Goal: Information Seeking & Learning: Learn about a topic

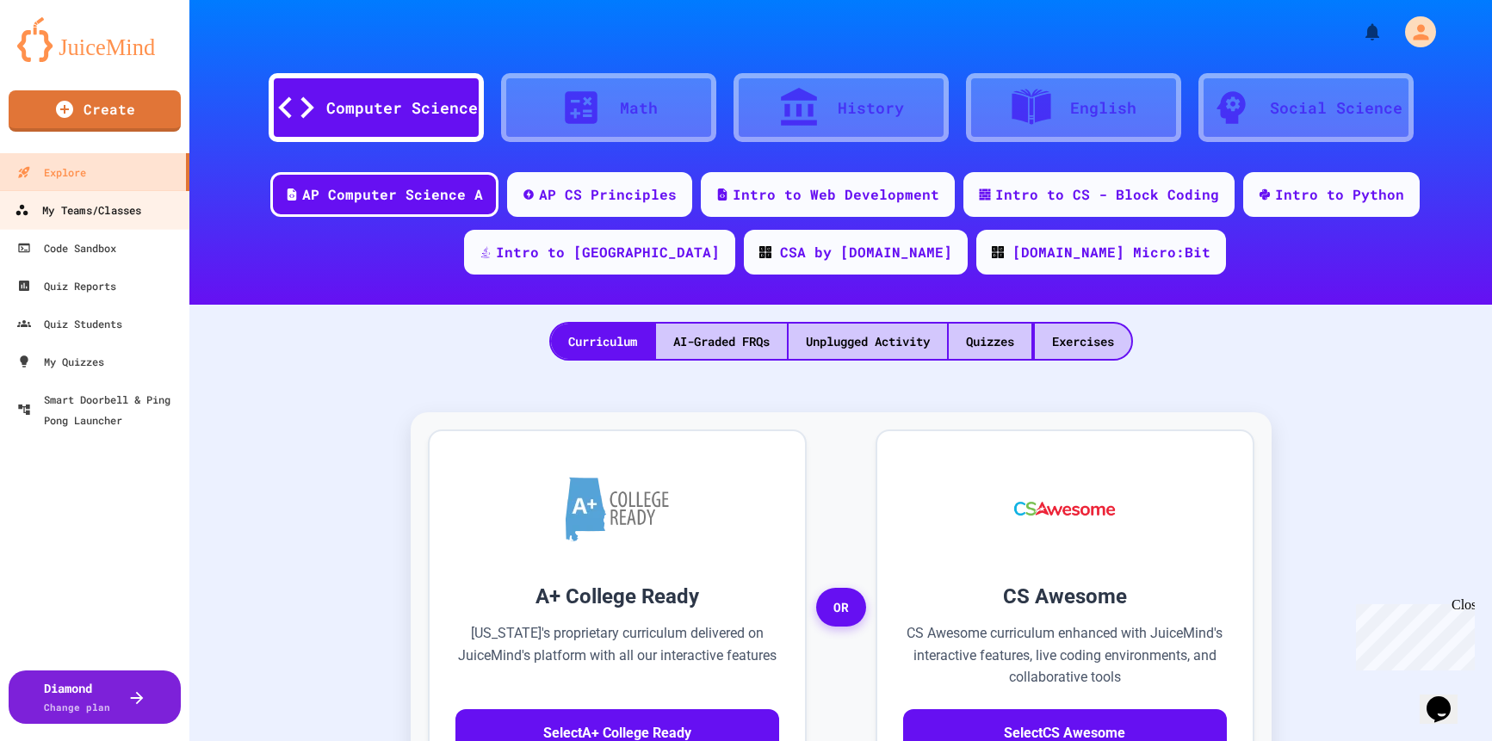
click at [61, 204] on div "My Teams/Classes" at bounding box center [78, 211] width 127 height 22
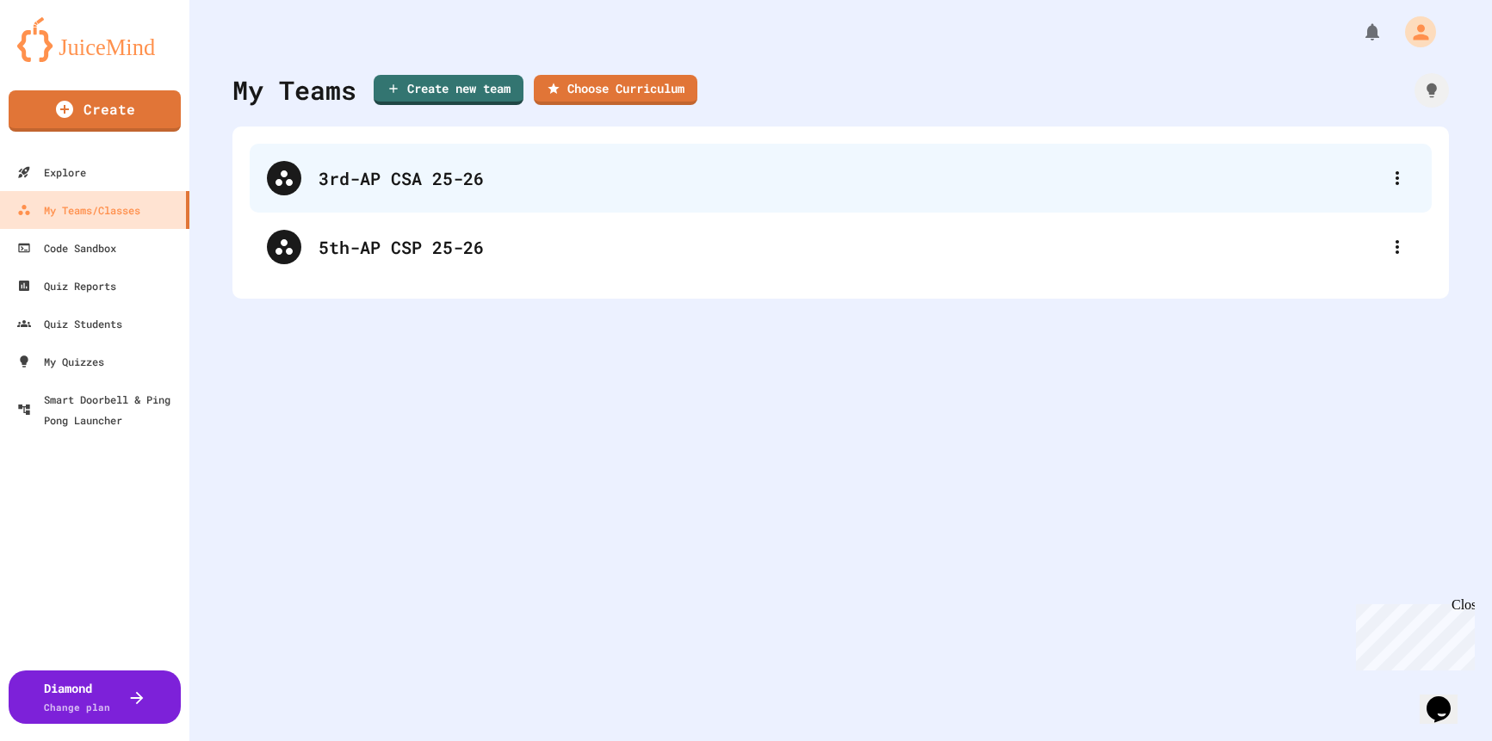
click at [332, 171] on div "3rd-AP CSA 25-26" at bounding box center [850, 178] width 1062 height 26
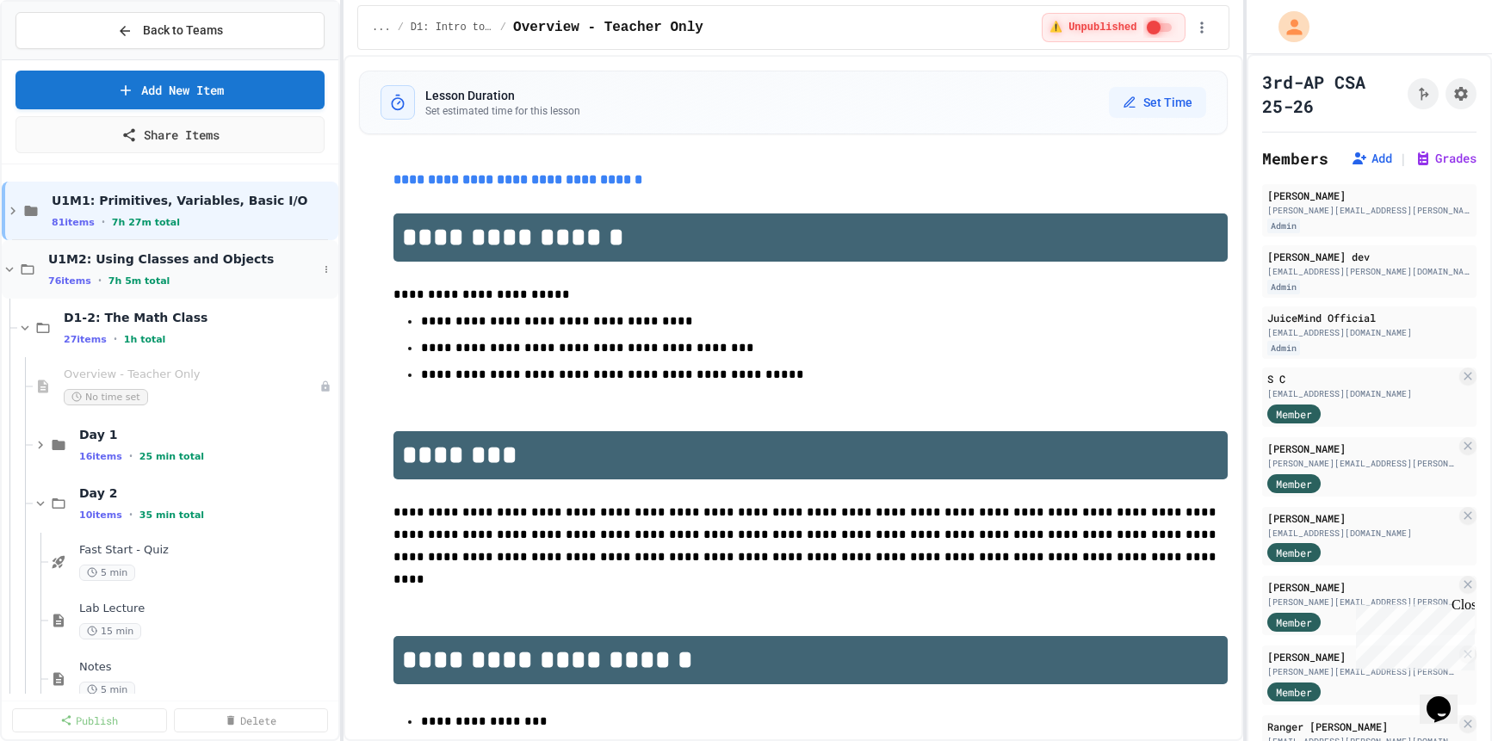
click at [14, 270] on icon at bounding box center [10, 270] width 16 height 16
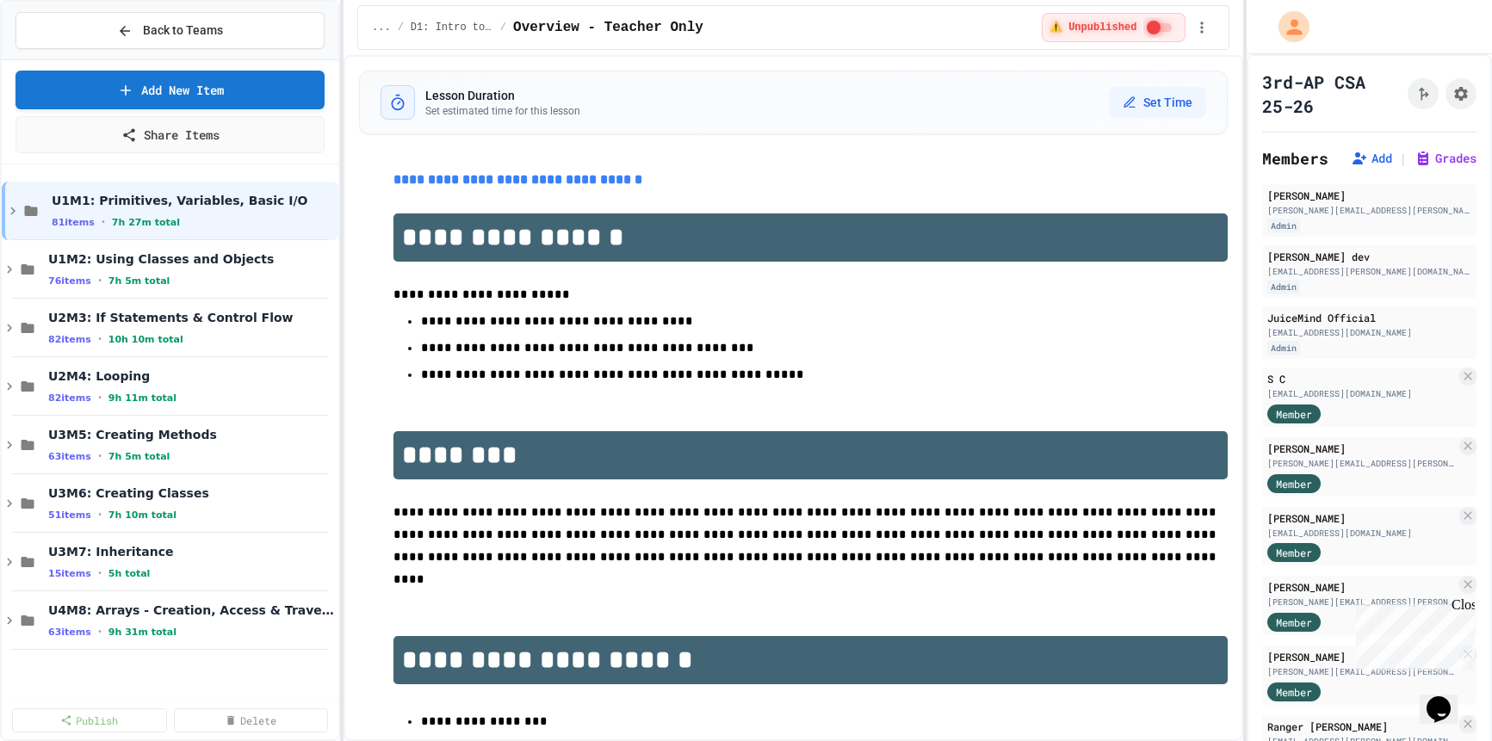
click at [14, 270] on icon at bounding box center [10, 270] width 16 height 16
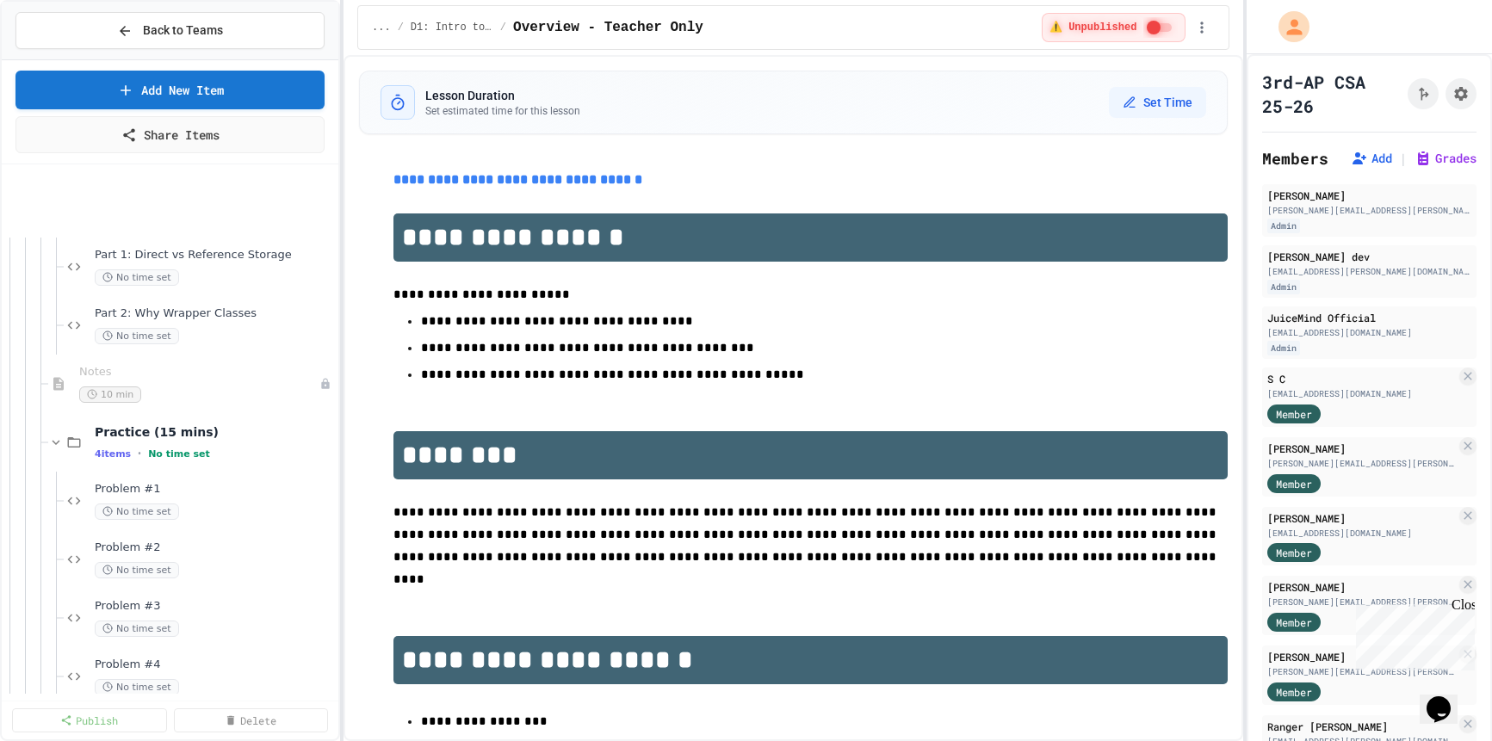
scroll to position [2809, 0]
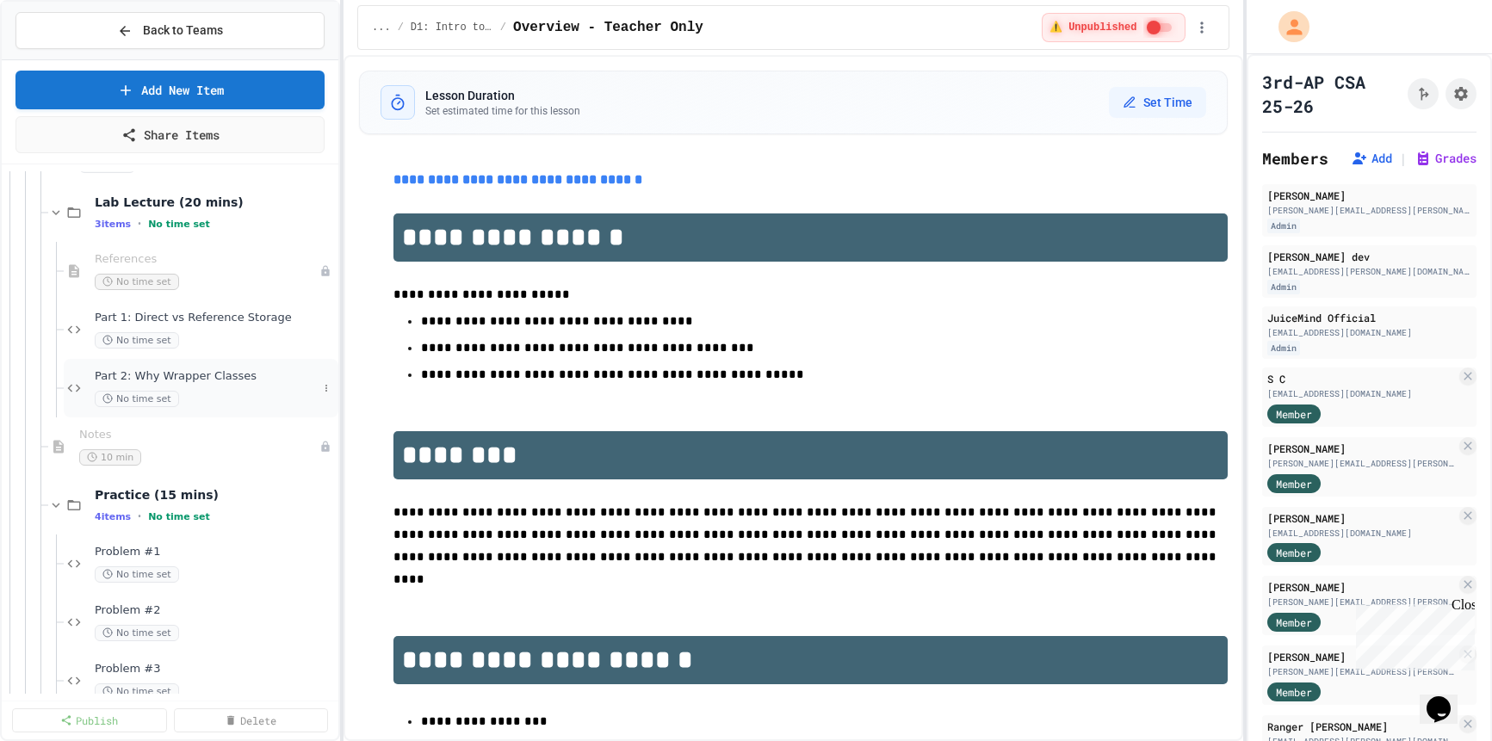
click at [169, 378] on span "Part 2: Why Wrapper Classes" at bounding box center [206, 376] width 223 height 15
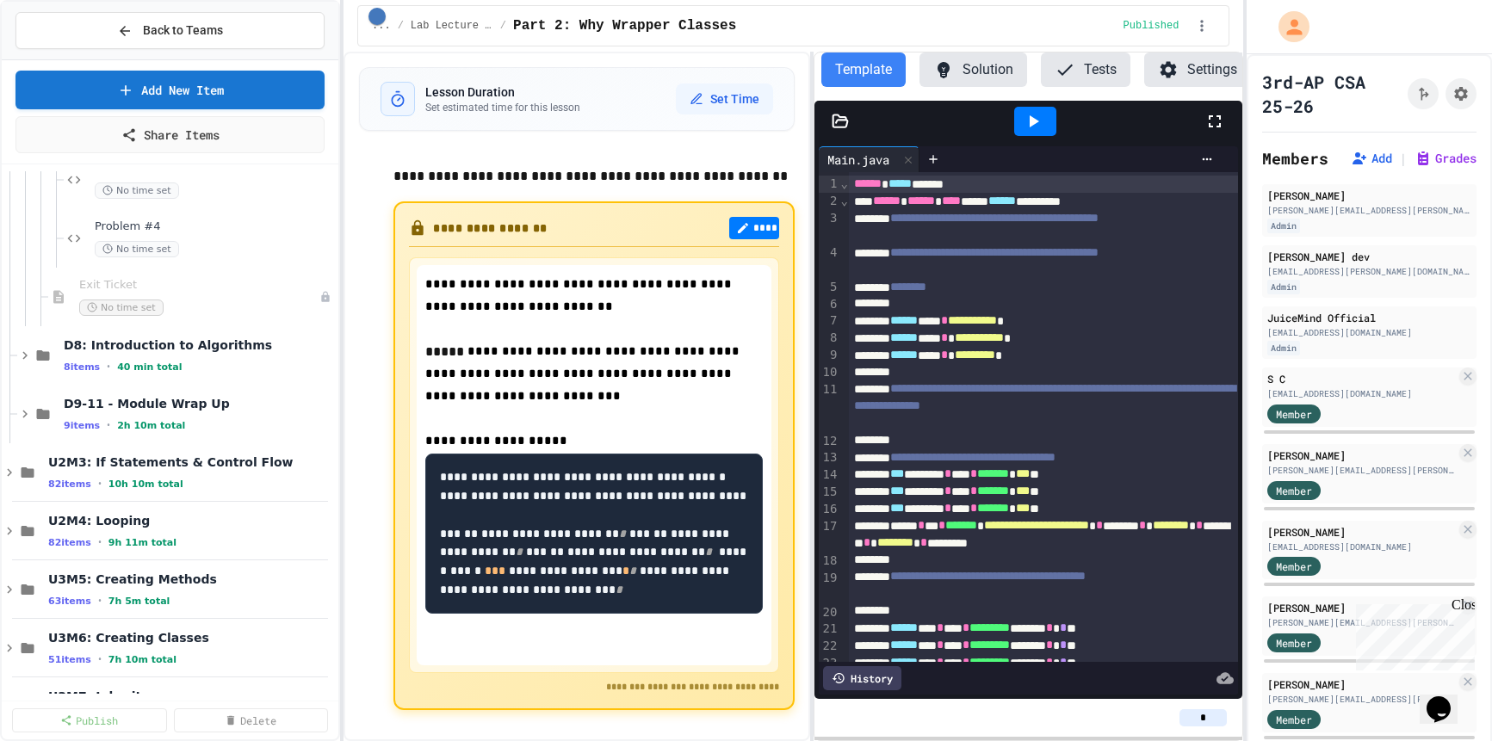
scroll to position [3312, 0]
click at [28, 356] on icon at bounding box center [25, 354] width 16 height 16
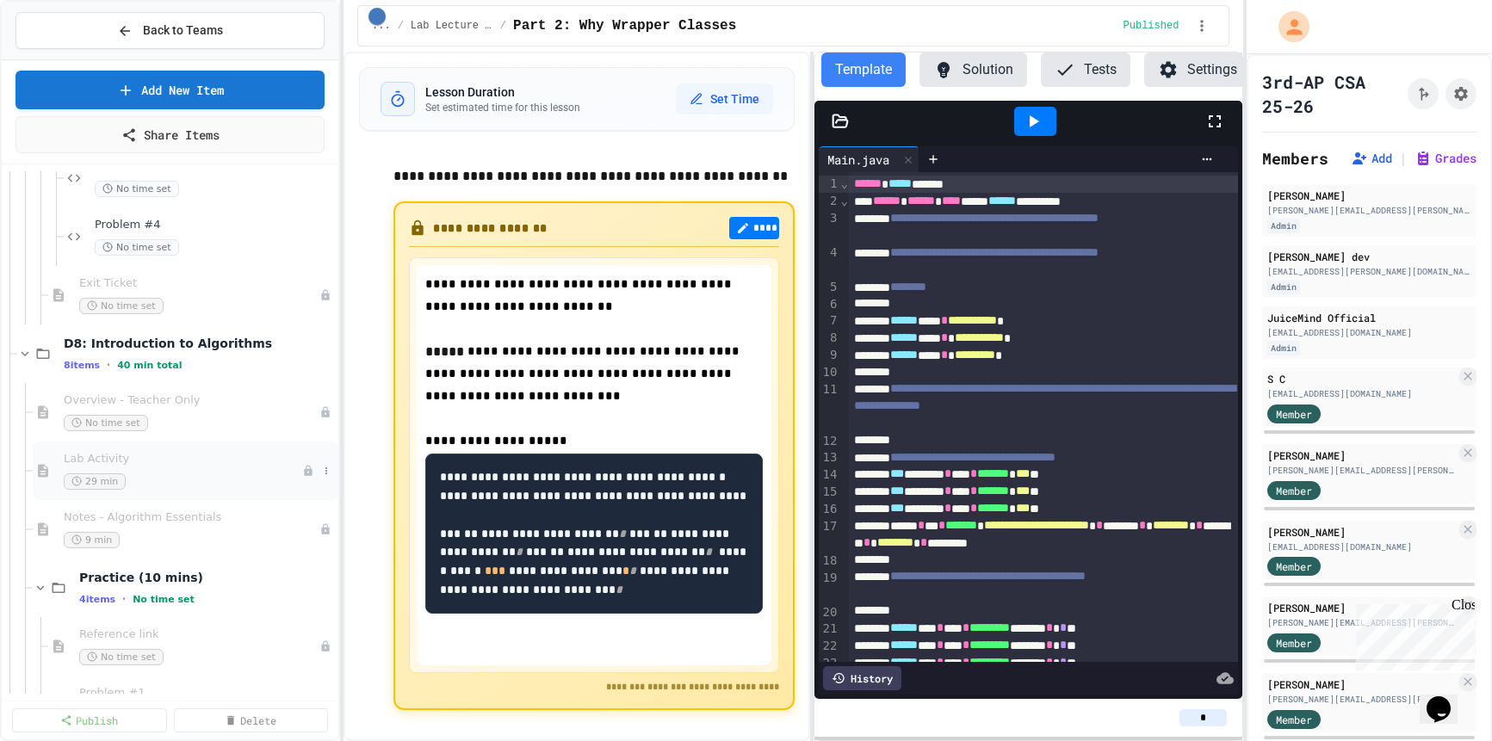
click at [141, 456] on div "Problem #2 No time set Problem #3 No time set Problem #4 No time set Exit Ticke…" at bounding box center [170, 432] width 337 height 523
click at [121, 463] on span "Lab Activity" at bounding box center [183, 460] width 239 height 15
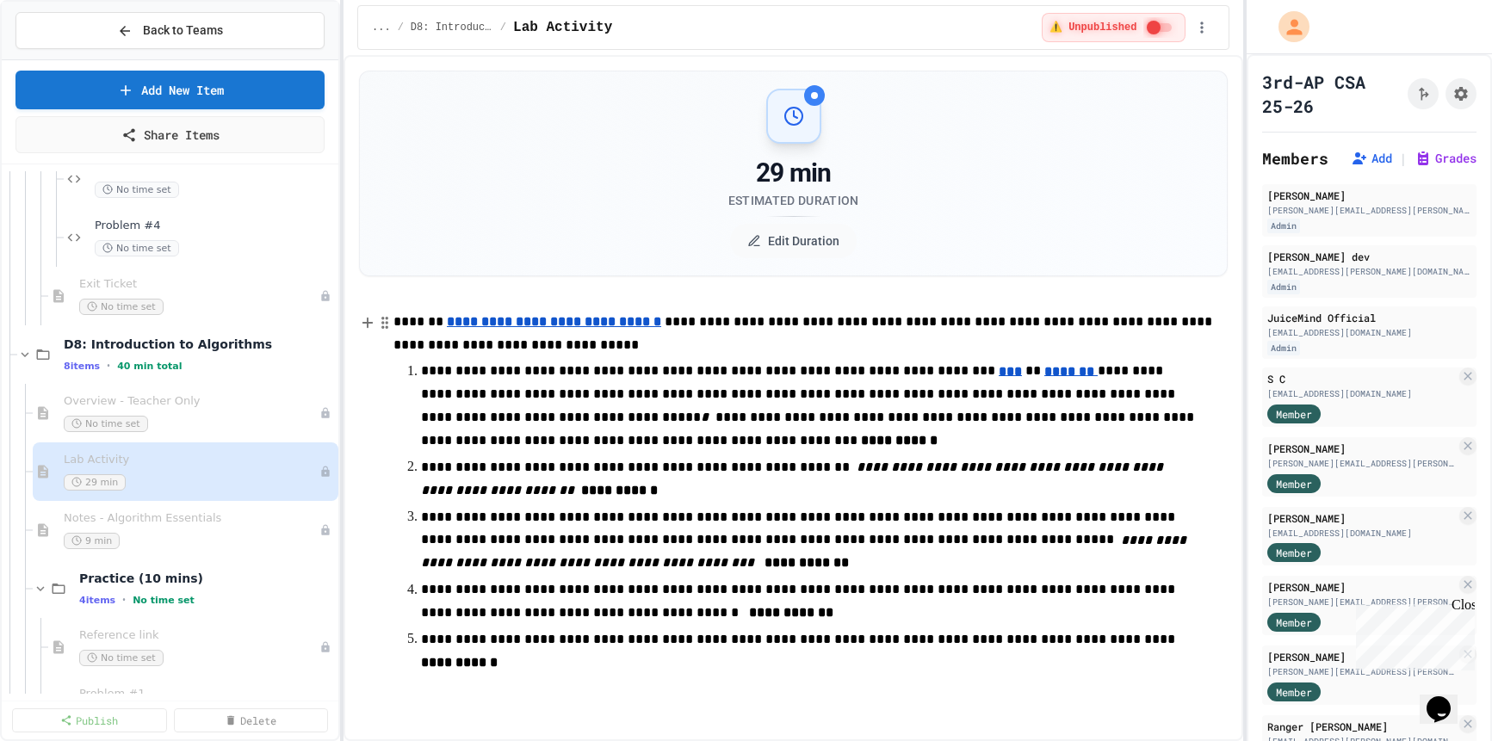
click at [581, 323] on u "**********" at bounding box center [554, 321] width 214 height 13
click at [593, 291] on link "[URL][DOMAIN_NAME]" at bounding box center [605, 286] width 121 height 17
click at [134, 405] on span "Overview - Teacher Only" at bounding box center [183, 401] width 239 height 15
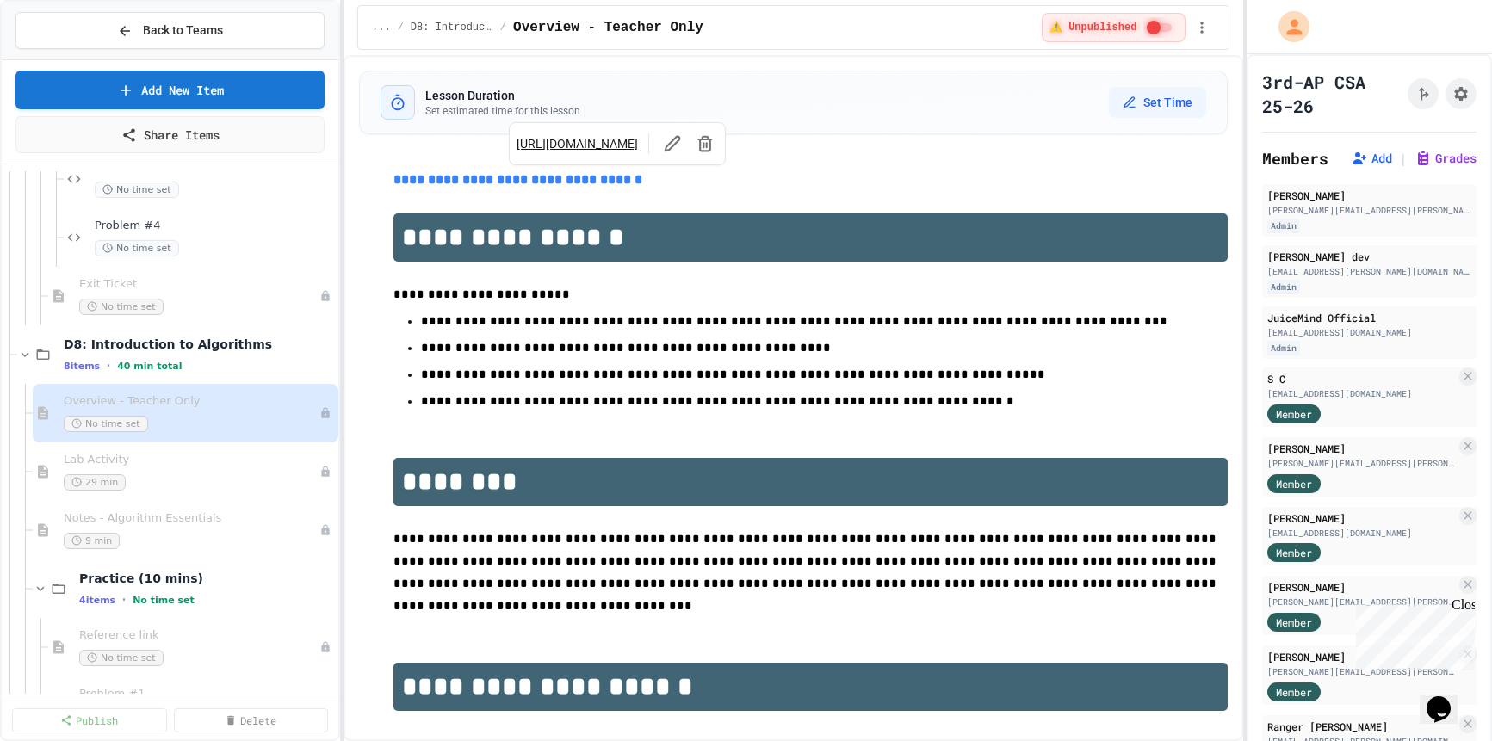
click at [557, 179] on link "**********" at bounding box center [518, 179] width 249 height 13
click at [569, 150] on link "[URL][DOMAIN_NAME]" at bounding box center [577, 143] width 121 height 17
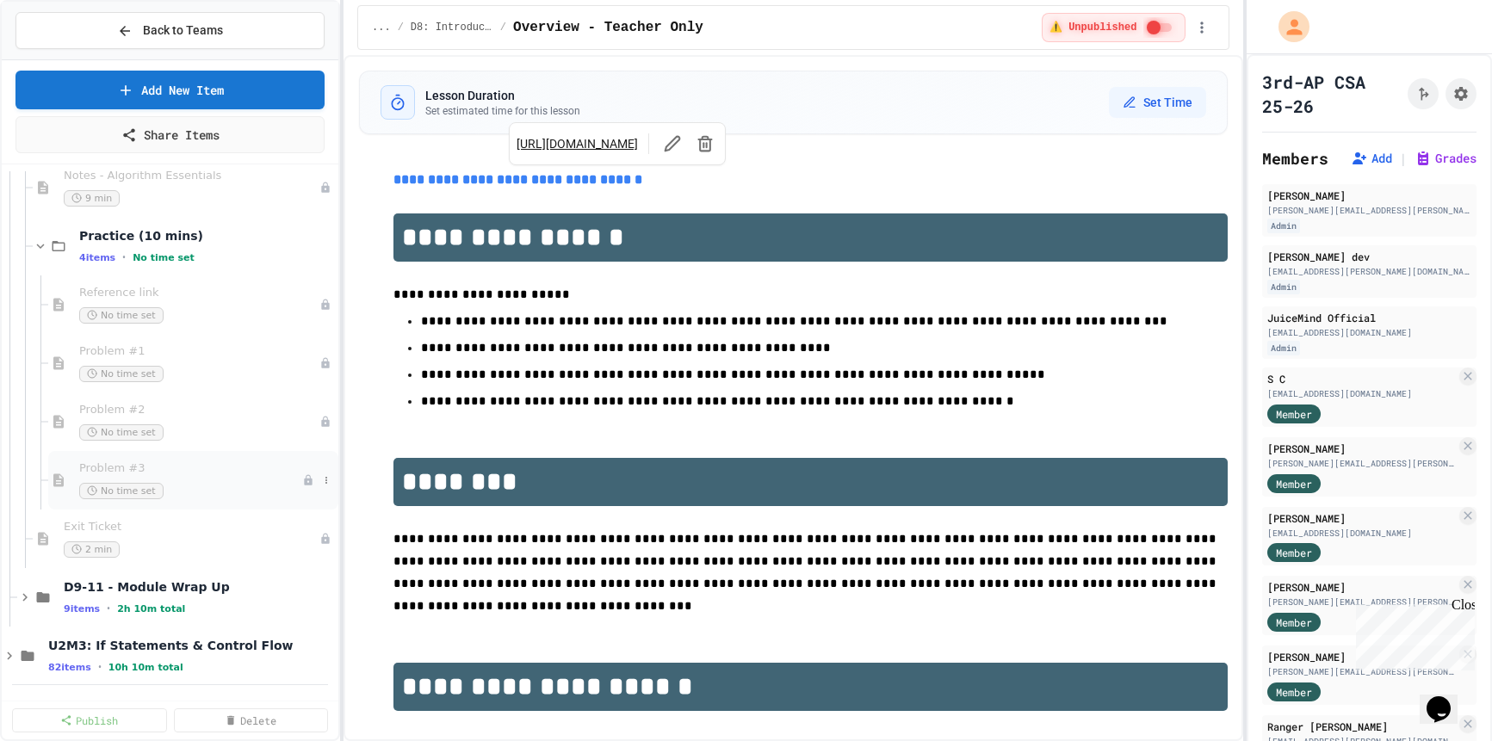
scroll to position [3696, 0]
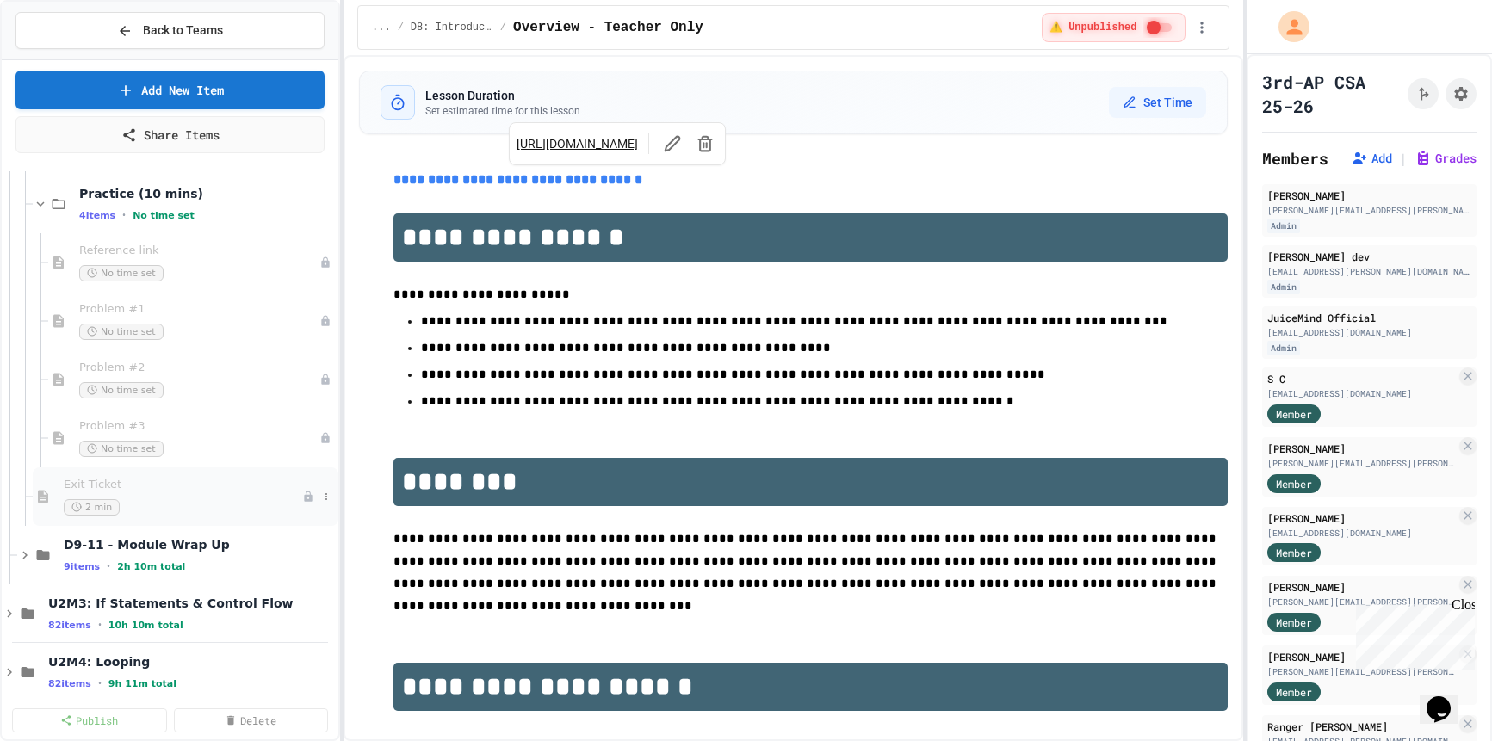
click at [77, 507] on polyline at bounding box center [78, 506] width 2 height 3
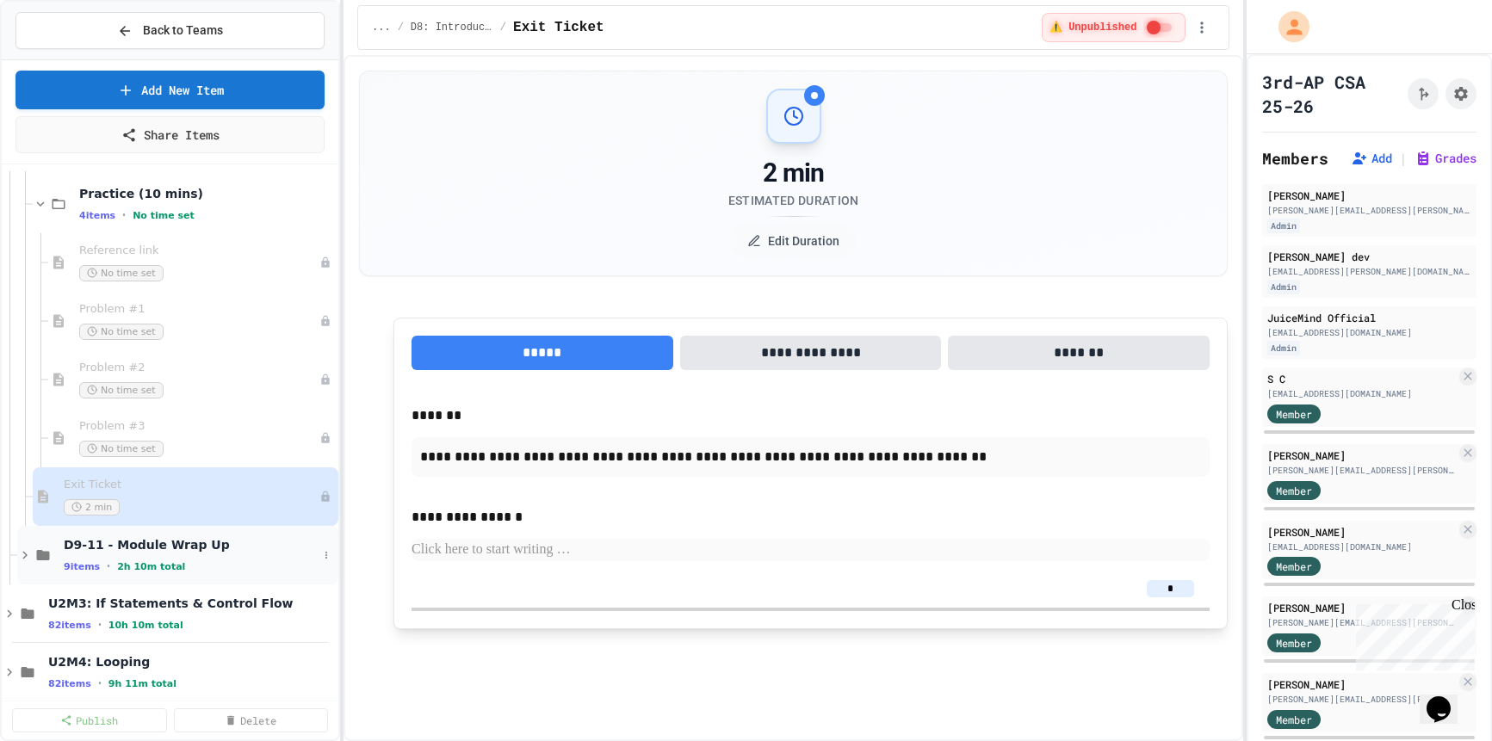
click at [121, 557] on div "D9-11 - Module Wrap Up 9 items • 2h 10m total" at bounding box center [191, 555] width 254 height 36
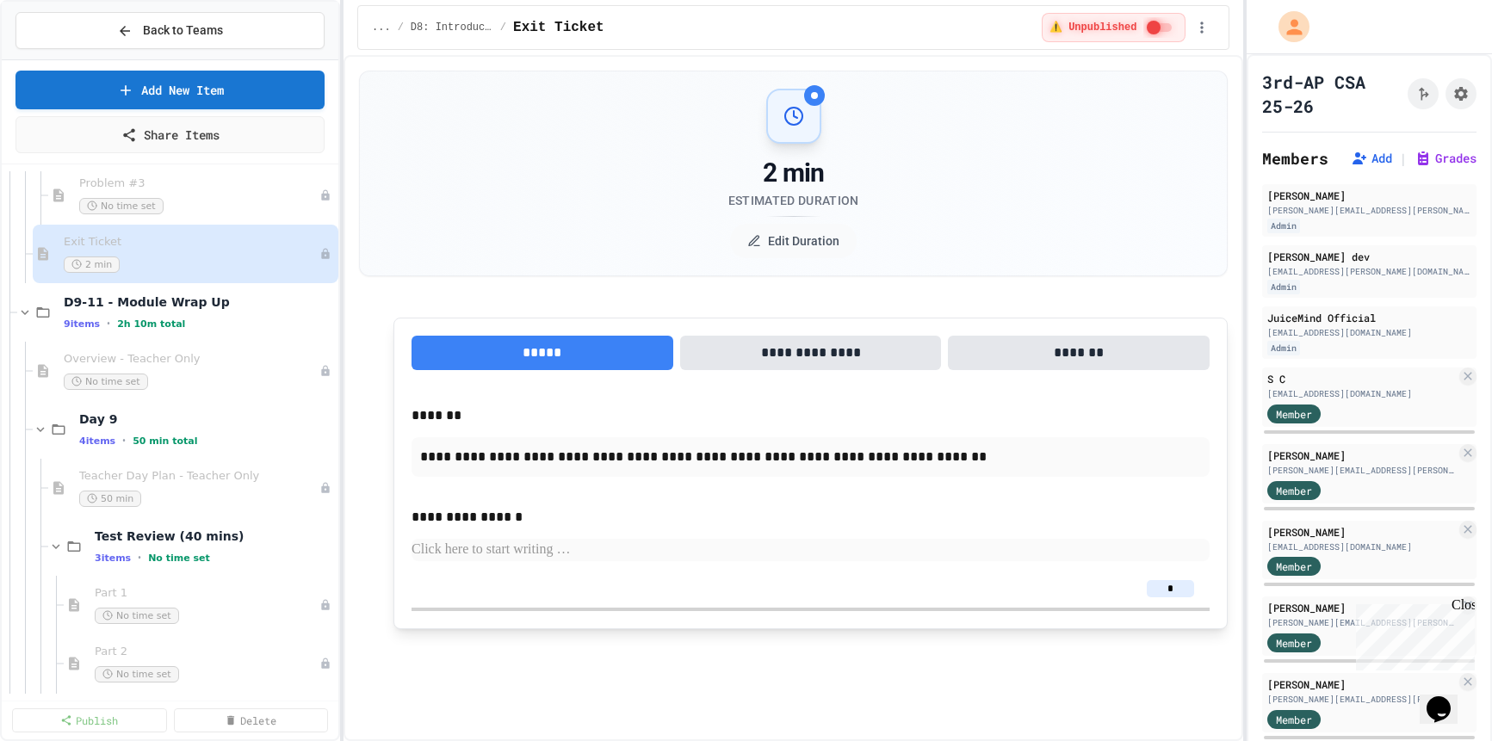
scroll to position [3925, 0]
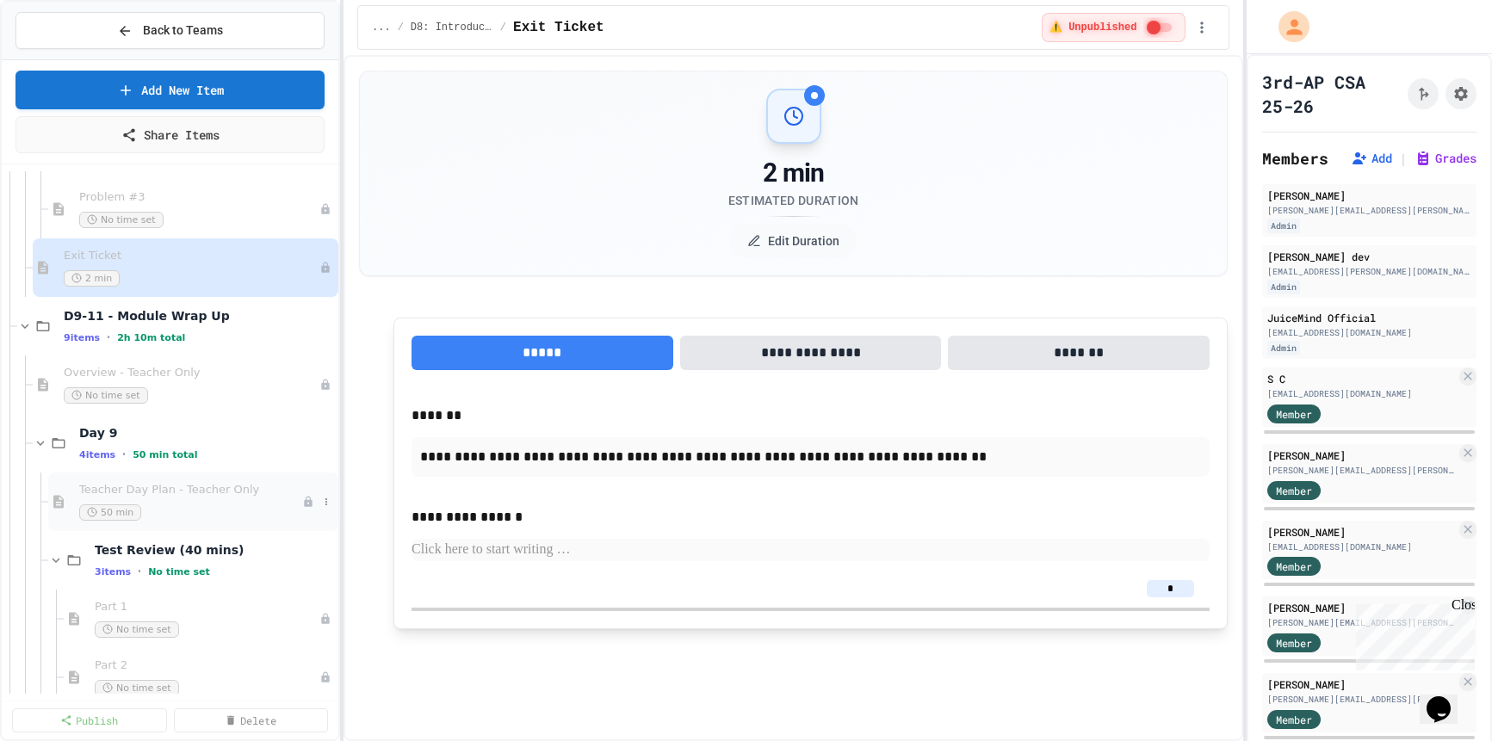
click at [133, 498] on div "Teacher Day Plan - Teacher Only 50 min" at bounding box center [190, 502] width 223 height 38
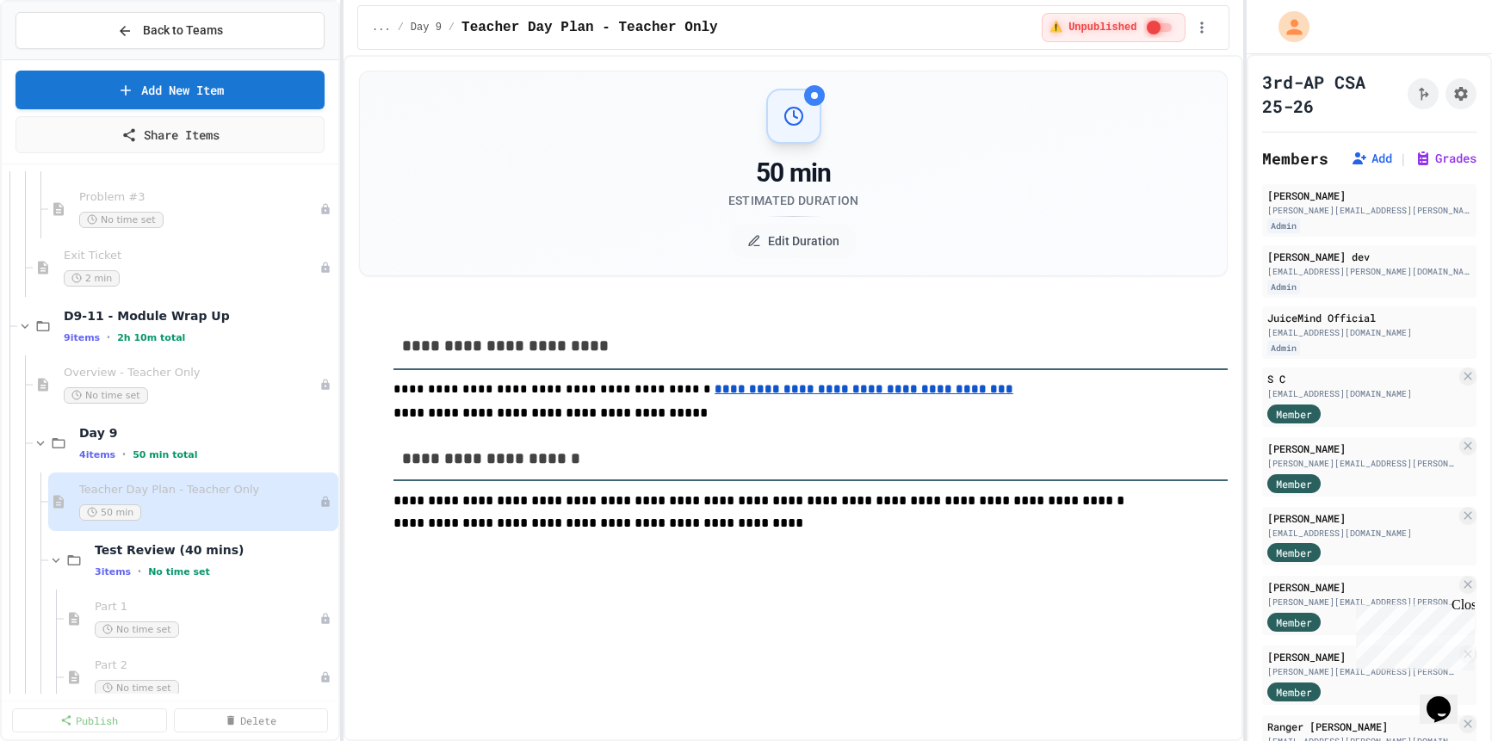
scroll to position [3949, 0]
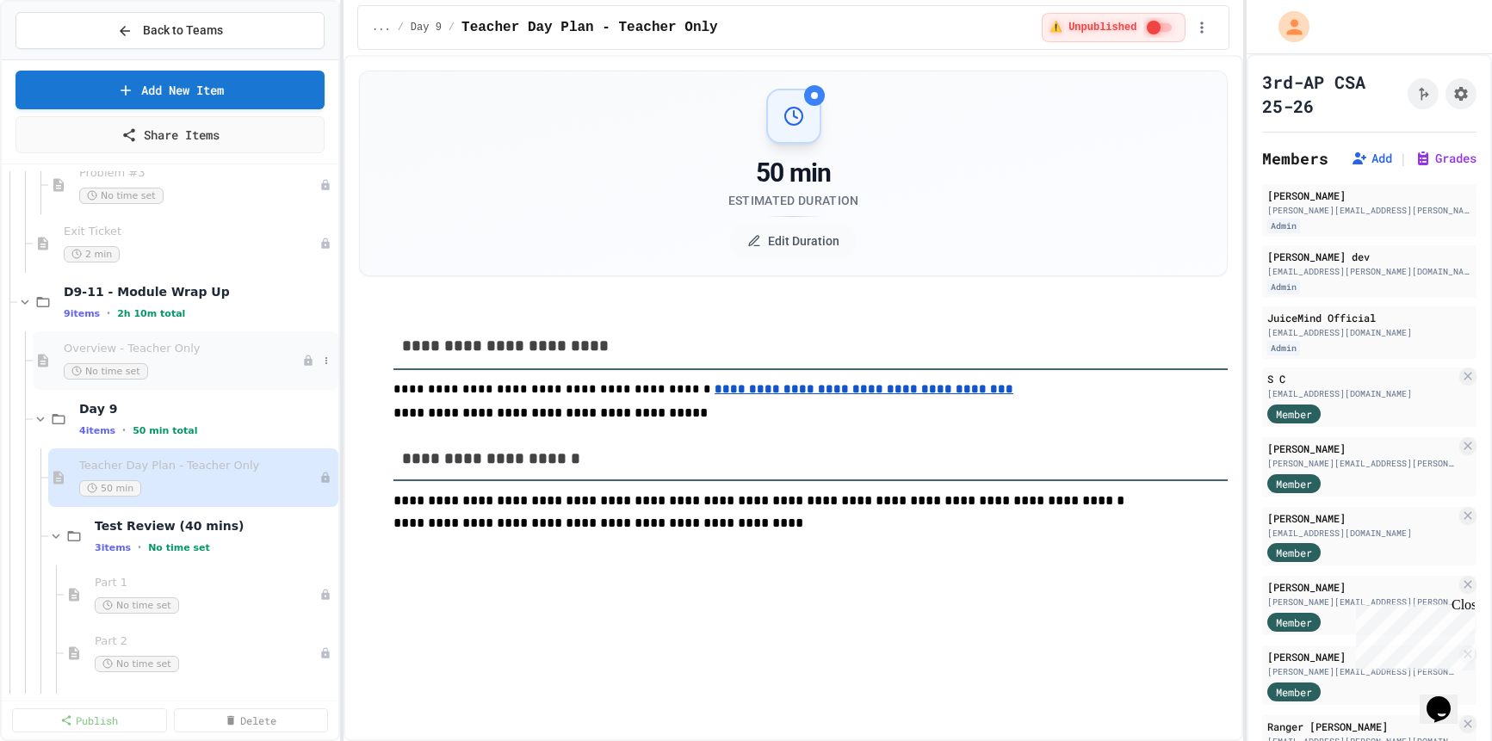
click at [96, 353] on span "Overview - Teacher Only" at bounding box center [183, 349] width 239 height 15
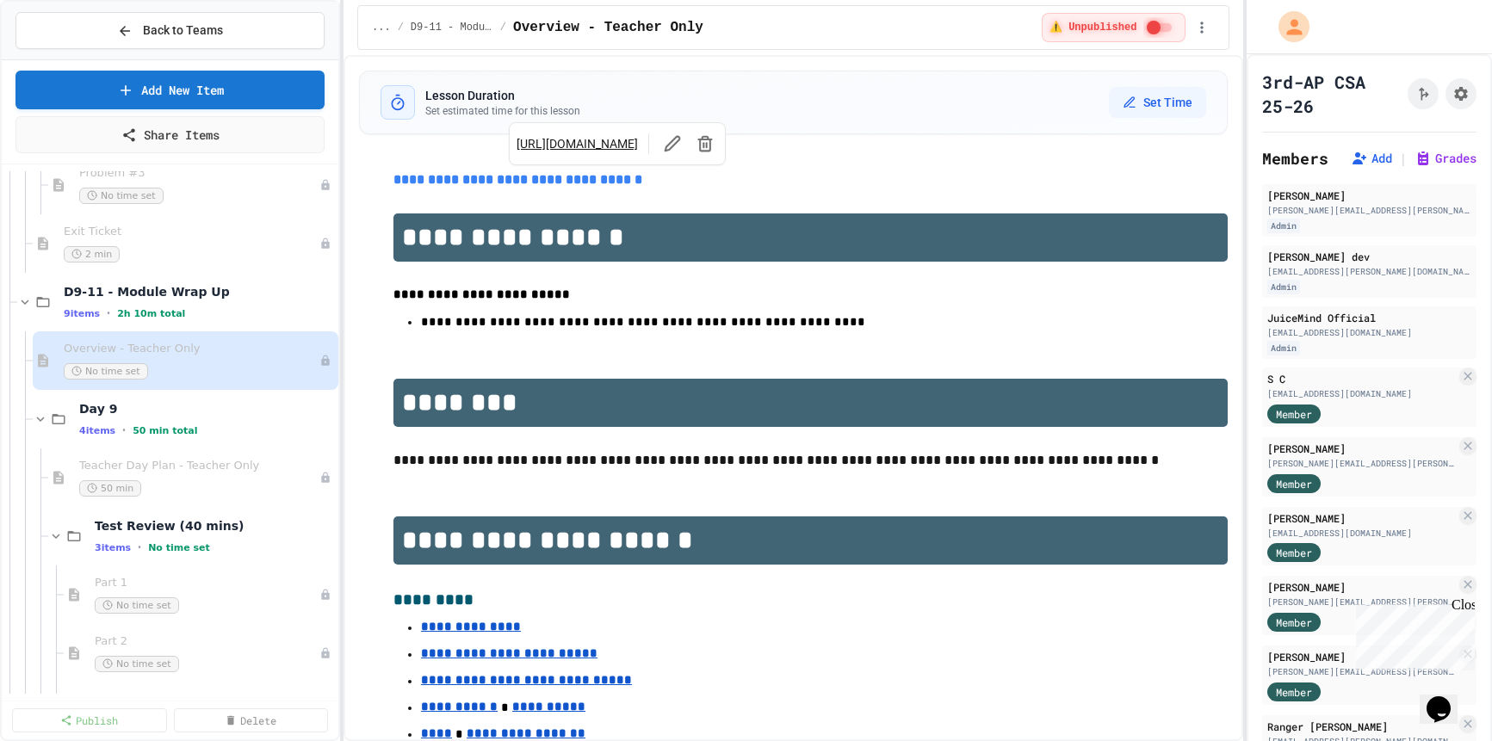
click at [555, 181] on link "**********" at bounding box center [518, 179] width 249 height 13
click at [561, 143] on link "[URL][DOMAIN_NAME]" at bounding box center [577, 143] width 121 height 17
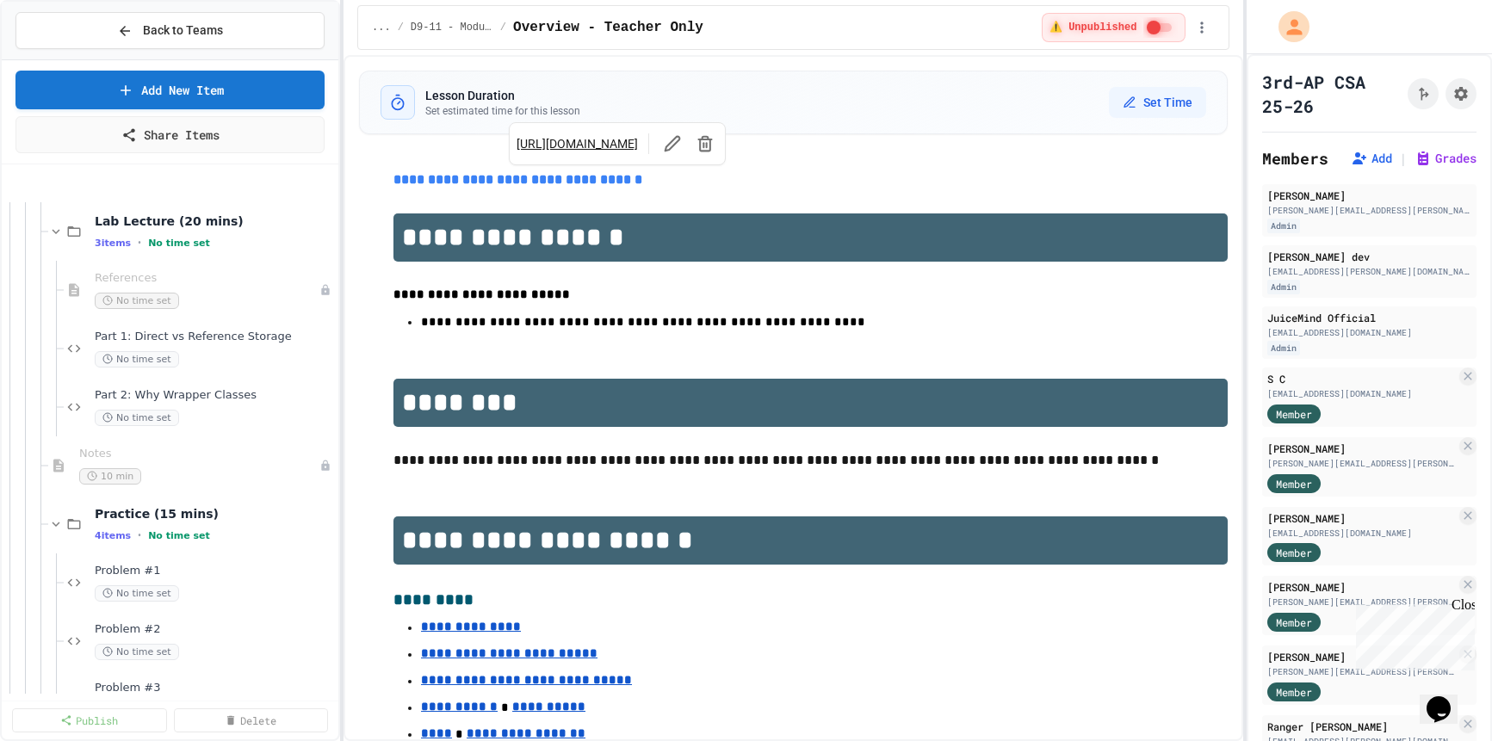
scroll to position [2752, 0]
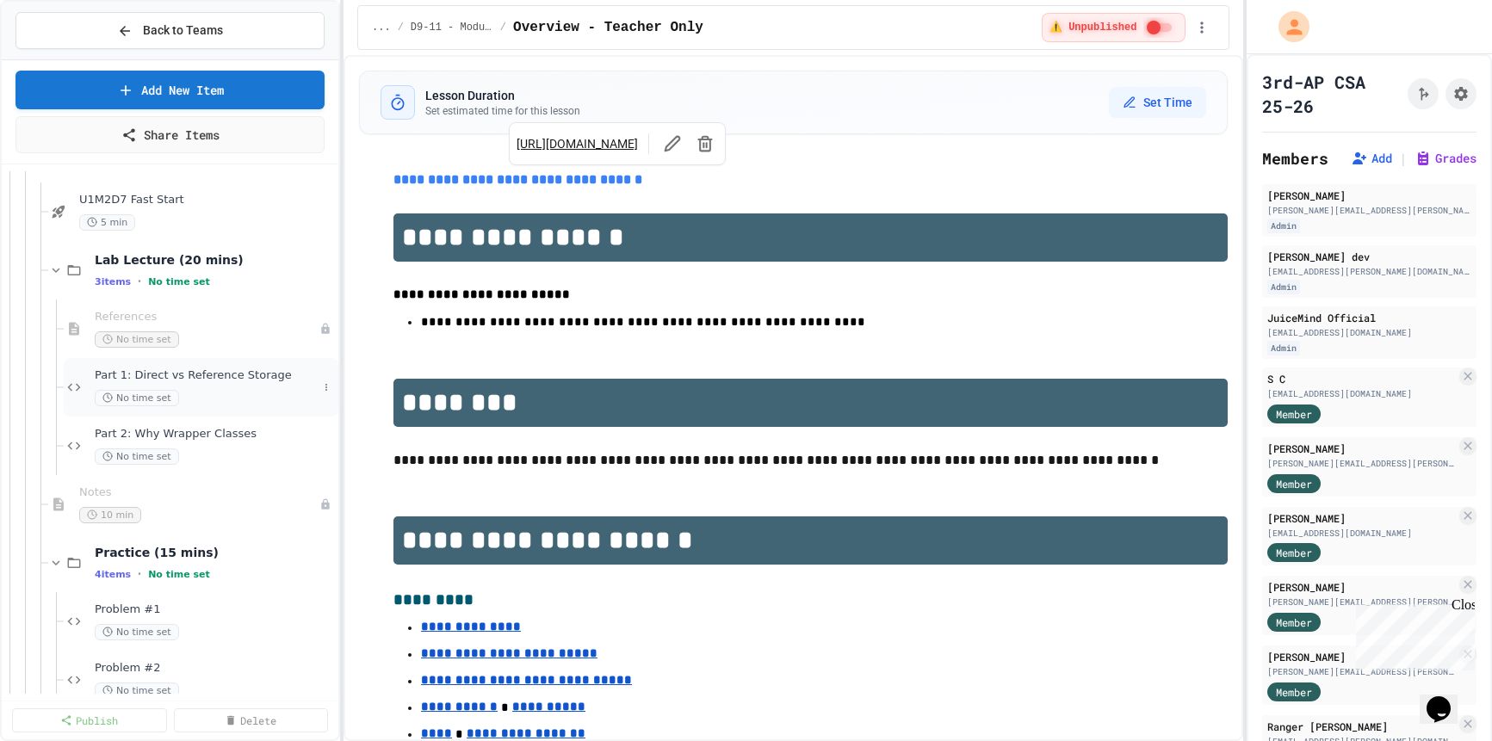
click at [173, 377] on span "Part 1: Direct vs Reference Storage" at bounding box center [206, 376] width 223 height 15
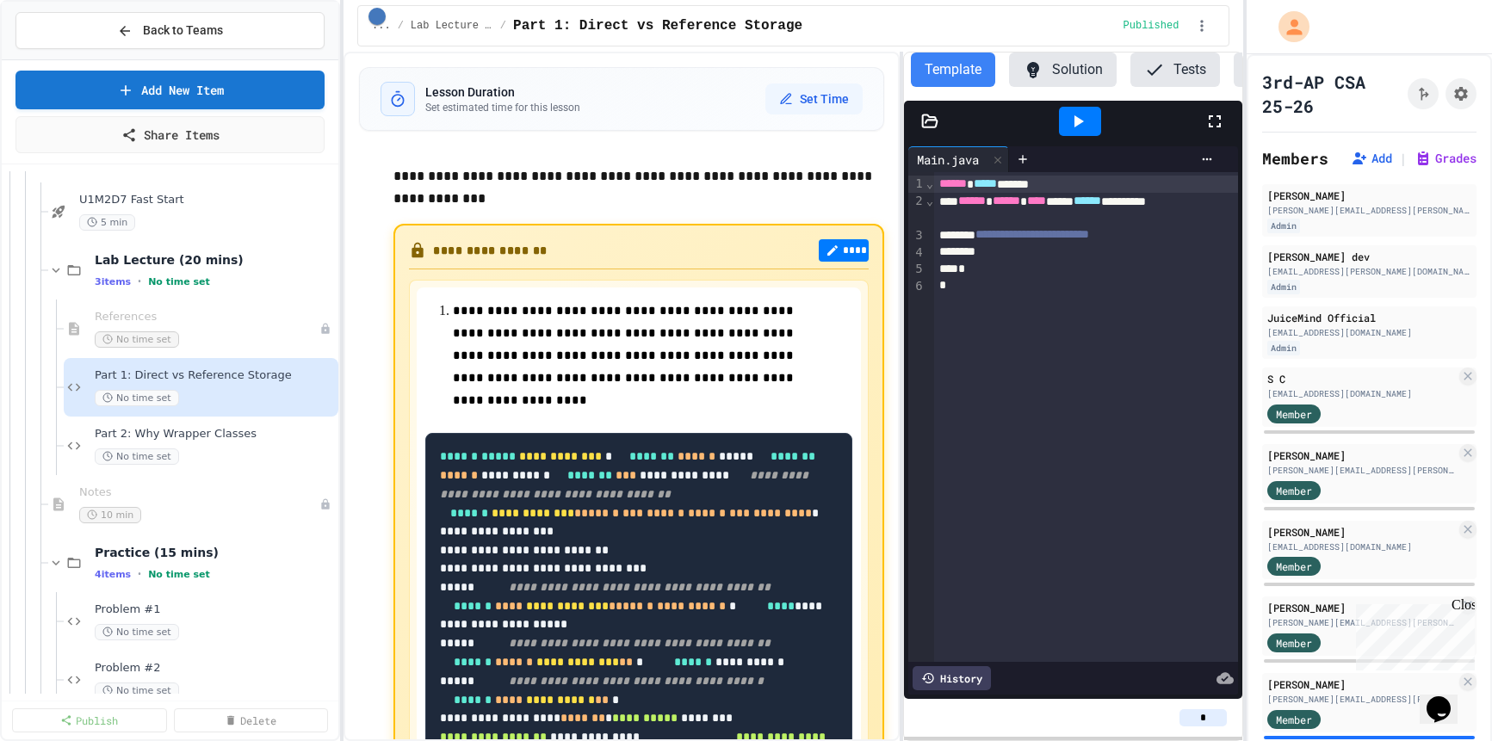
click at [903, 326] on div "**********" at bounding box center [794, 397] width 900 height 690
click at [168, 437] on span "Part 2: Why Wrapper Classes" at bounding box center [206, 434] width 223 height 15
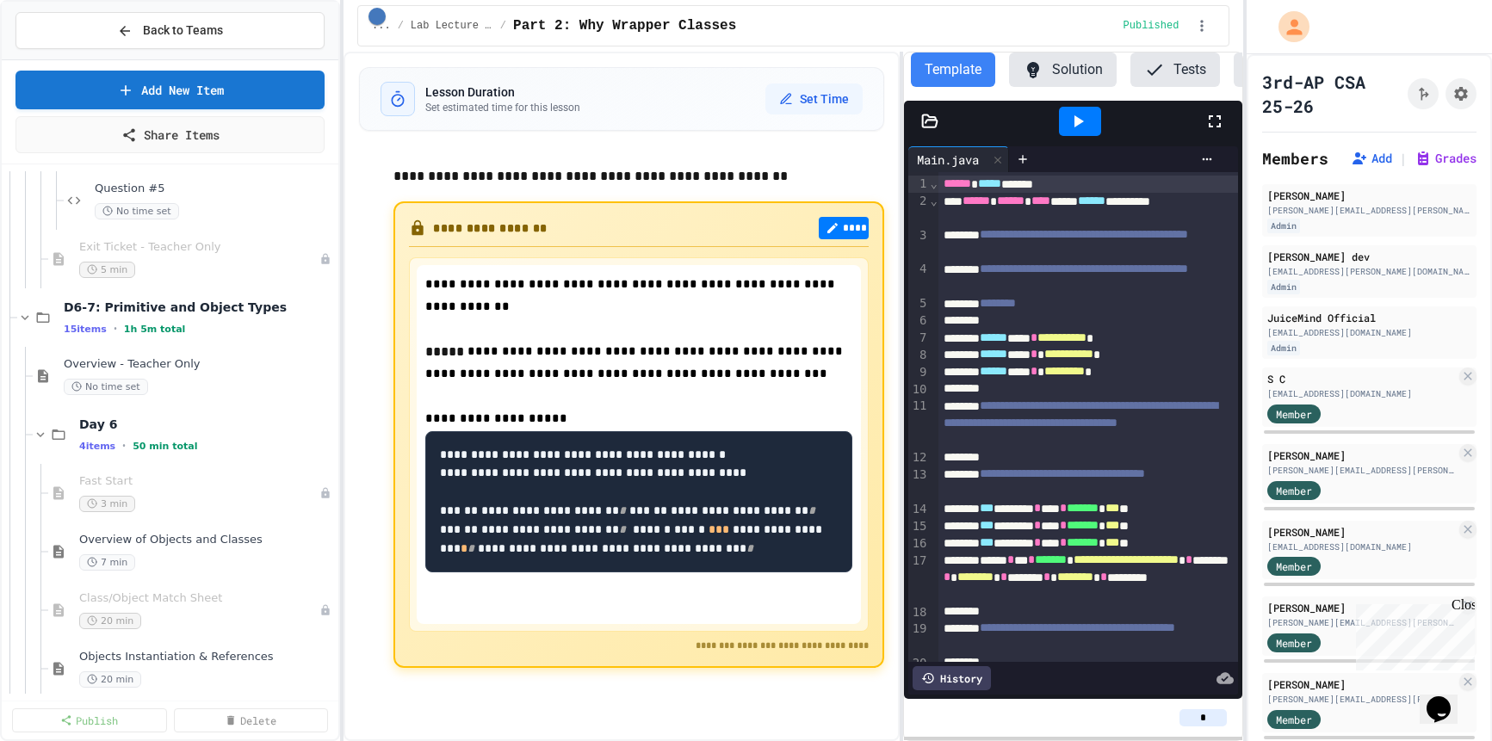
scroll to position [2175, 0]
click at [149, 426] on span "Day 6" at bounding box center [198, 427] width 239 height 16
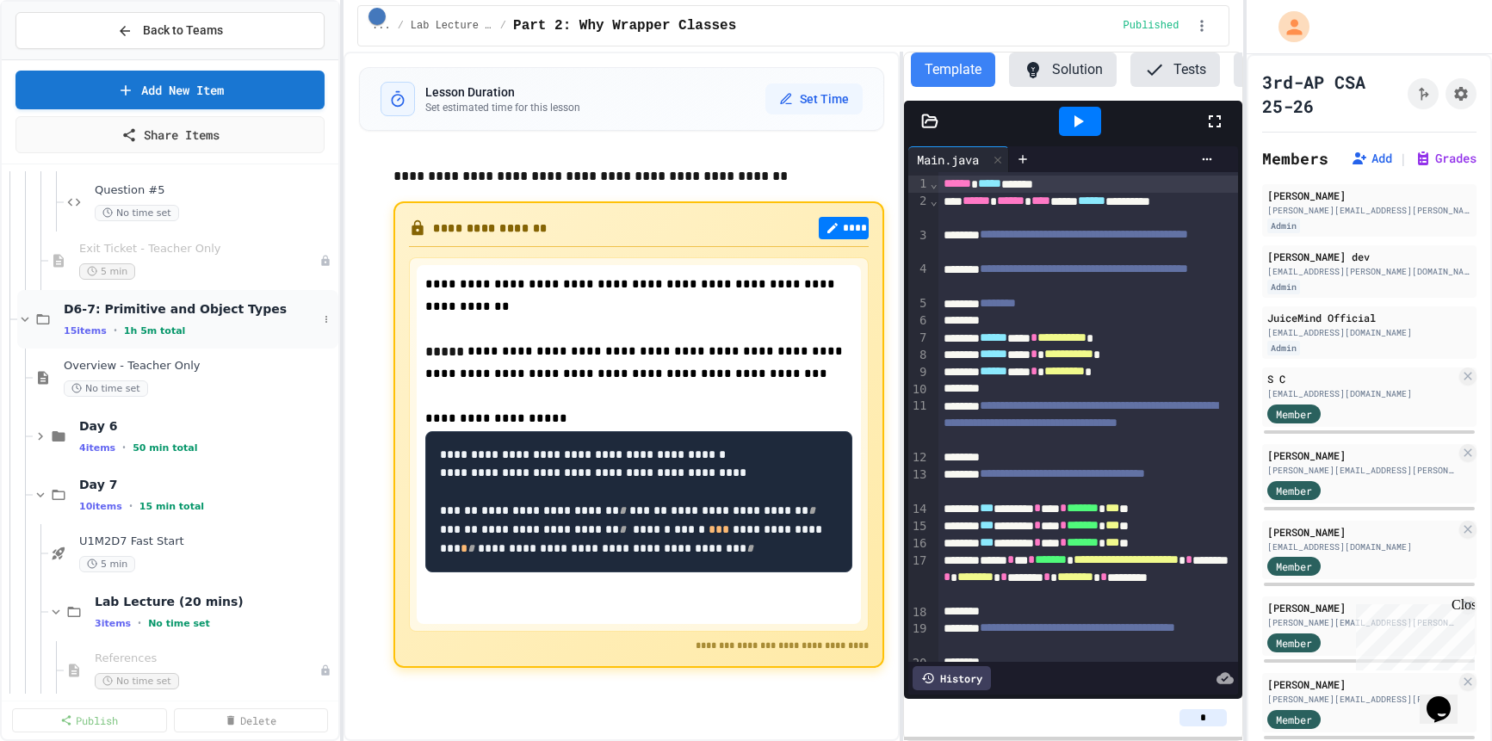
click at [161, 311] on span "D6-7: Primitive and Object Types" at bounding box center [191, 309] width 254 height 16
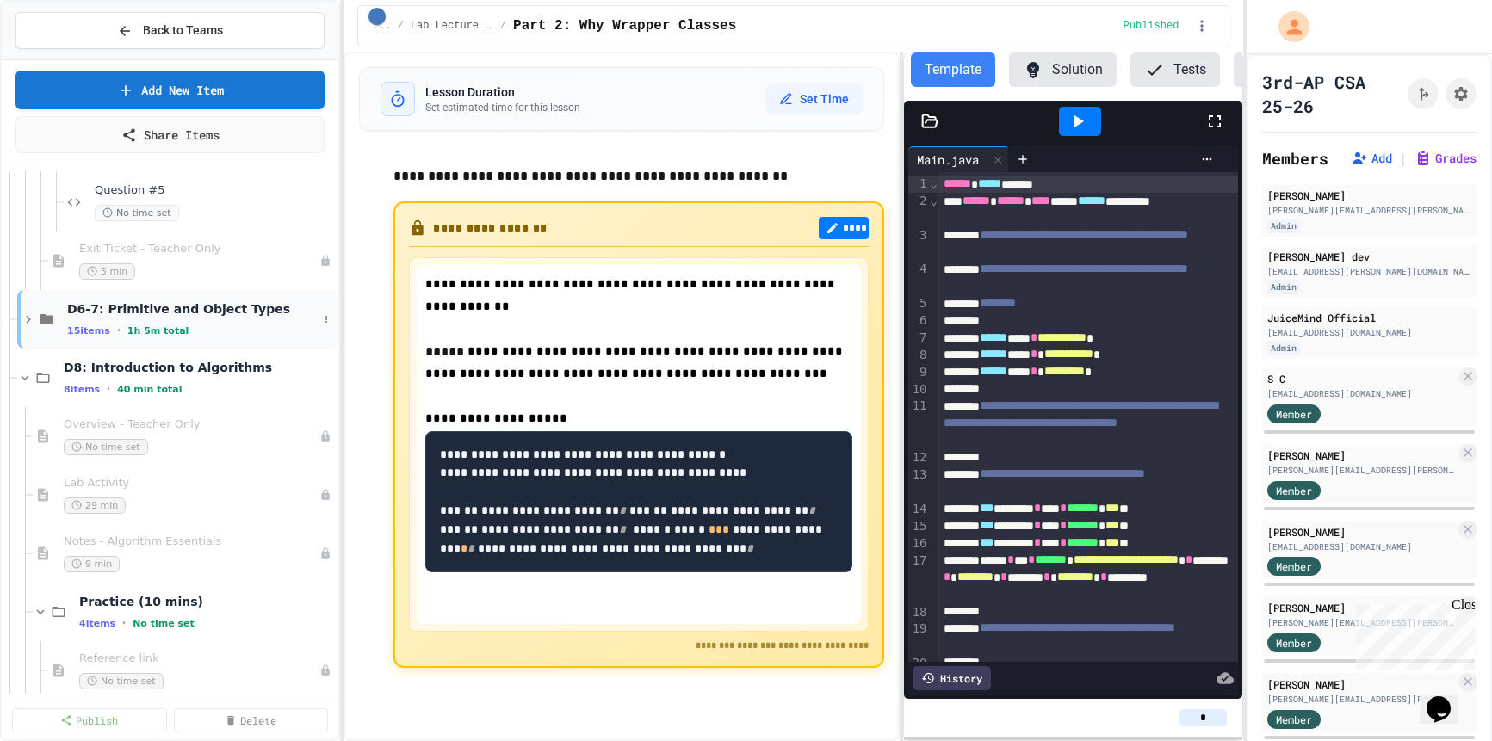
click at [137, 319] on div "D6-7: Primitive and Object Types 15 items • 1h 5m total" at bounding box center [192, 319] width 251 height 36
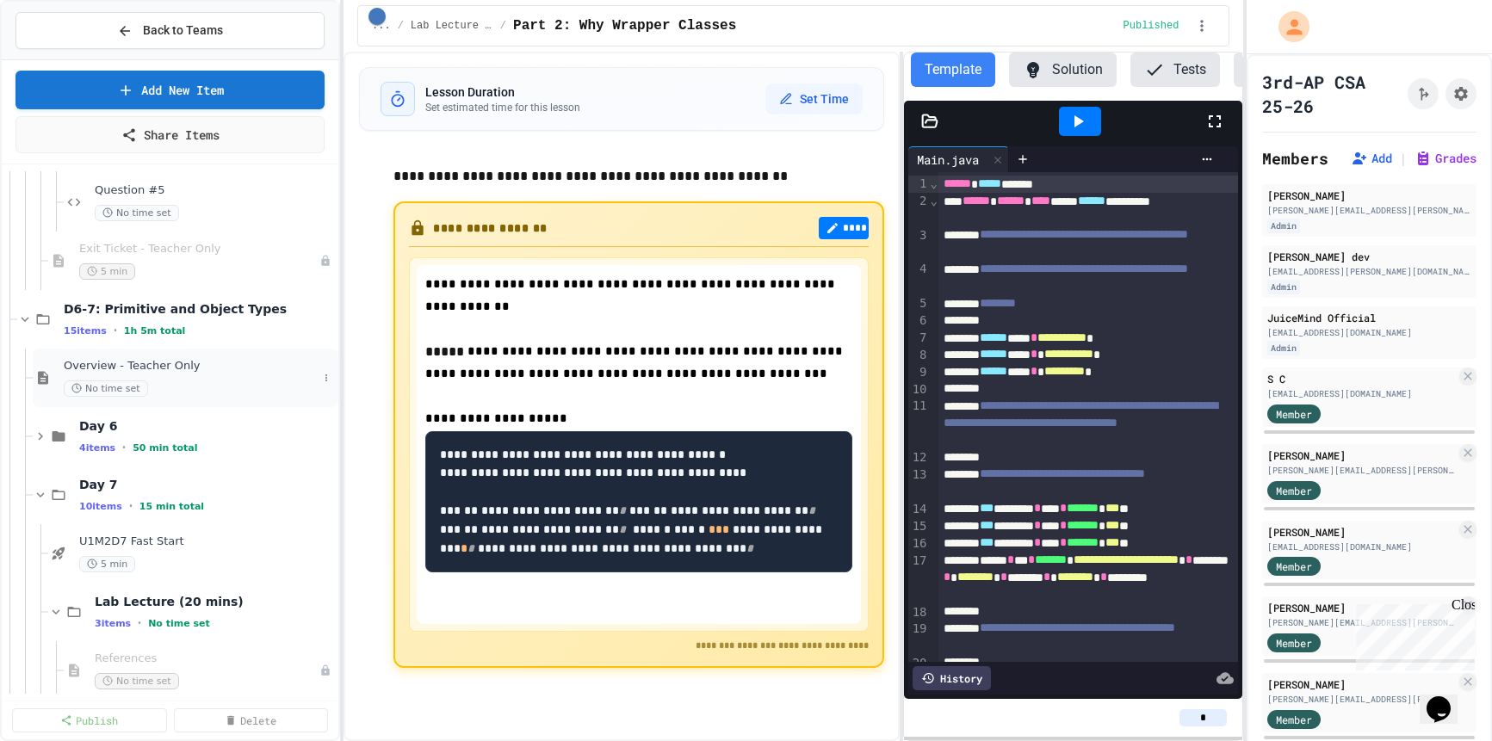
click at [131, 372] on span "Overview - Teacher Only" at bounding box center [191, 366] width 254 height 15
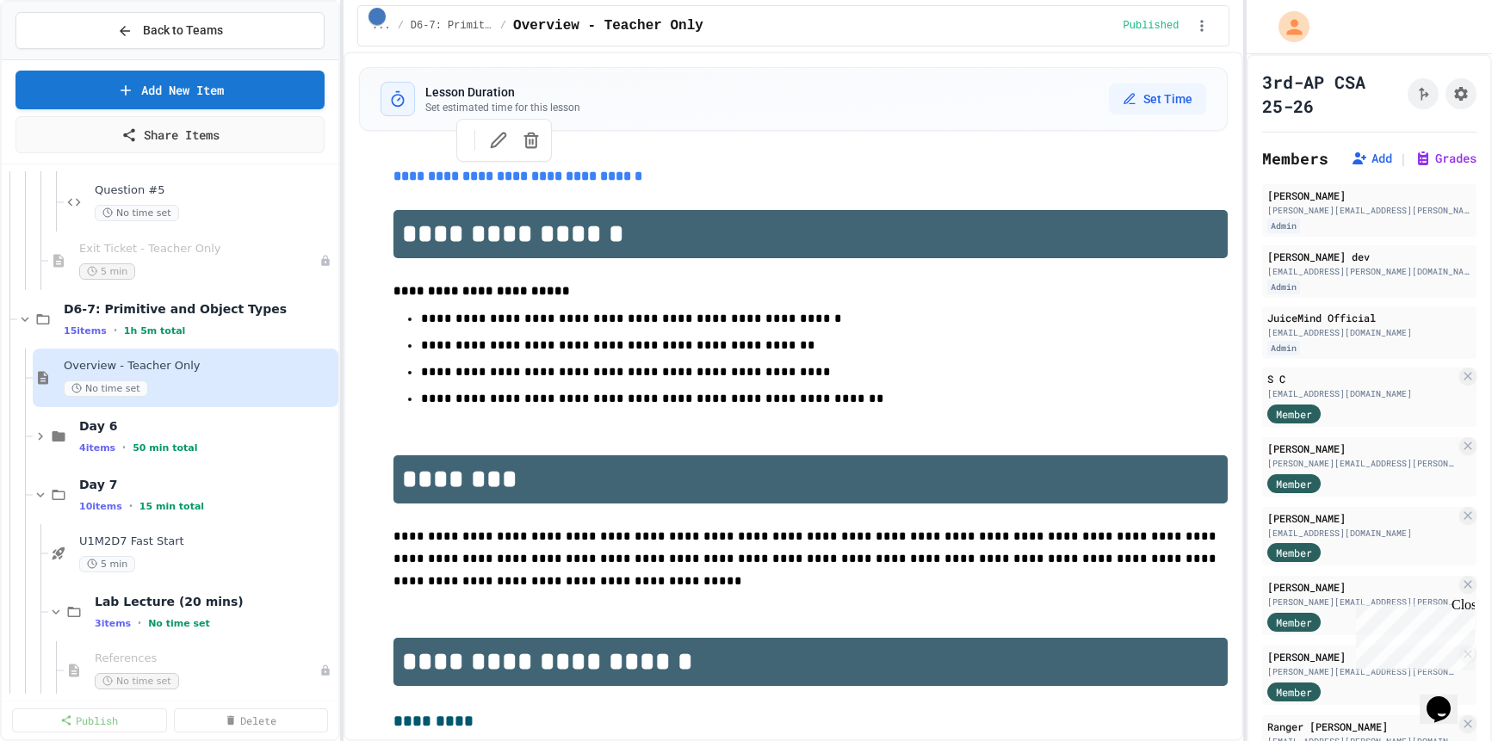
click at [499, 183] on link "**********" at bounding box center [518, 176] width 249 height 13
click at [501, 140] on link "[URL][DOMAIN_NAME]" at bounding box center [524, 140] width 121 height 17
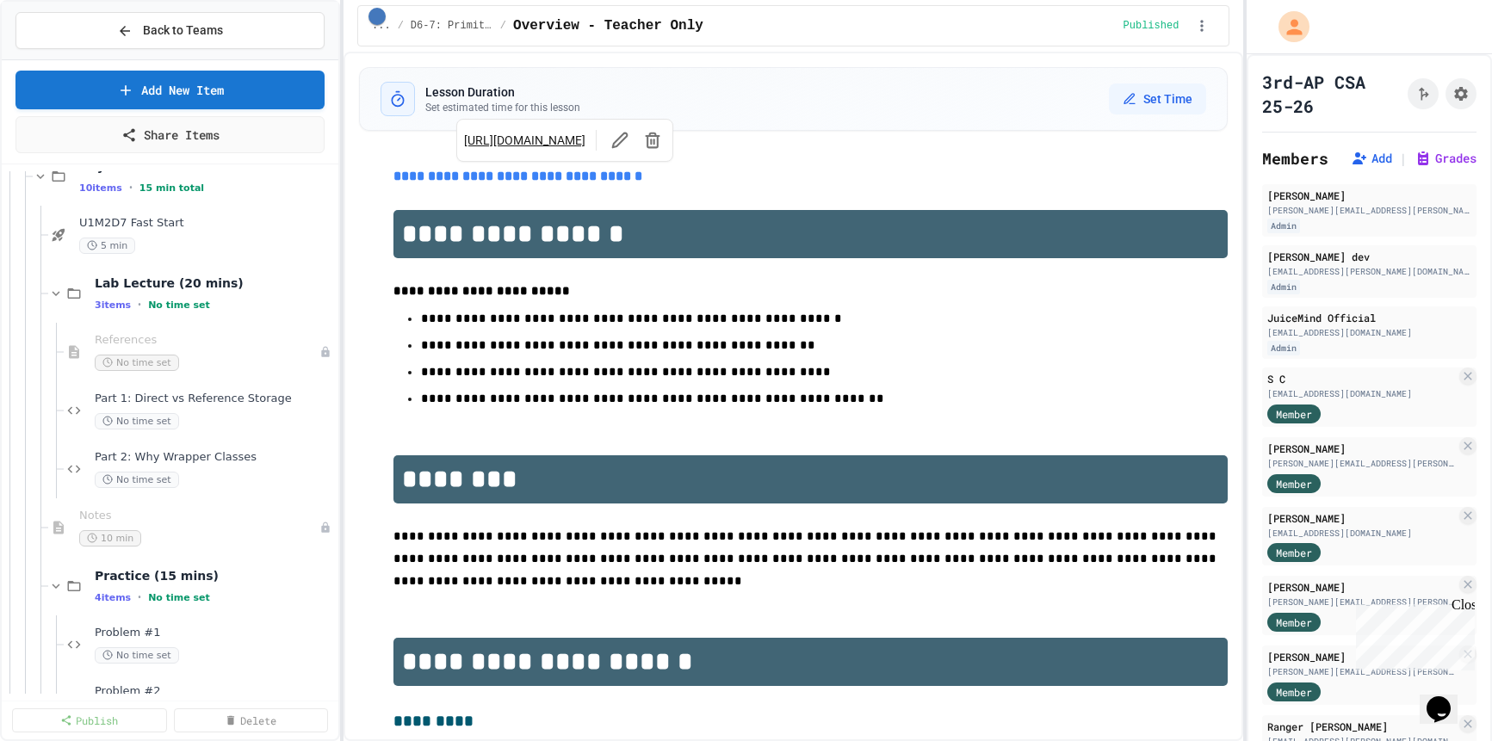
scroll to position [2497, 0]
click at [194, 404] on div "Part 1: Direct vs Reference Storage No time set" at bounding box center [206, 408] width 223 height 38
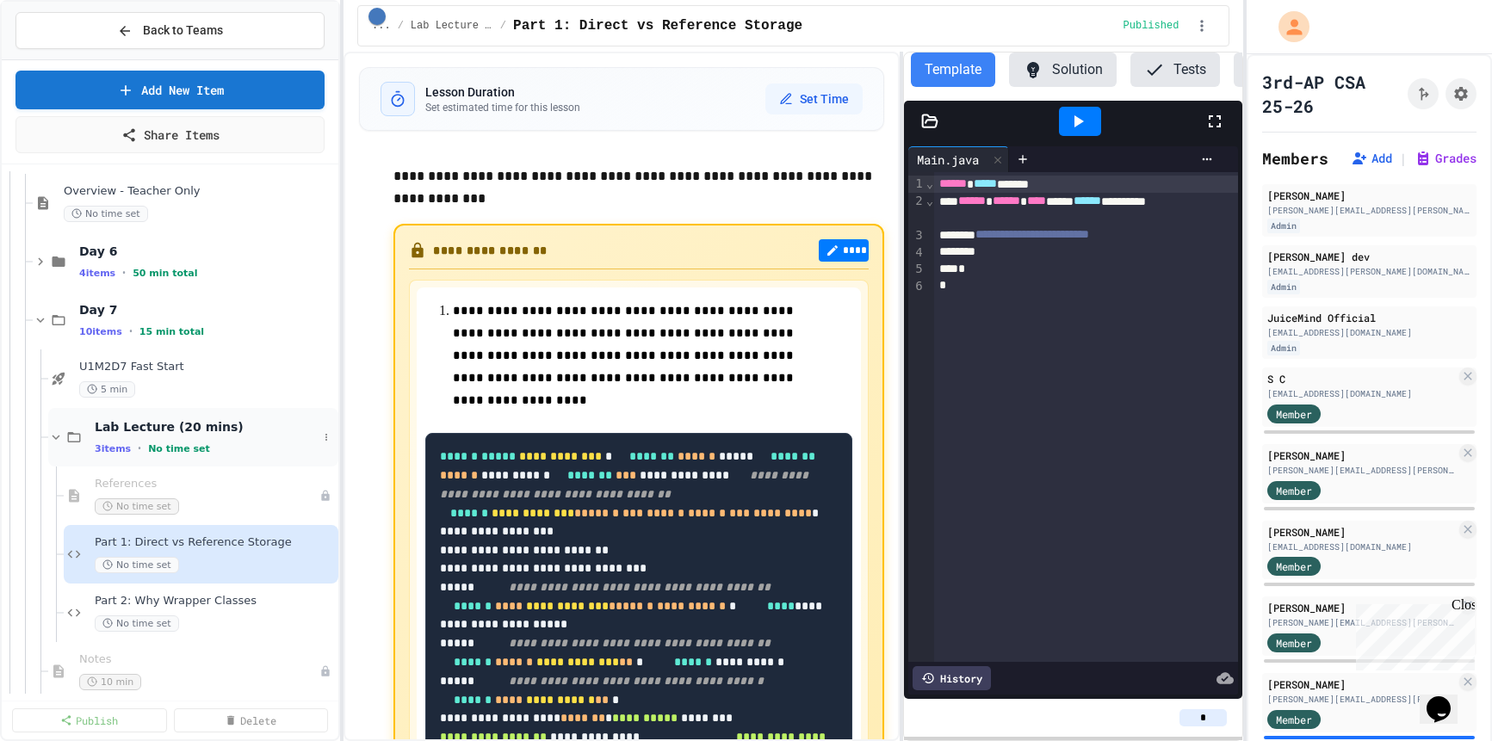
scroll to position [2348, 0]
click at [147, 616] on div "Part 2: Why Wrapper Classes No time set" at bounding box center [206, 615] width 223 height 38
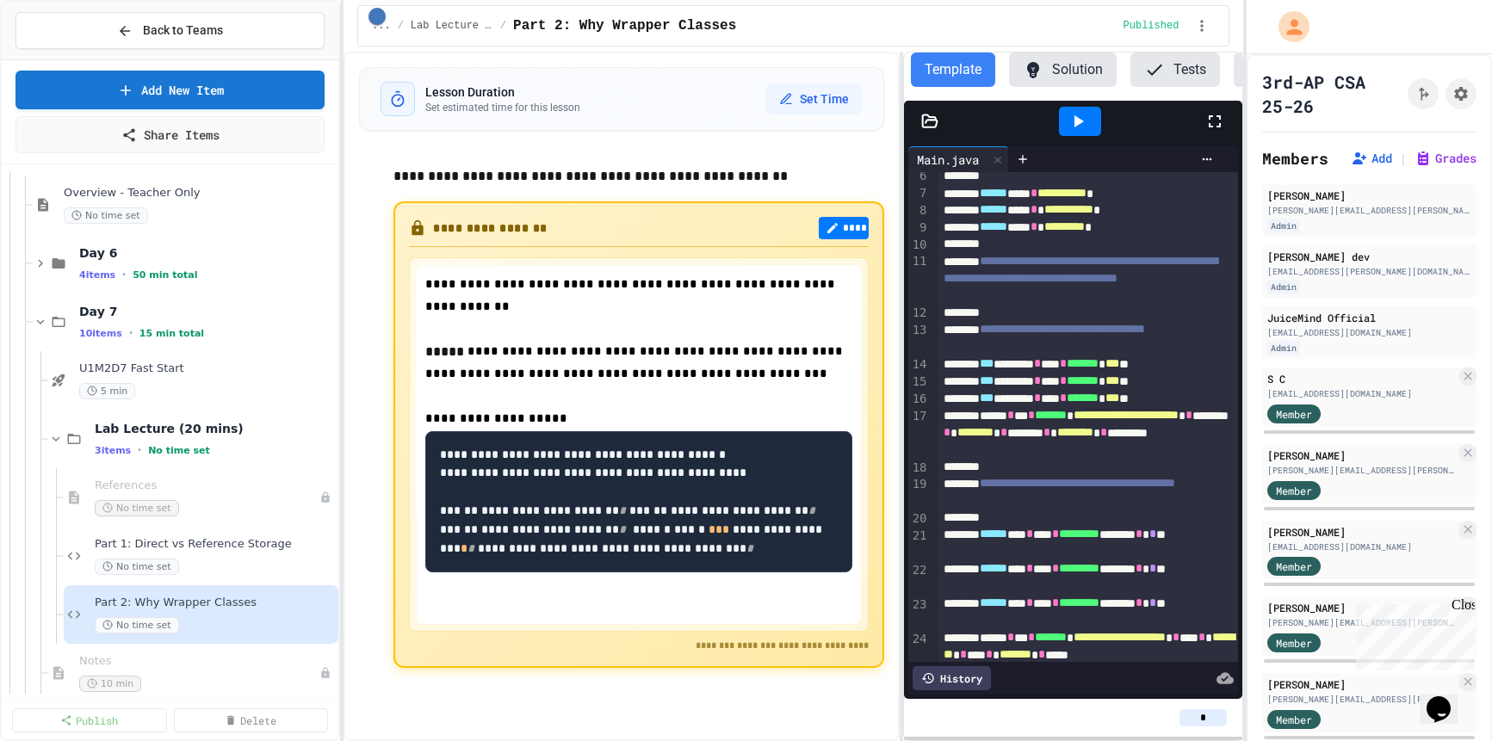
scroll to position [202, 0]
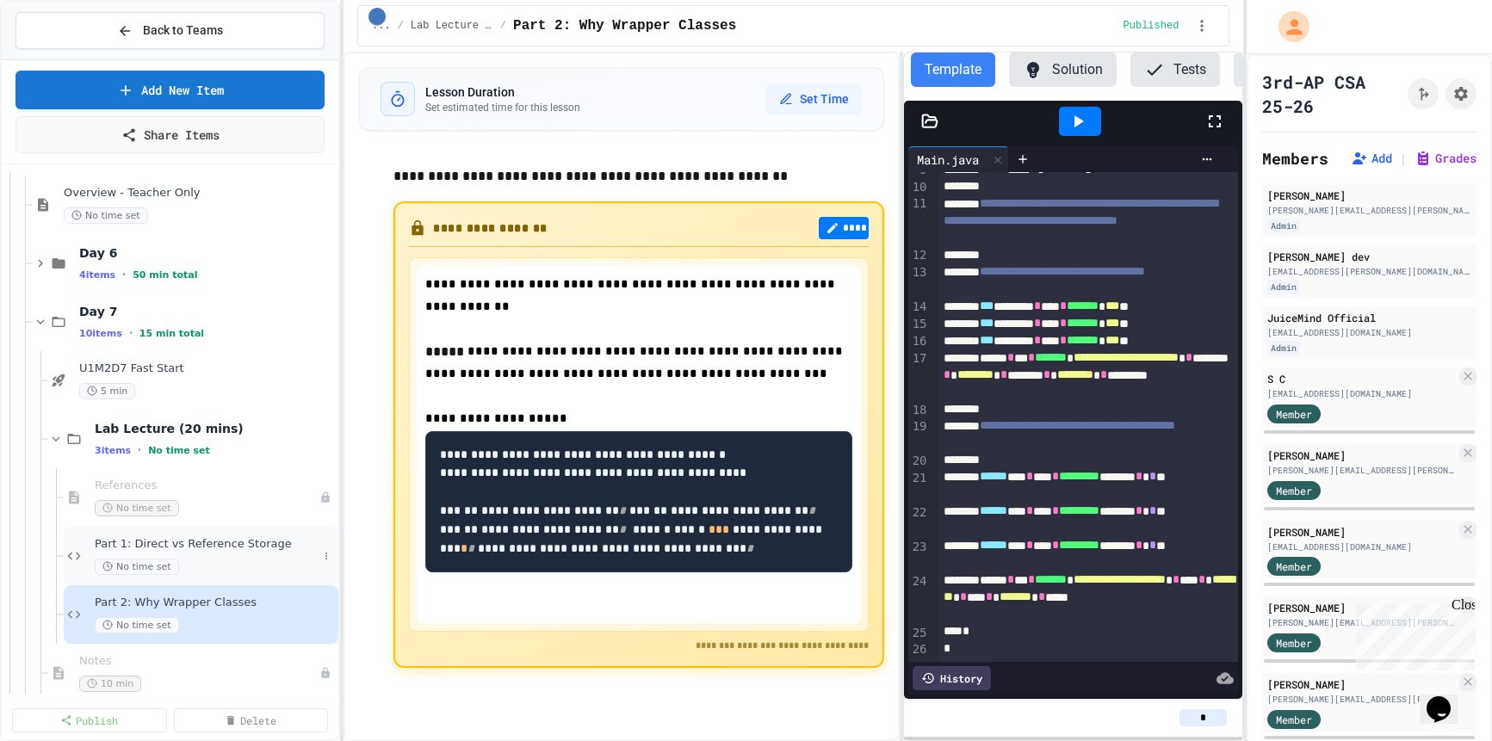
click at [220, 556] on div "Part 1: Direct vs Reference Storage No time set" at bounding box center [206, 556] width 223 height 38
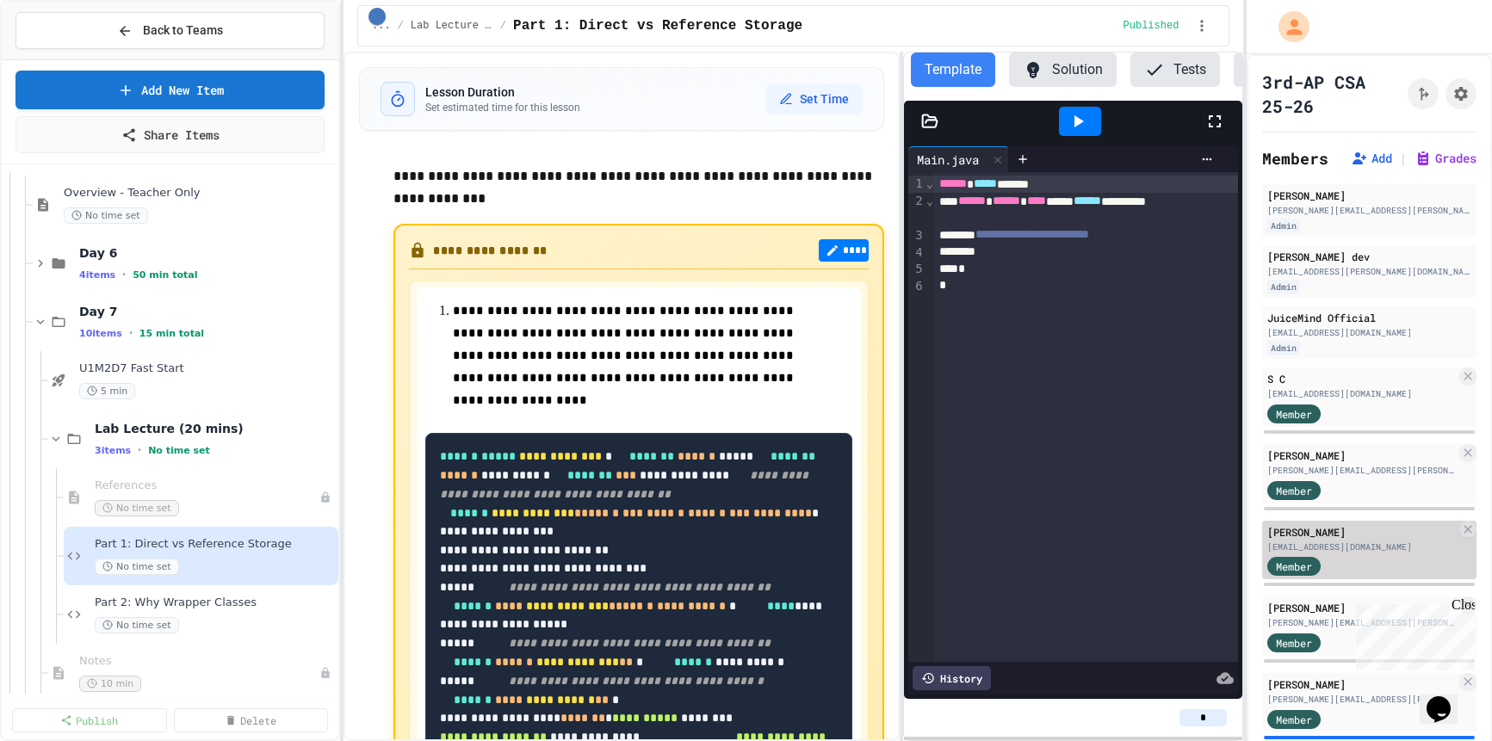
click at [1343, 537] on div "[PERSON_NAME]" at bounding box center [1362, 532] width 189 height 16
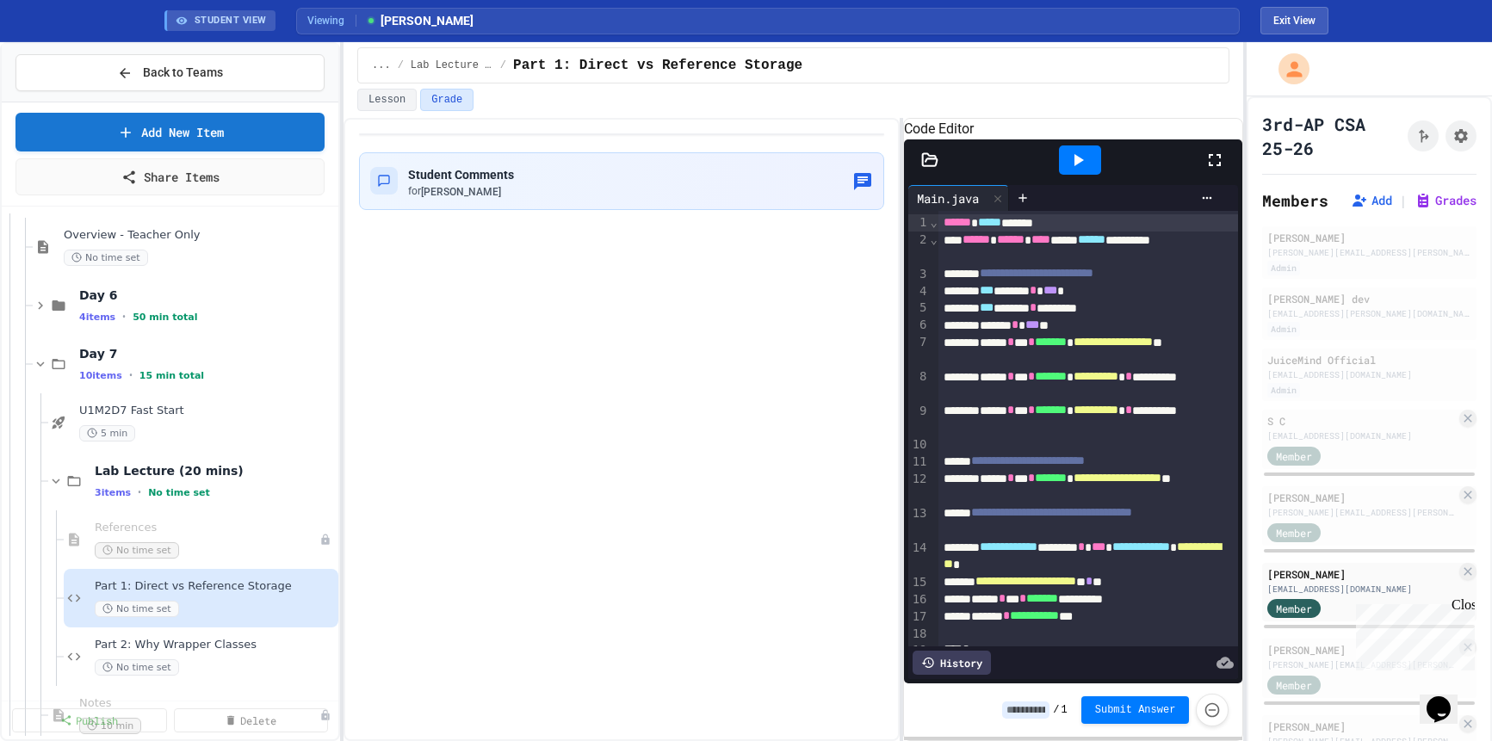
scroll to position [55, 0]
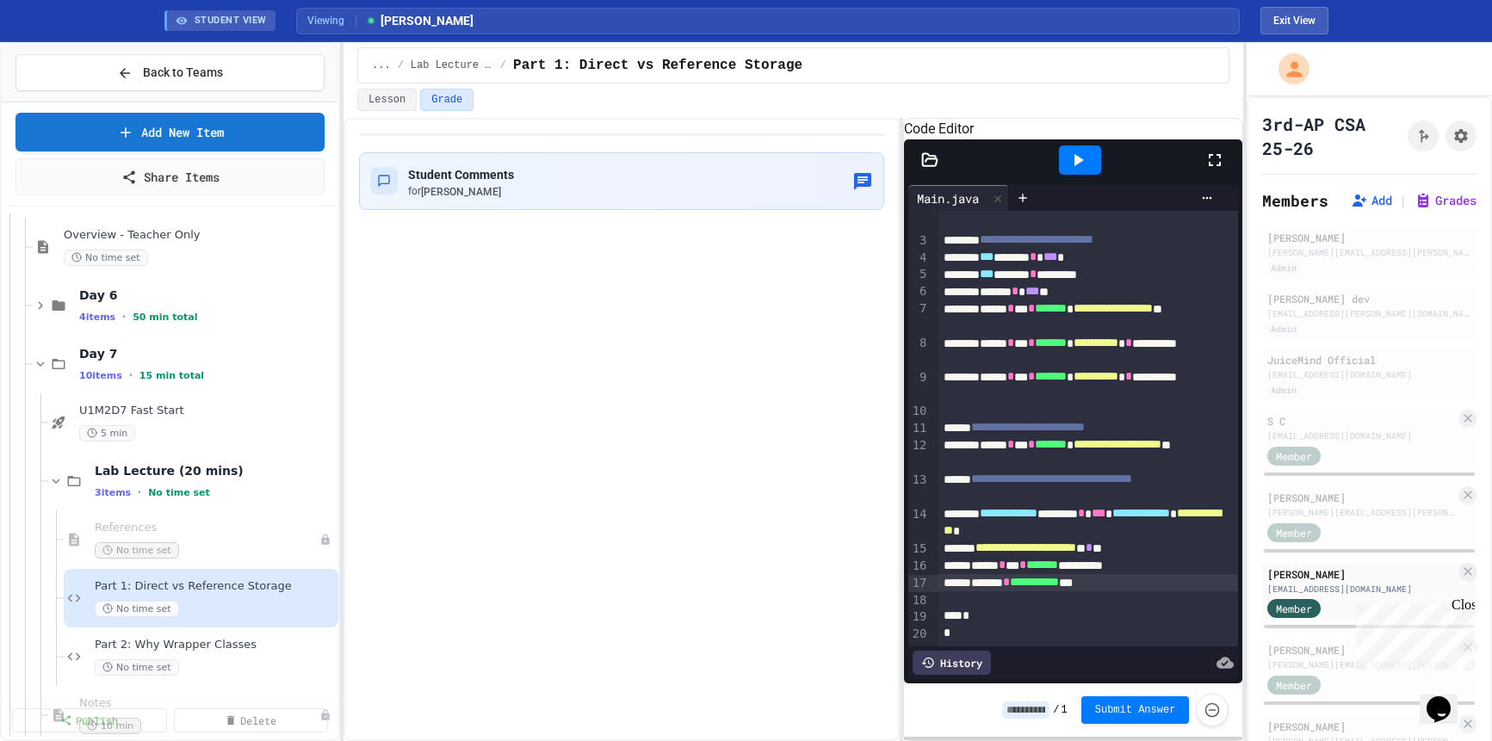
click at [1174, 582] on div "**********" at bounding box center [1089, 582] width 300 height 17
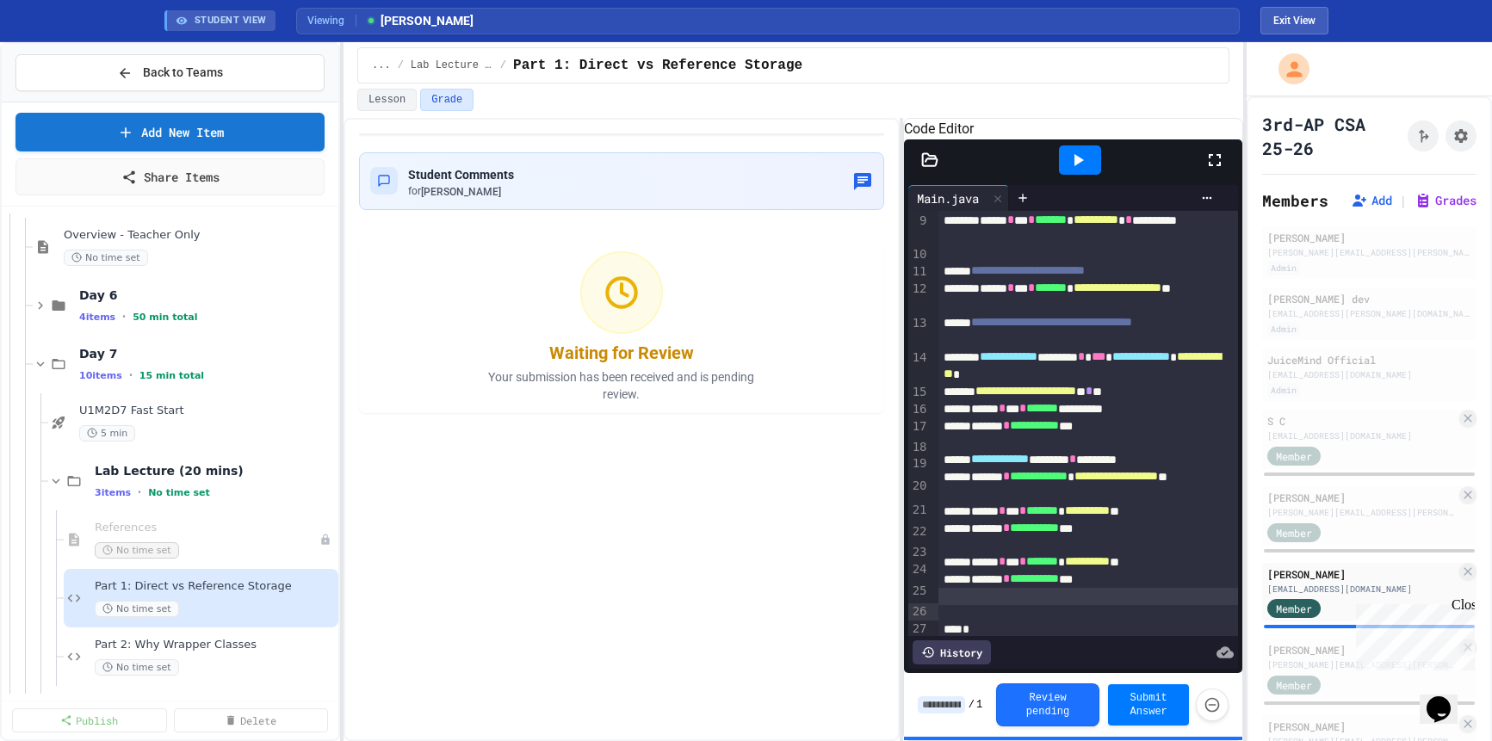
scroll to position [88, 0]
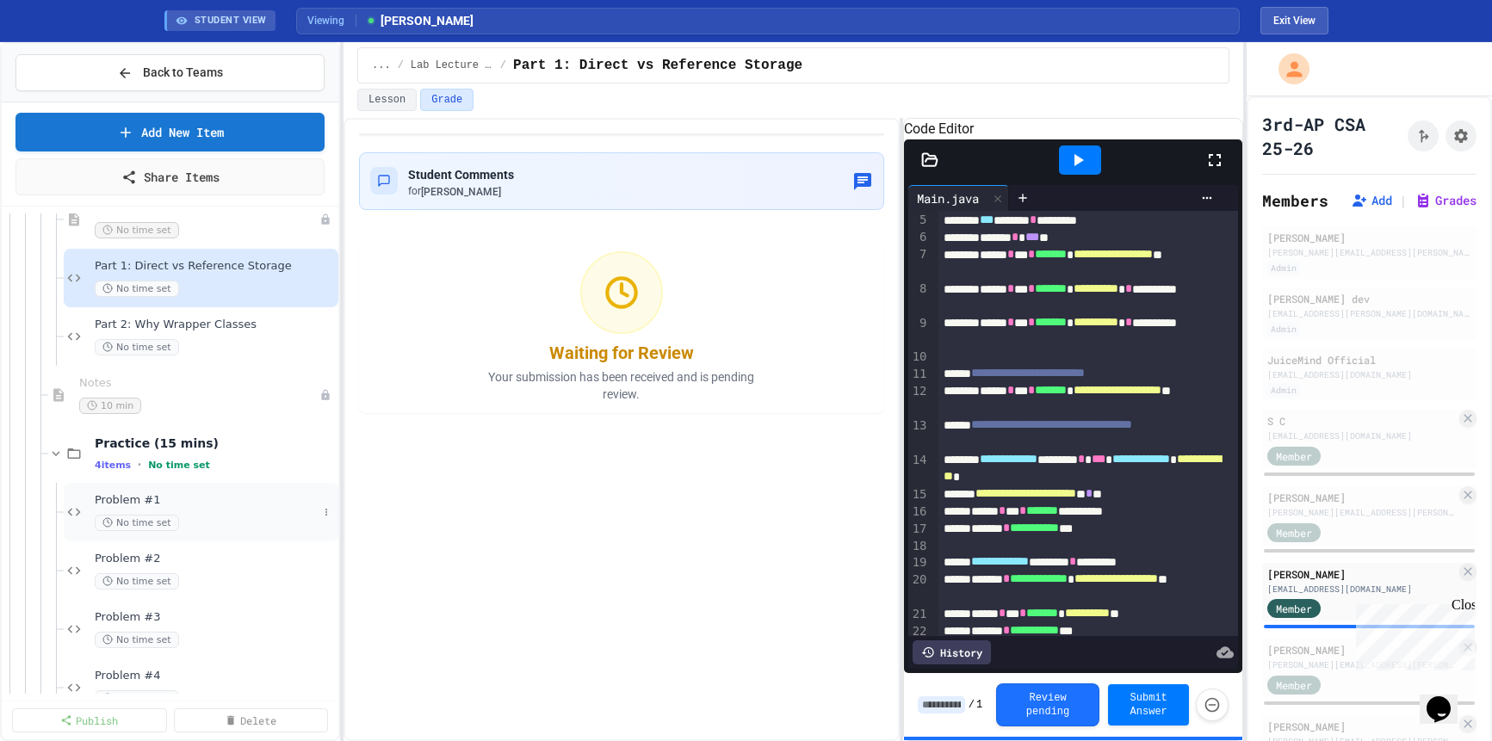
click at [204, 512] on div at bounding box center [170, 34] width 337 height 4978
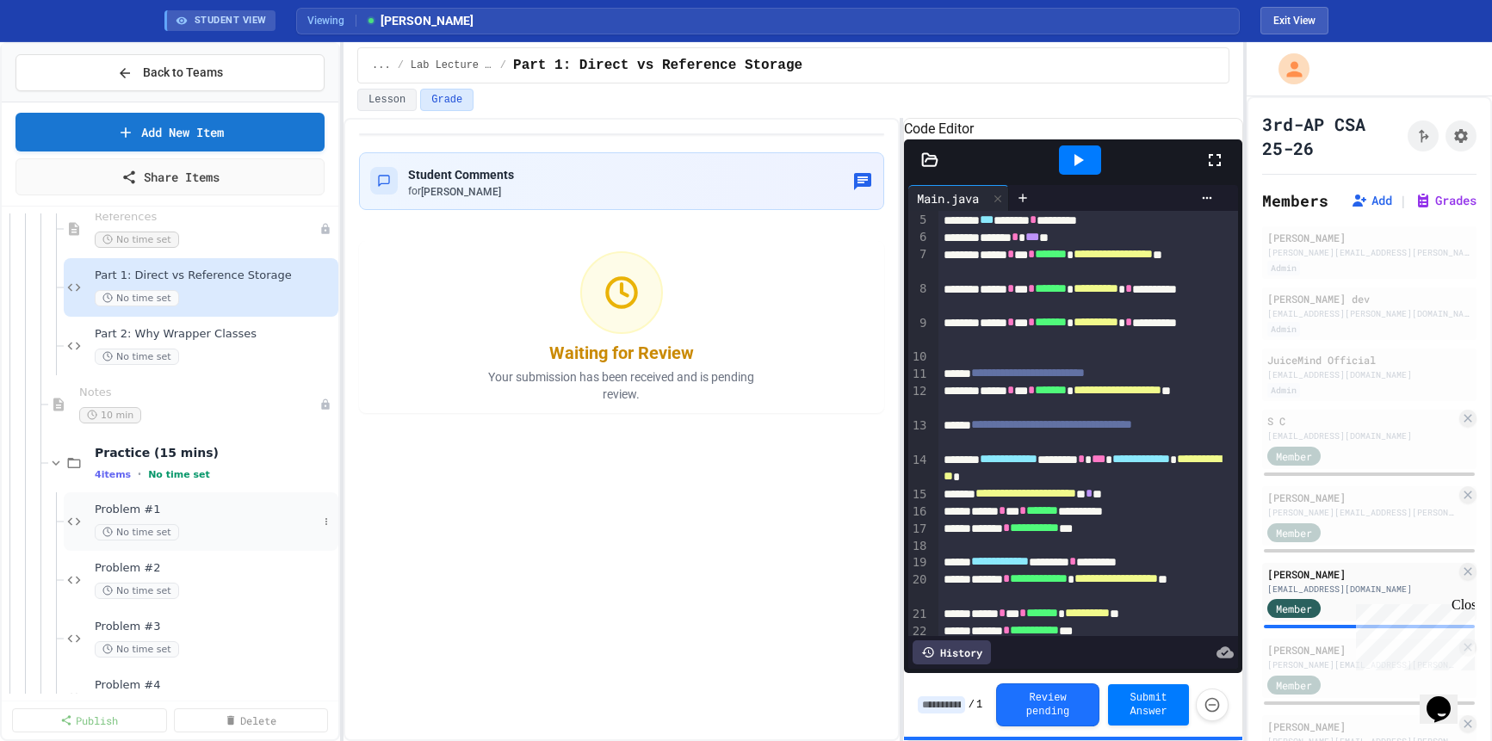
click at [179, 513] on div "Lab Lecture (20 mins) 3 items • No time set References No time set Part 1: Dire…" at bounding box center [170, 454] width 337 height 481
click at [158, 514] on span "Problem #1" at bounding box center [206, 508] width 223 height 15
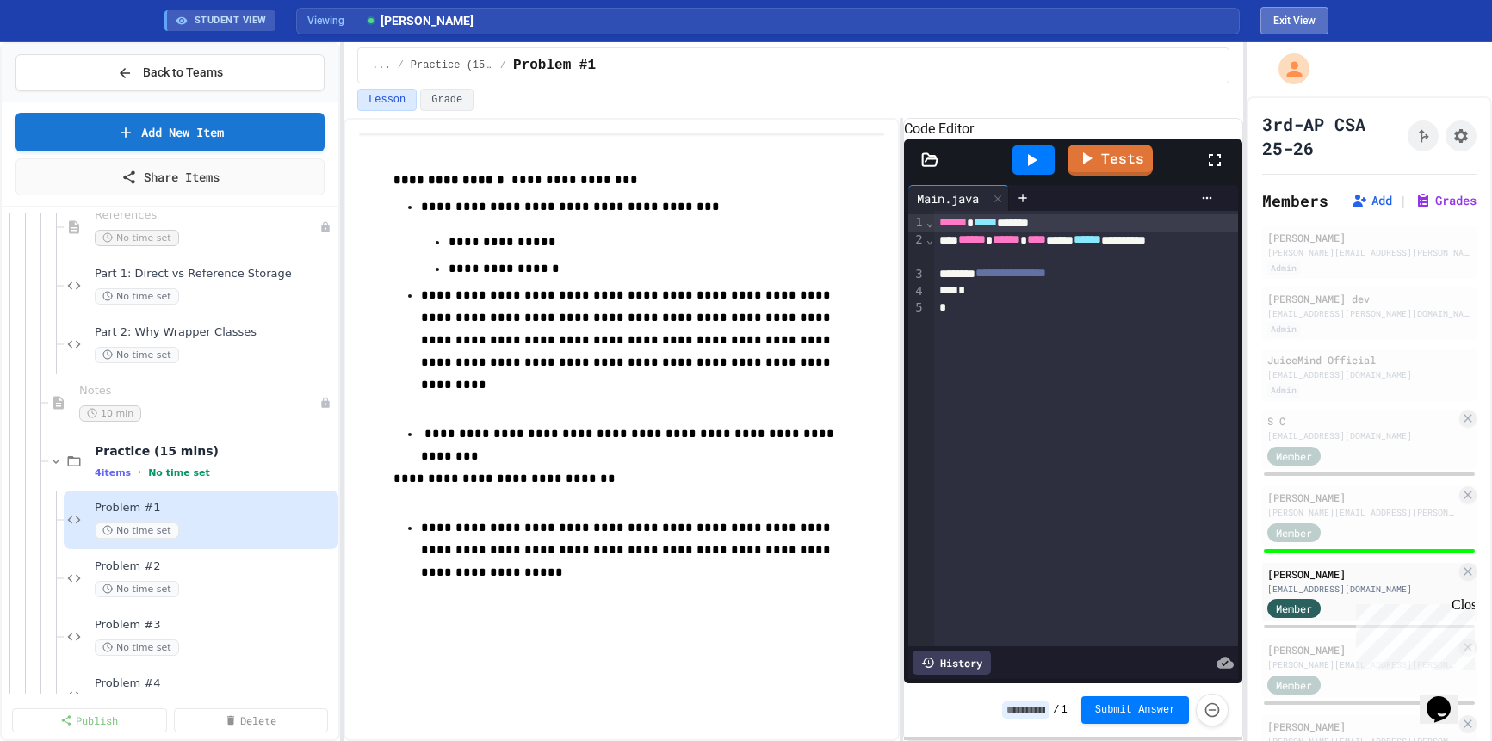
click at [1277, 19] on button "Exit View" at bounding box center [1295, 21] width 68 height 28
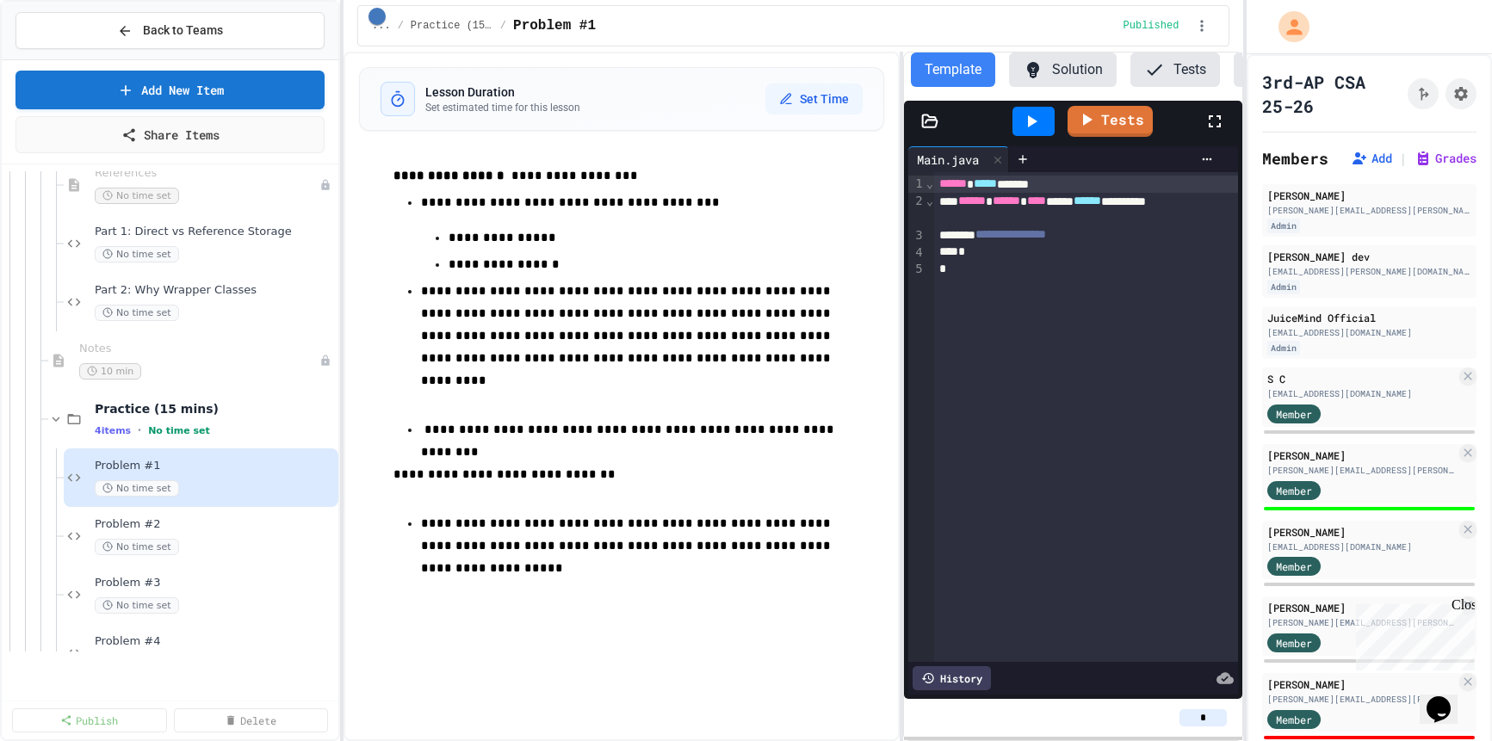
click at [1060, 81] on button "Solution" at bounding box center [1063, 70] width 108 height 34
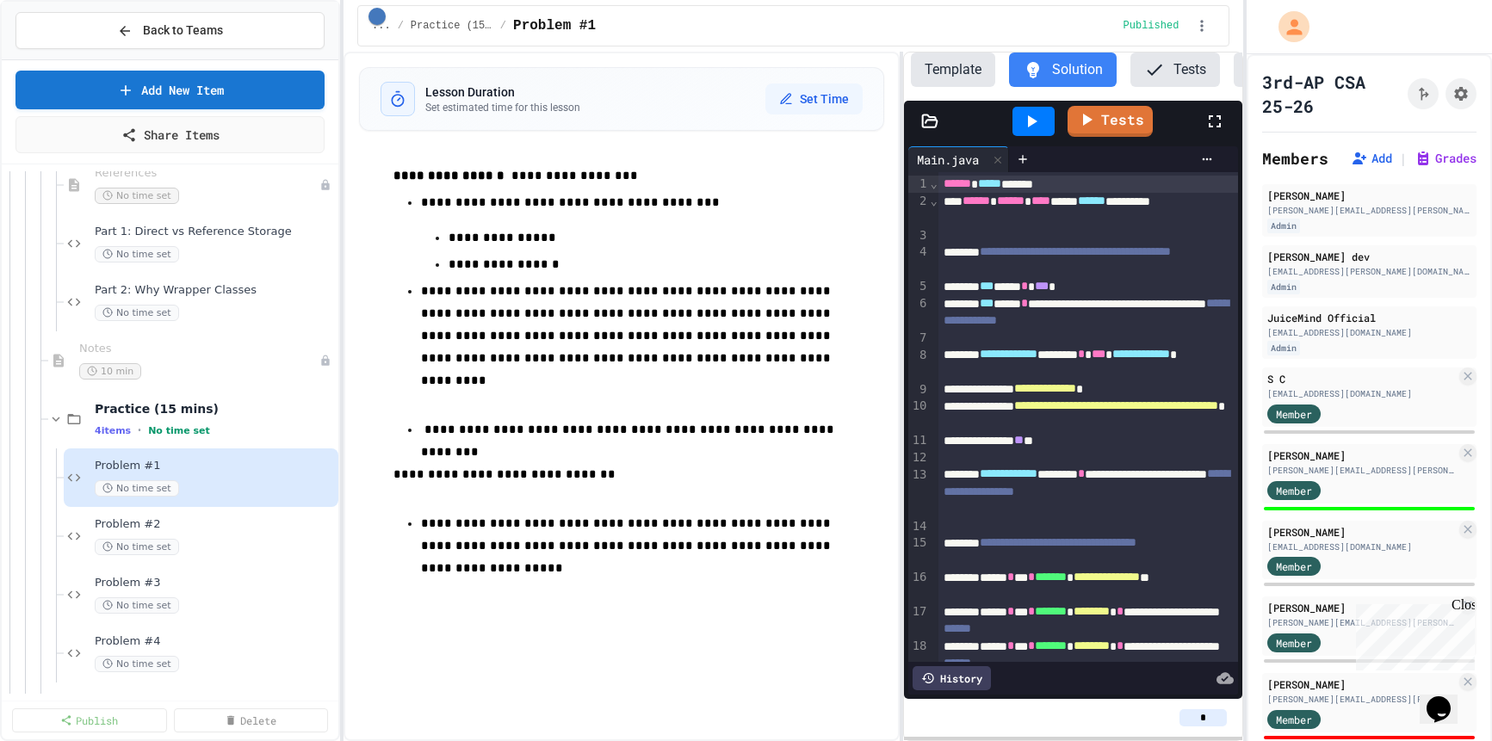
click at [976, 76] on button "Template" at bounding box center [953, 70] width 84 height 34
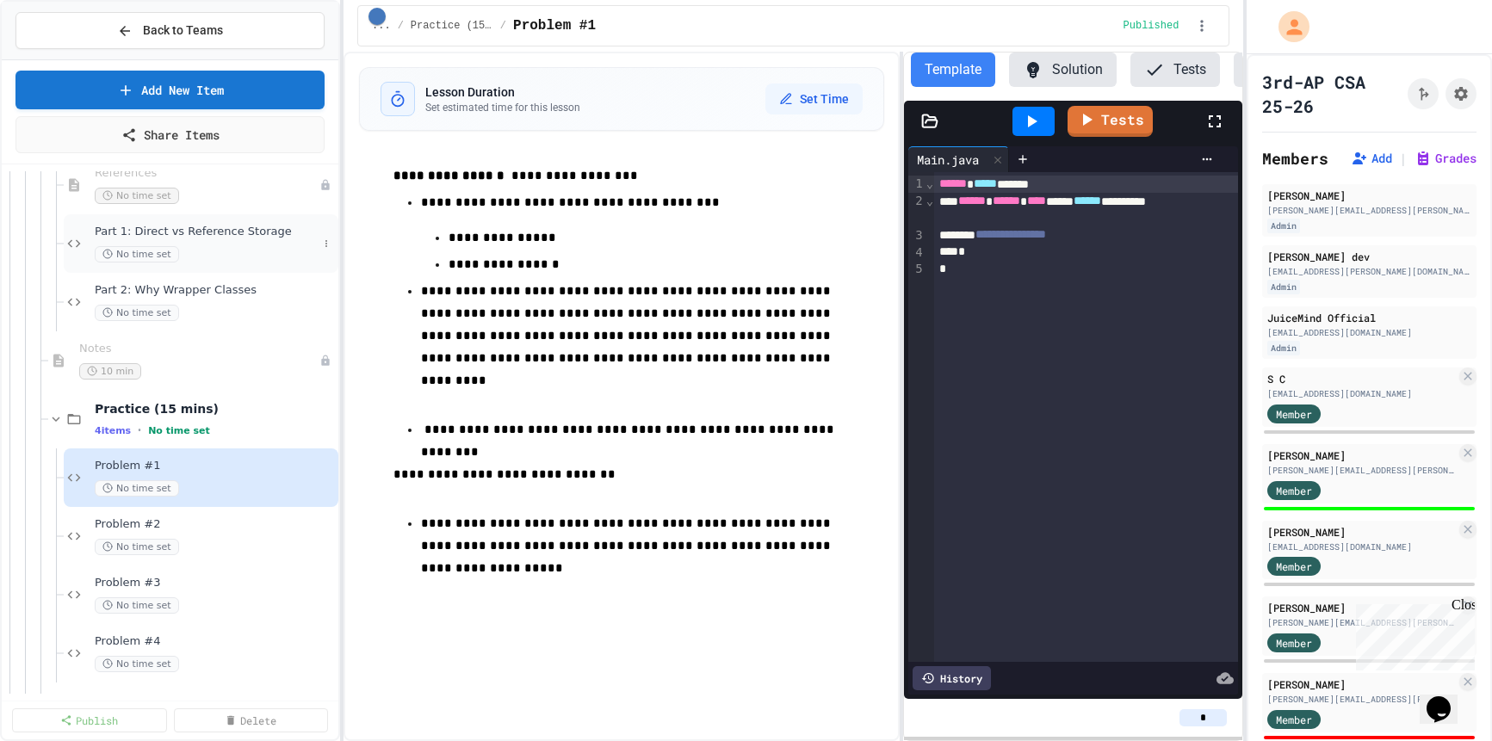
click at [242, 242] on div "Part 1: Direct vs Reference Storage No time set" at bounding box center [206, 244] width 223 height 38
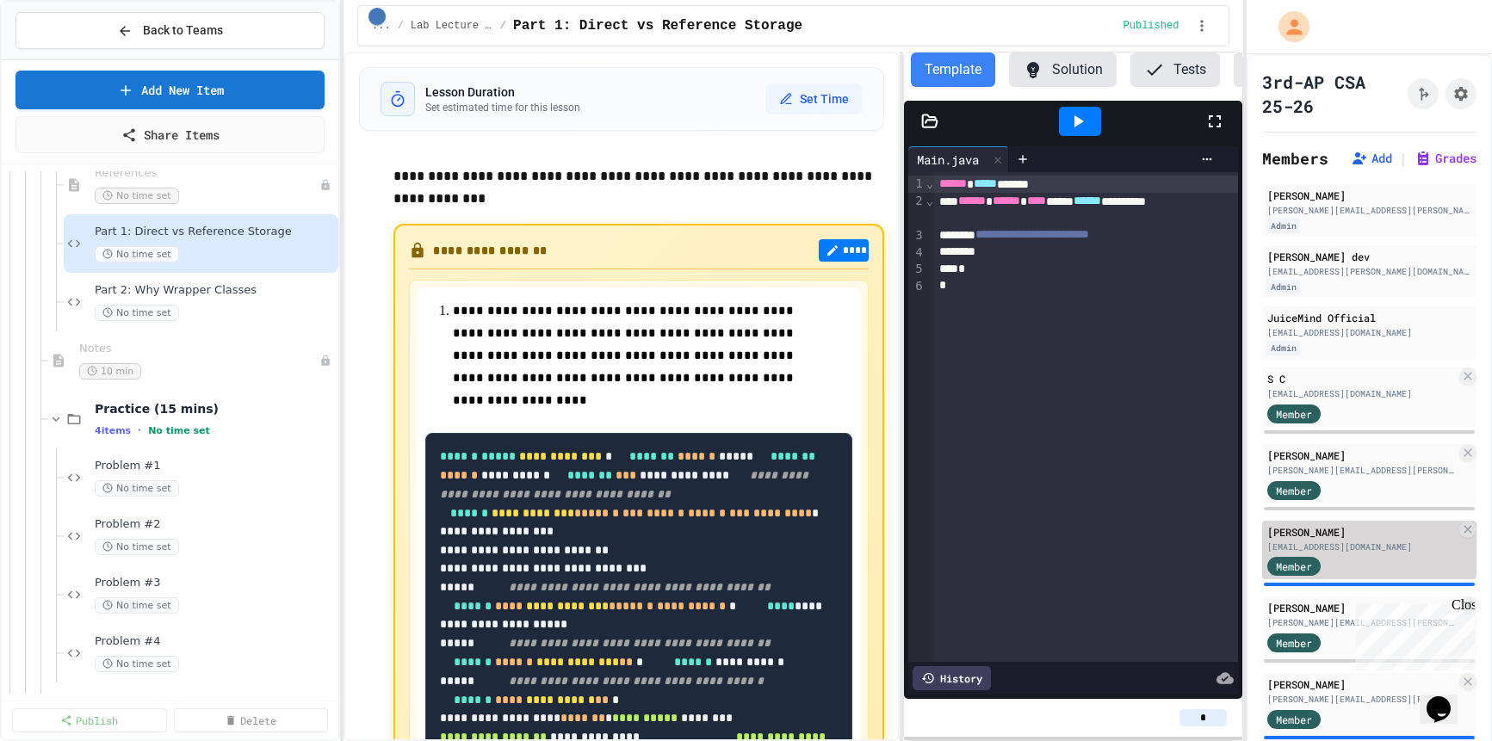
click at [1373, 550] on div "[EMAIL_ADDRESS][DOMAIN_NAME]" at bounding box center [1362, 547] width 189 height 13
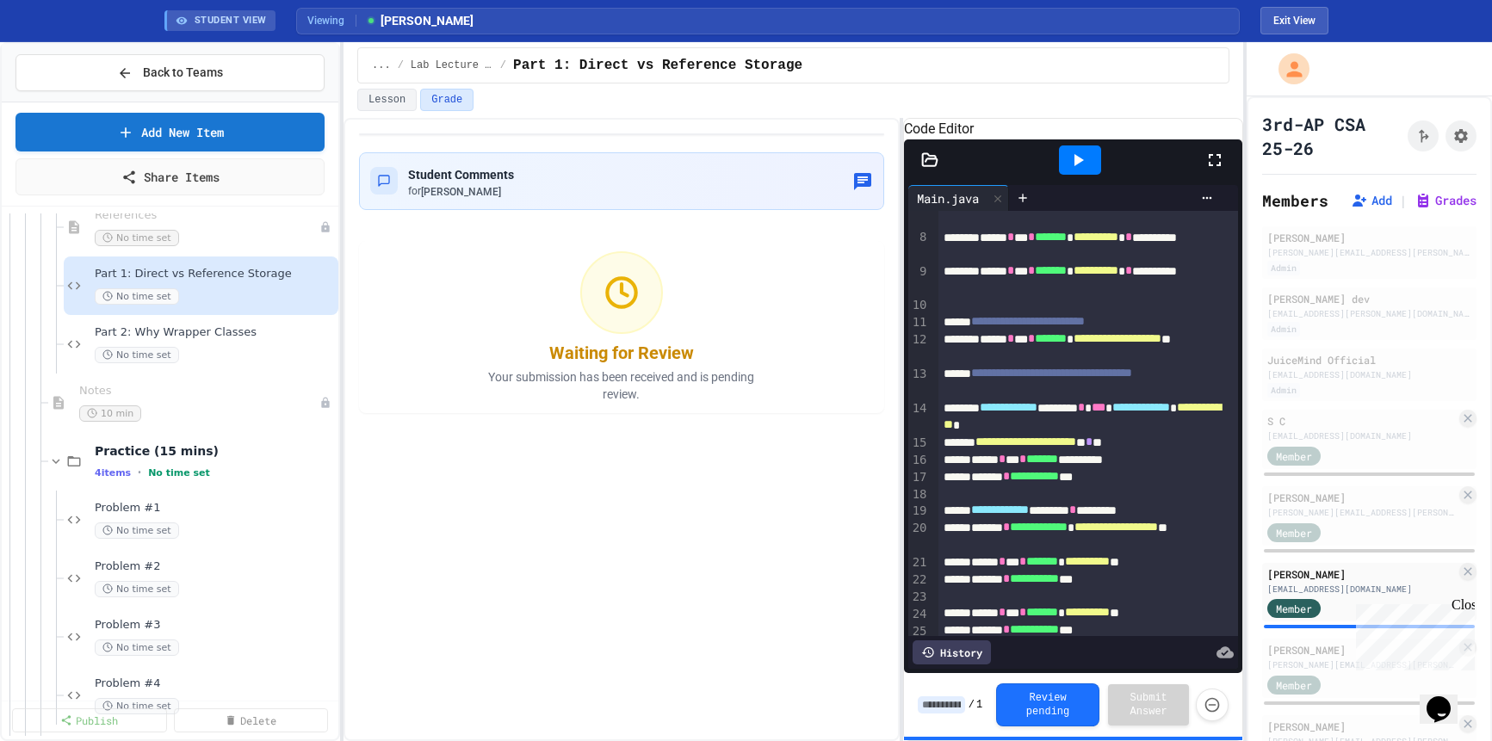
scroll to position [146, 0]
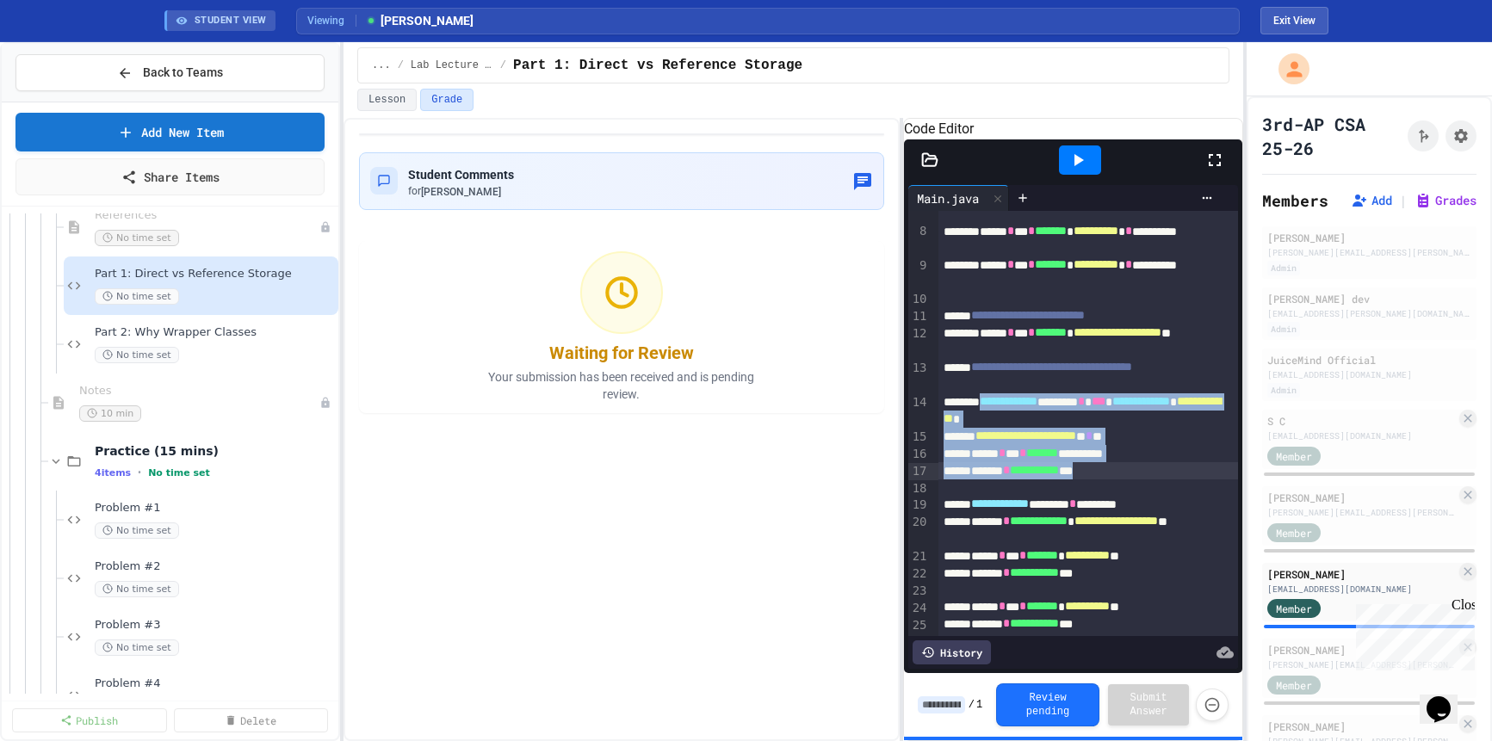
drag, startPoint x: 1005, startPoint y: 420, endPoint x: 1158, endPoint y: 493, distance: 169.5
click at [1158, 493] on div "**********" at bounding box center [1089, 384] width 300 height 638
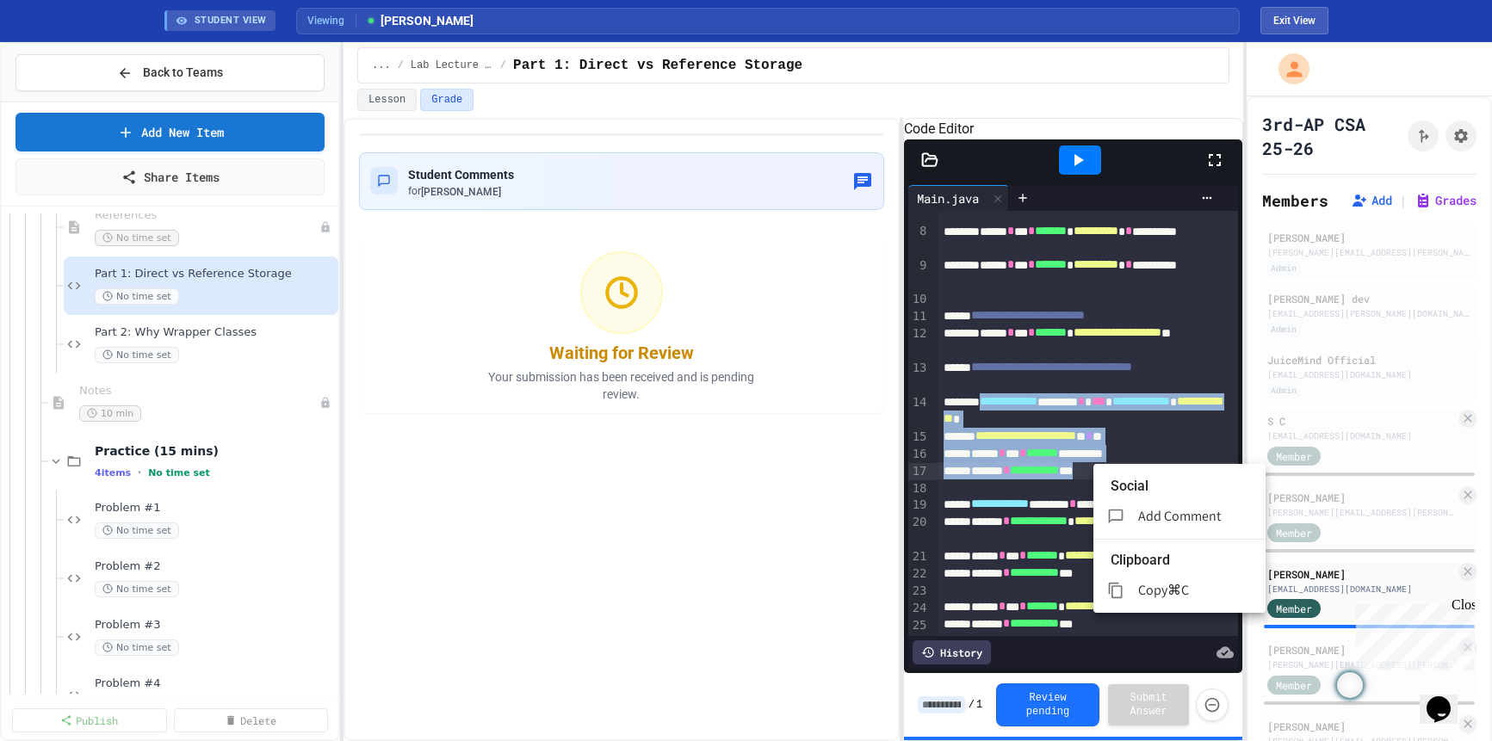
click at [1168, 581] on span "Copy" at bounding box center [1152, 590] width 29 height 18
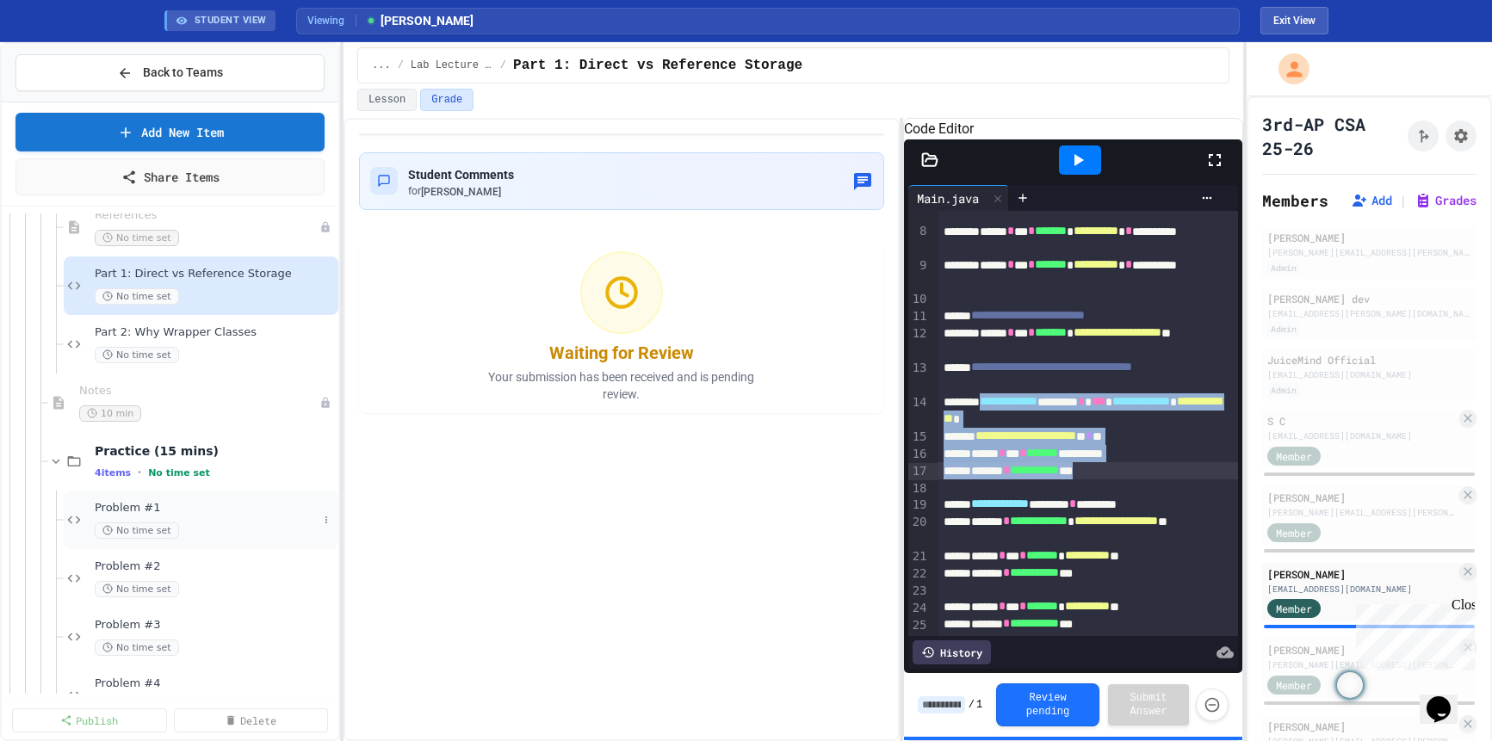
click at [270, 505] on span "Problem #1" at bounding box center [206, 508] width 223 height 15
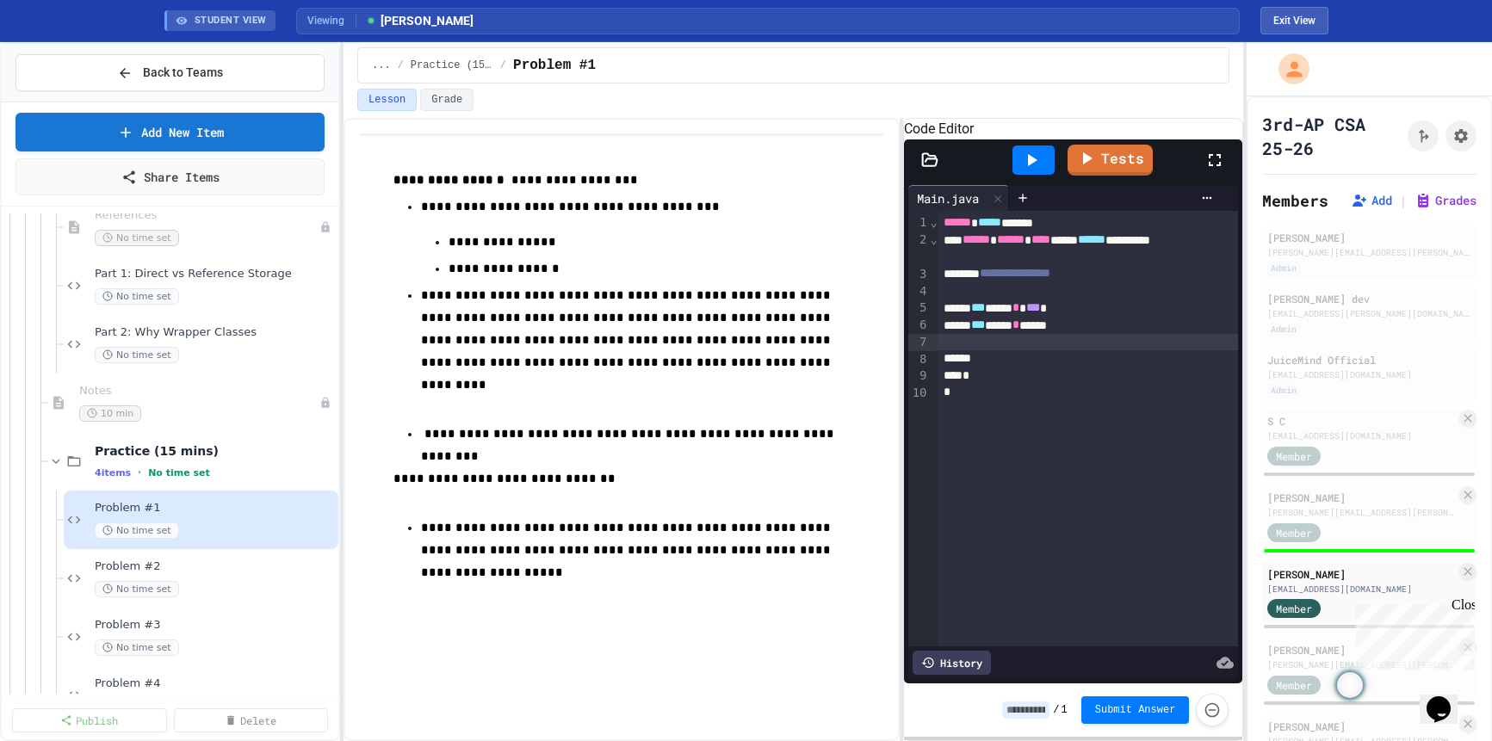
click at [1008, 368] on div at bounding box center [1089, 359] width 300 height 17
click at [1021, 368] on div at bounding box center [1089, 359] width 300 height 17
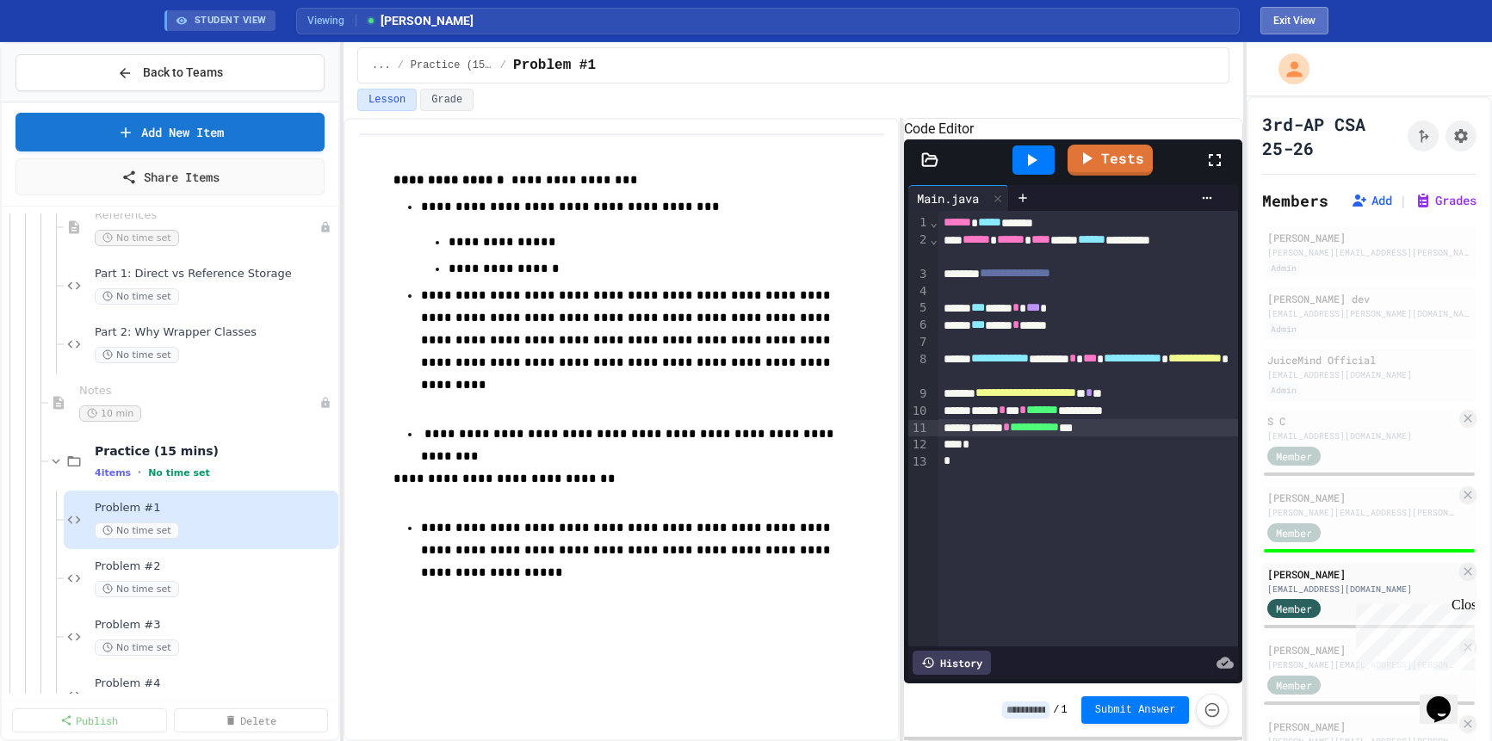
click at [1313, 21] on button "Exit View" at bounding box center [1295, 21] width 68 height 28
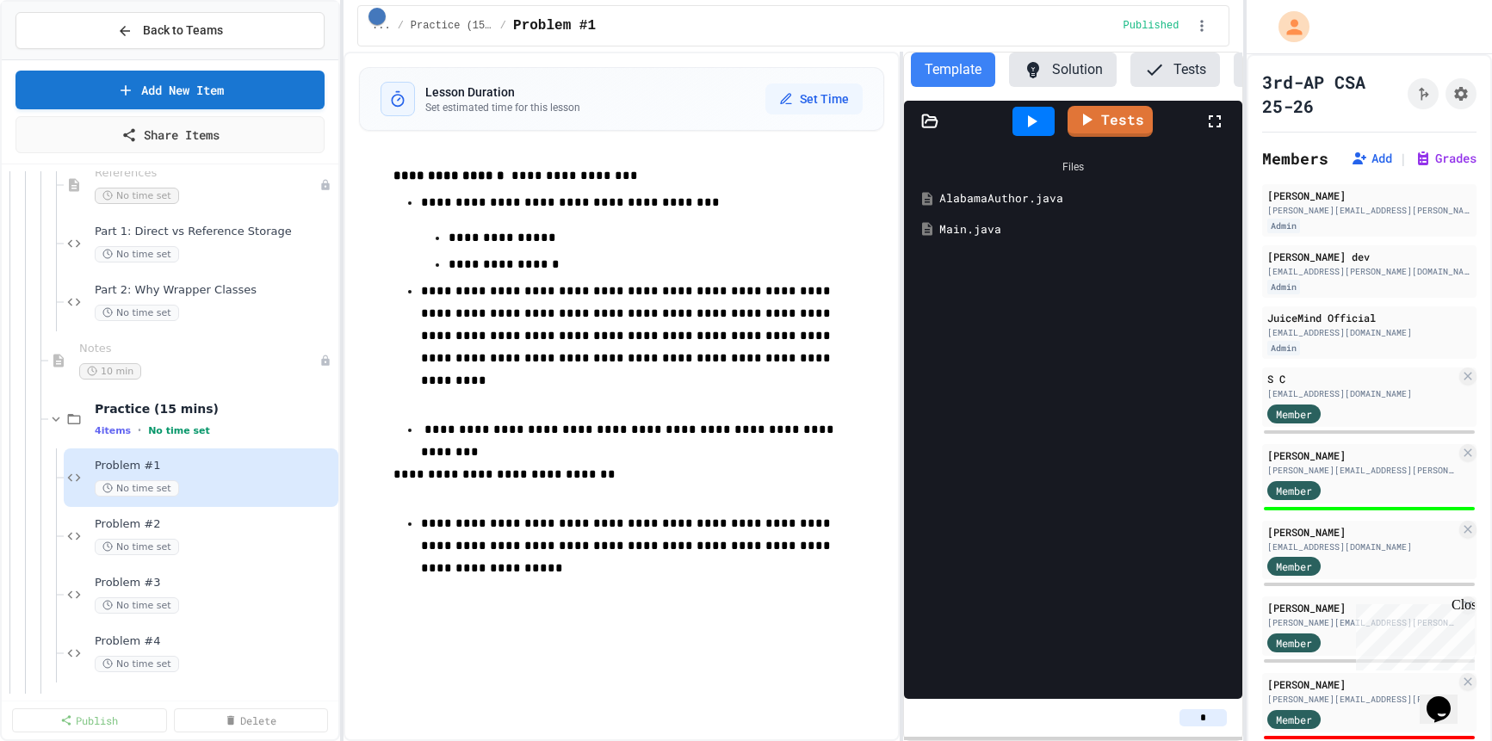
click at [1100, 65] on button "Solution" at bounding box center [1063, 70] width 108 height 34
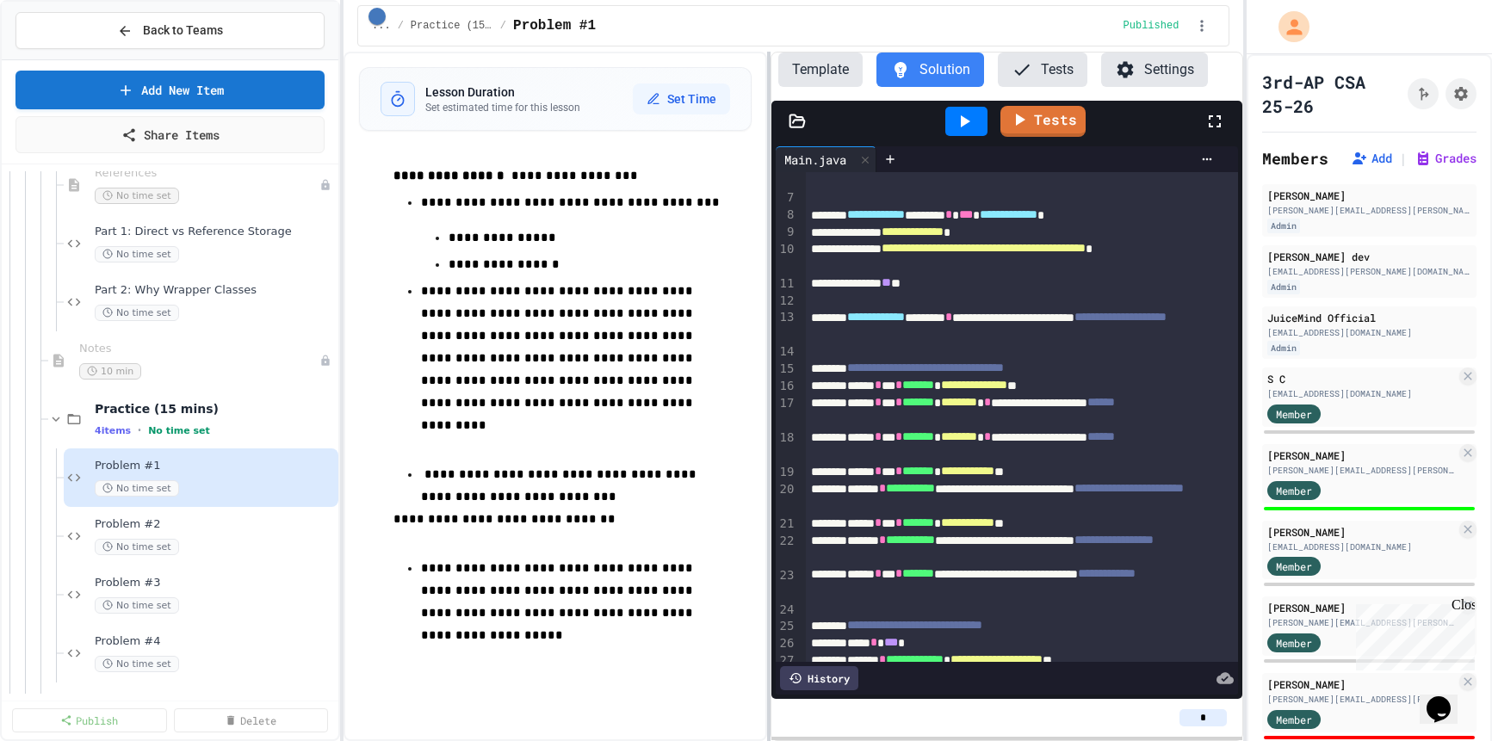
scroll to position [89, 0]
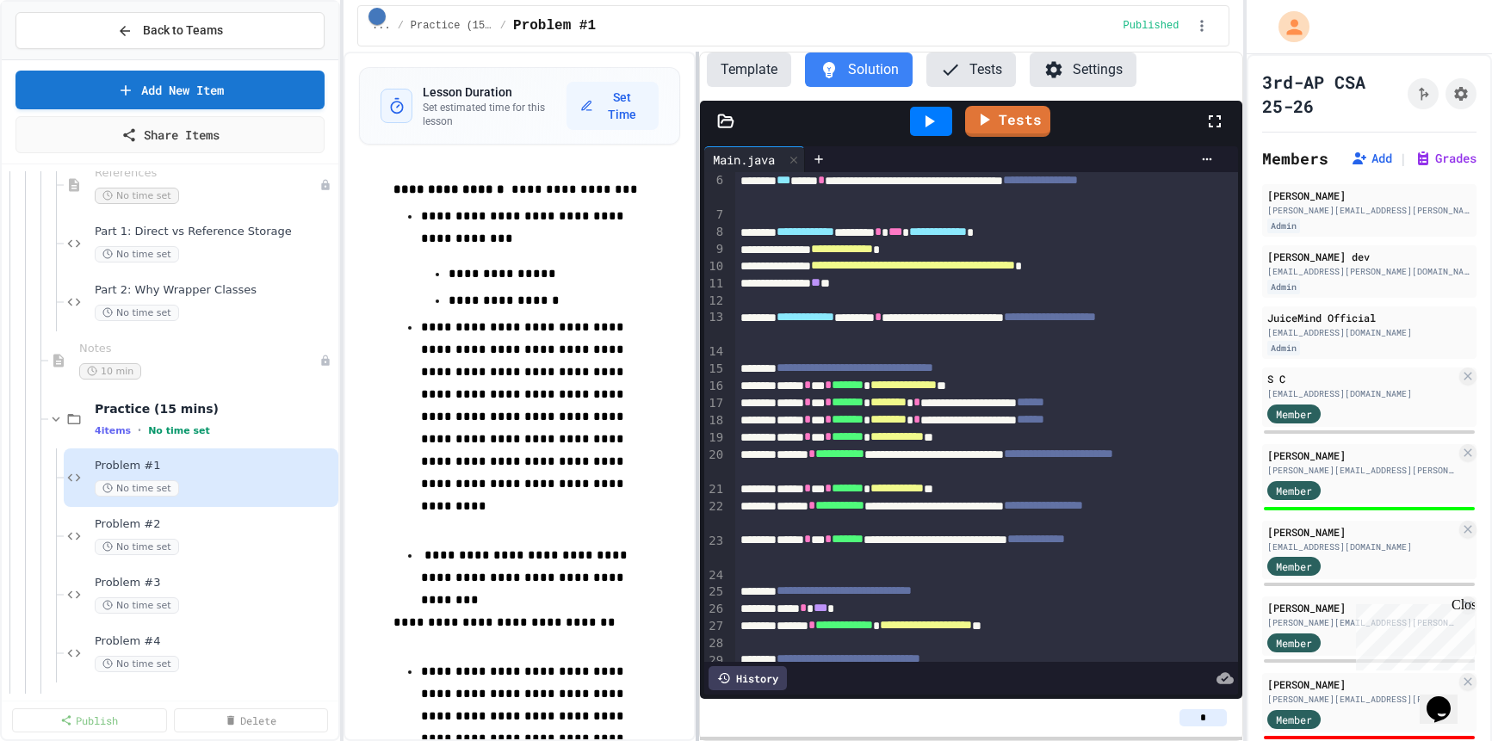
click at [698, 285] on div at bounding box center [697, 397] width 3 height 690
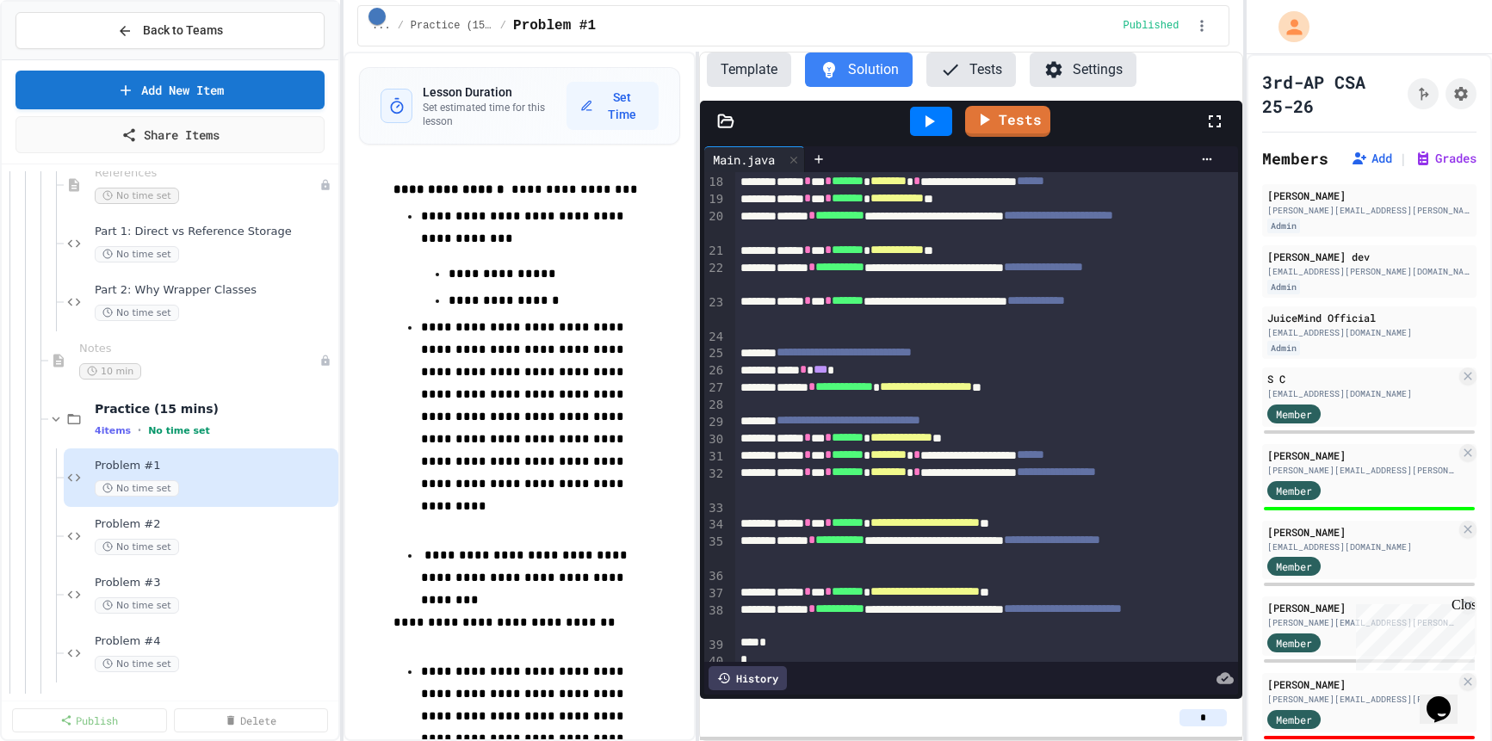
scroll to position [328, 0]
click at [735, 73] on button "Template" at bounding box center [749, 70] width 84 height 34
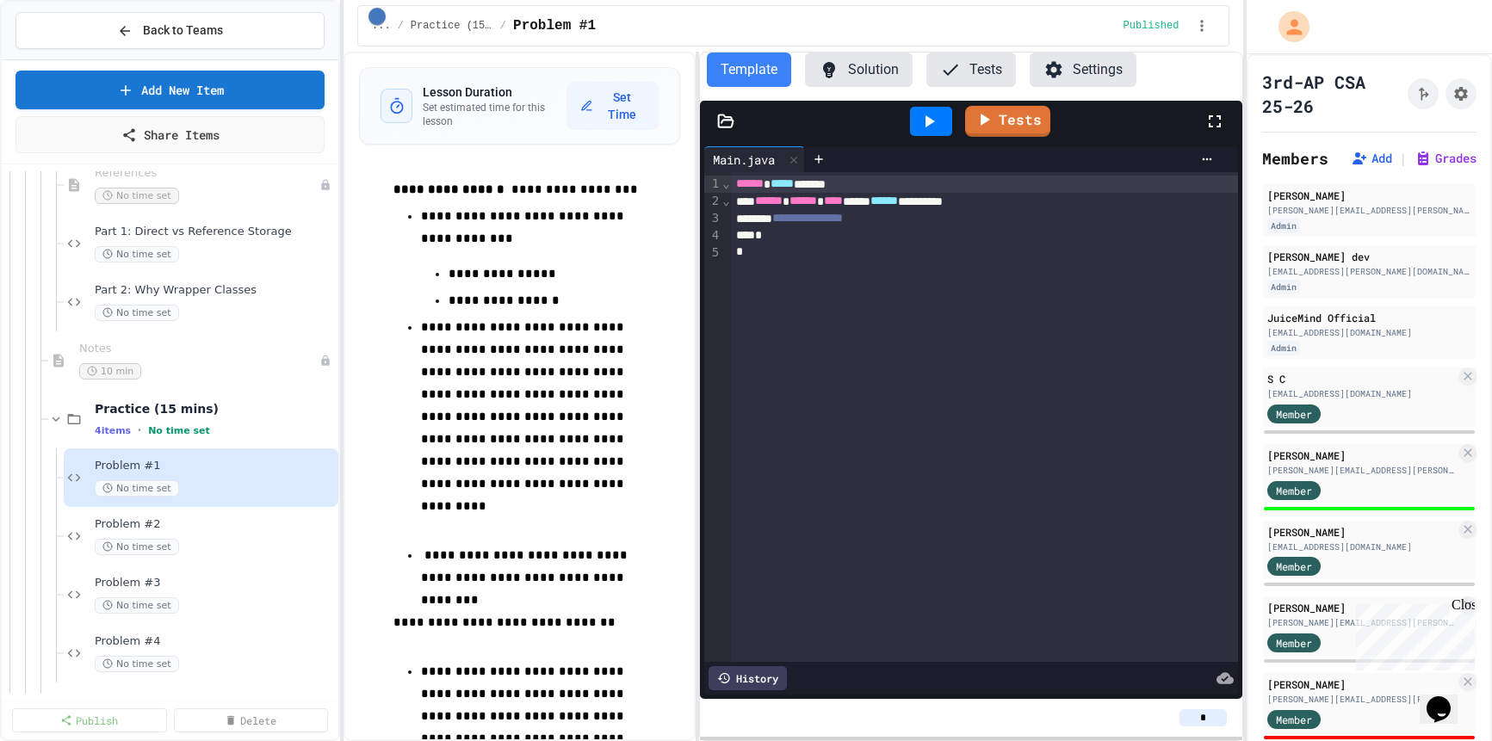
click at [887, 80] on button "Solution" at bounding box center [859, 70] width 108 height 34
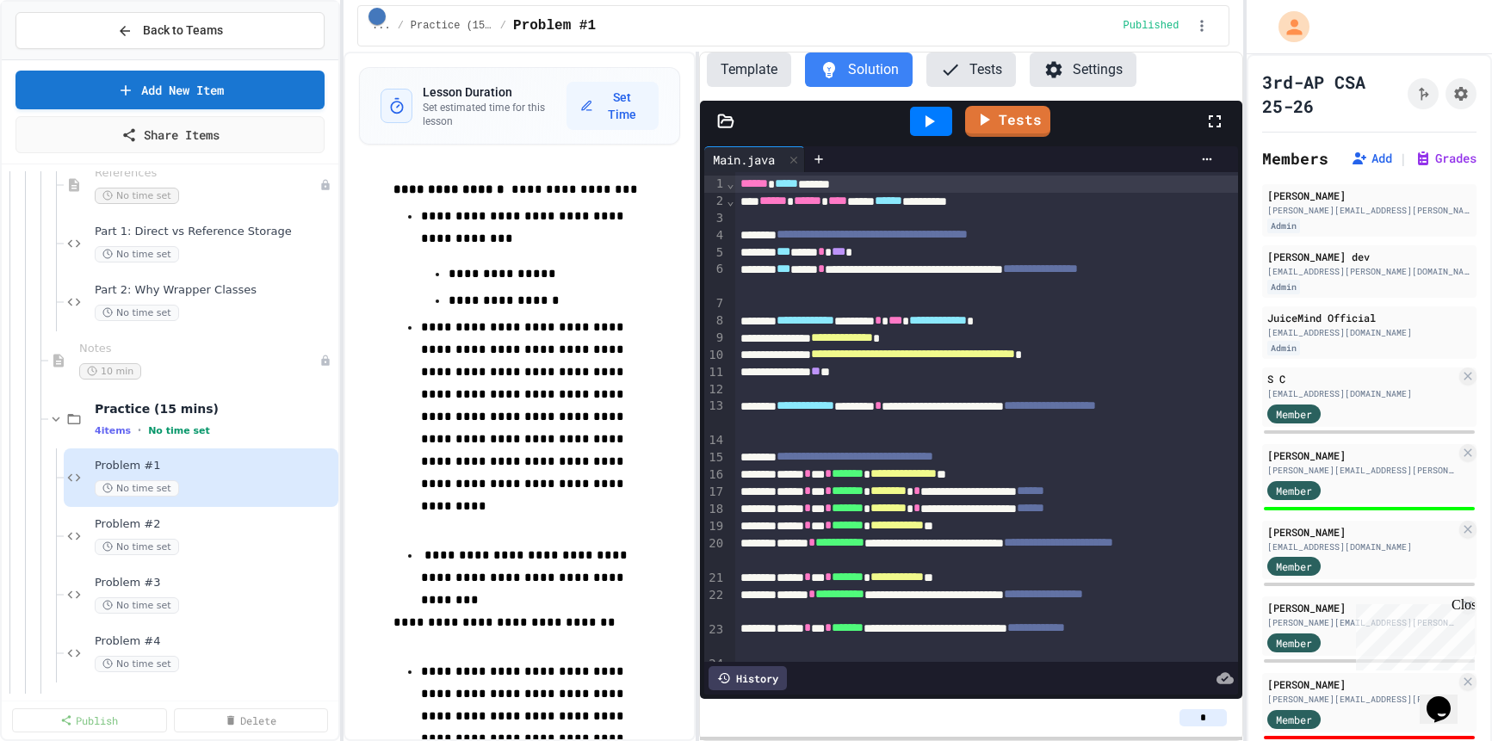
click at [767, 72] on button "Template" at bounding box center [749, 70] width 84 height 34
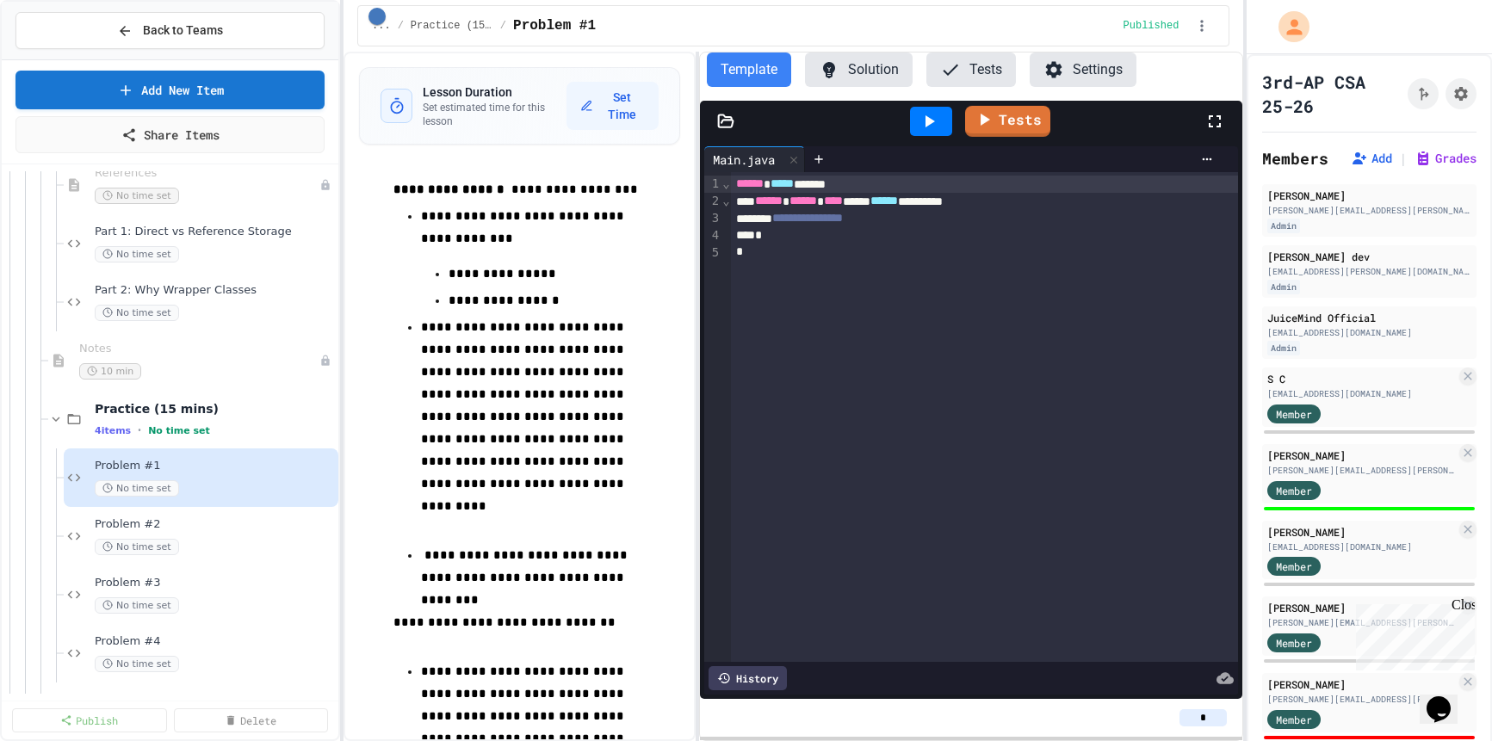
click at [882, 80] on button "Solution" at bounding box center [859, 70] width 108 height 34
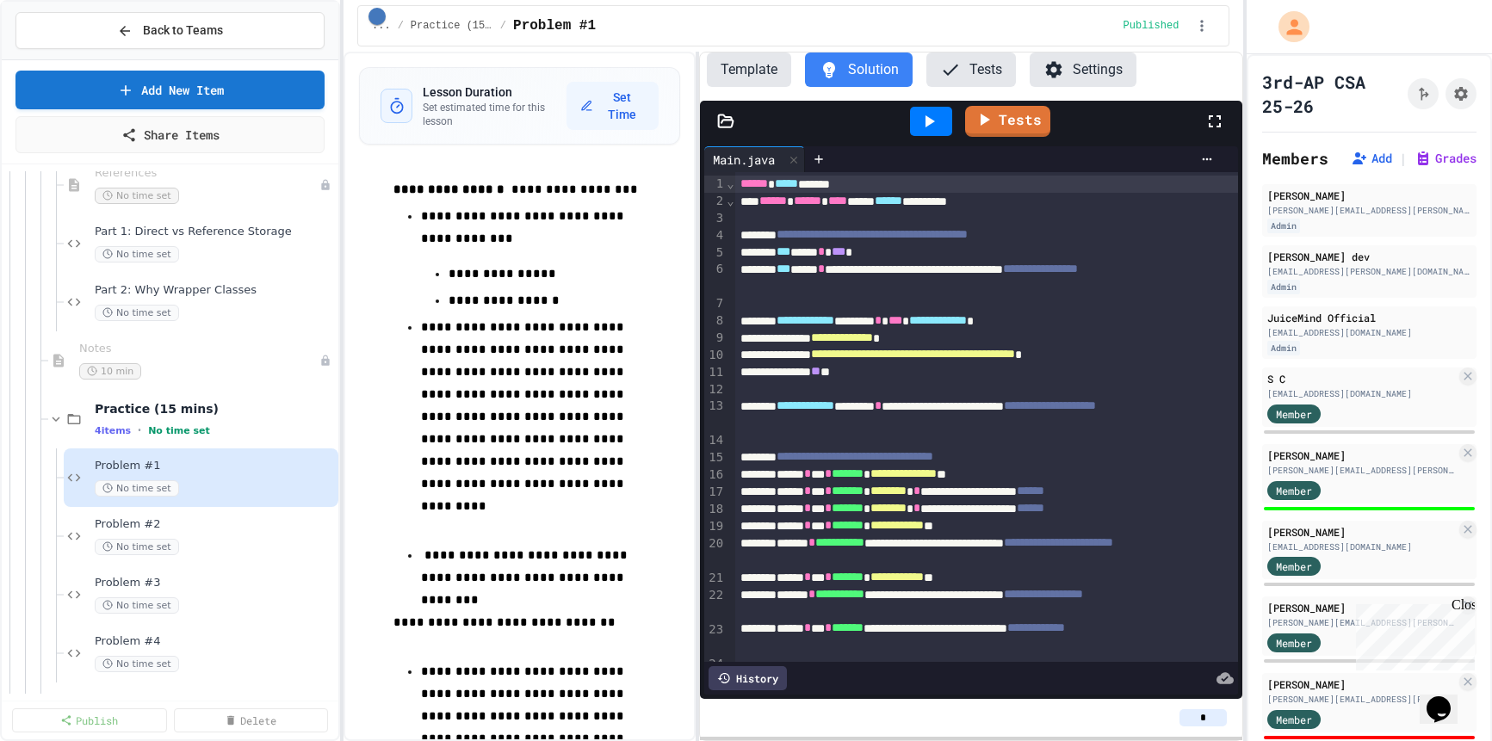
click at [764, 78] on button "Template" at bounding box center [749, 70] width 84 height 34
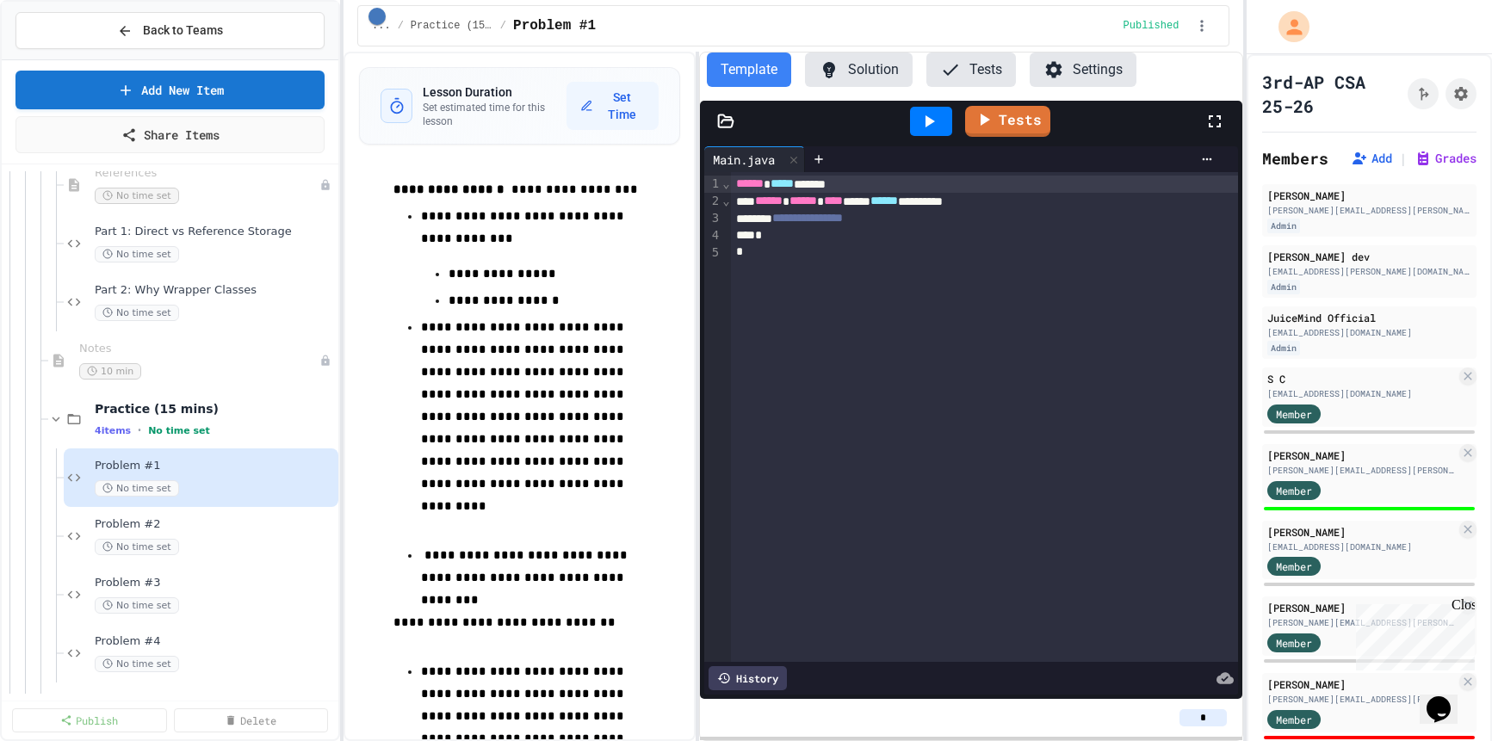
click at [889, 60] on button "Solution" at bounding box center [859, 70] width 108 height 34
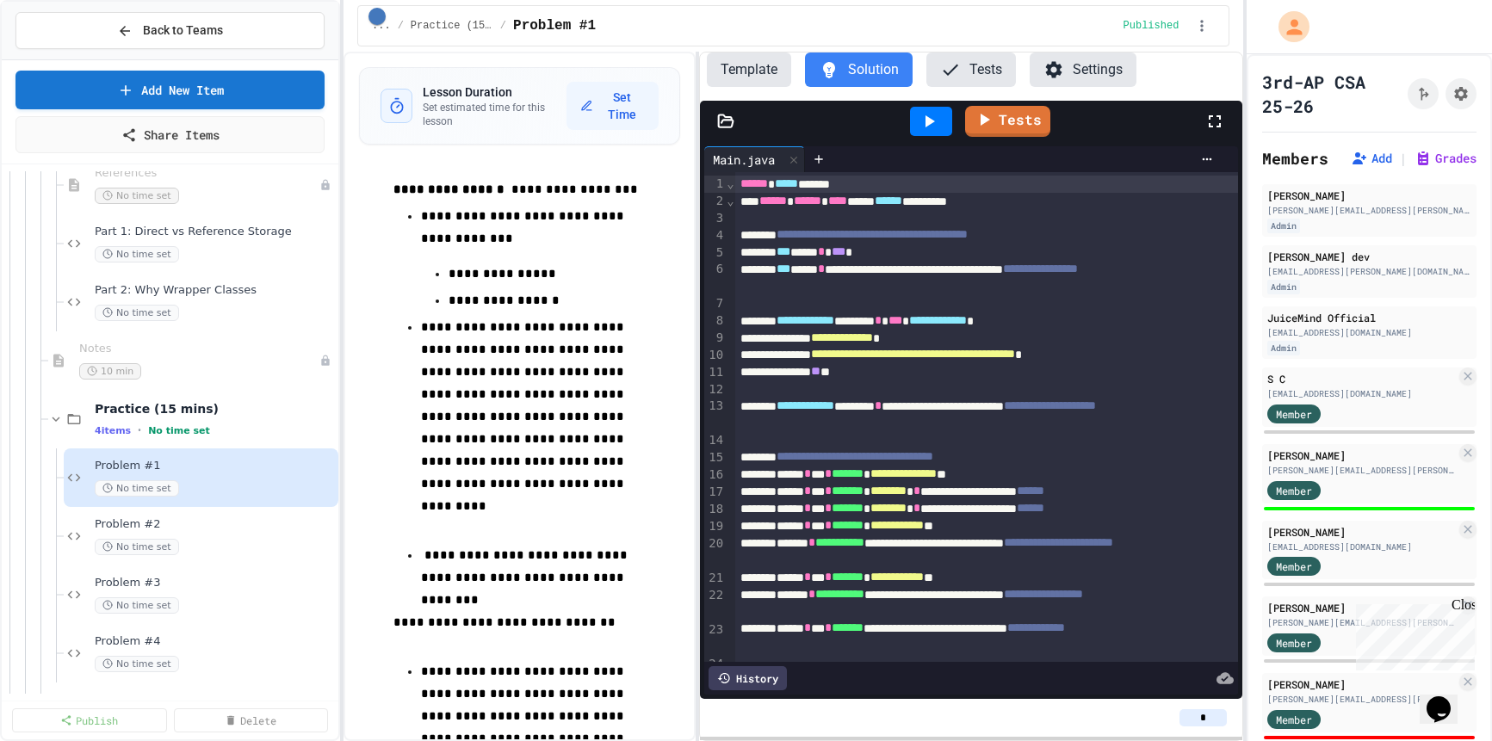
click at [749, 75] on button "Template" at bounding box center [749, 70] width 84 height 34
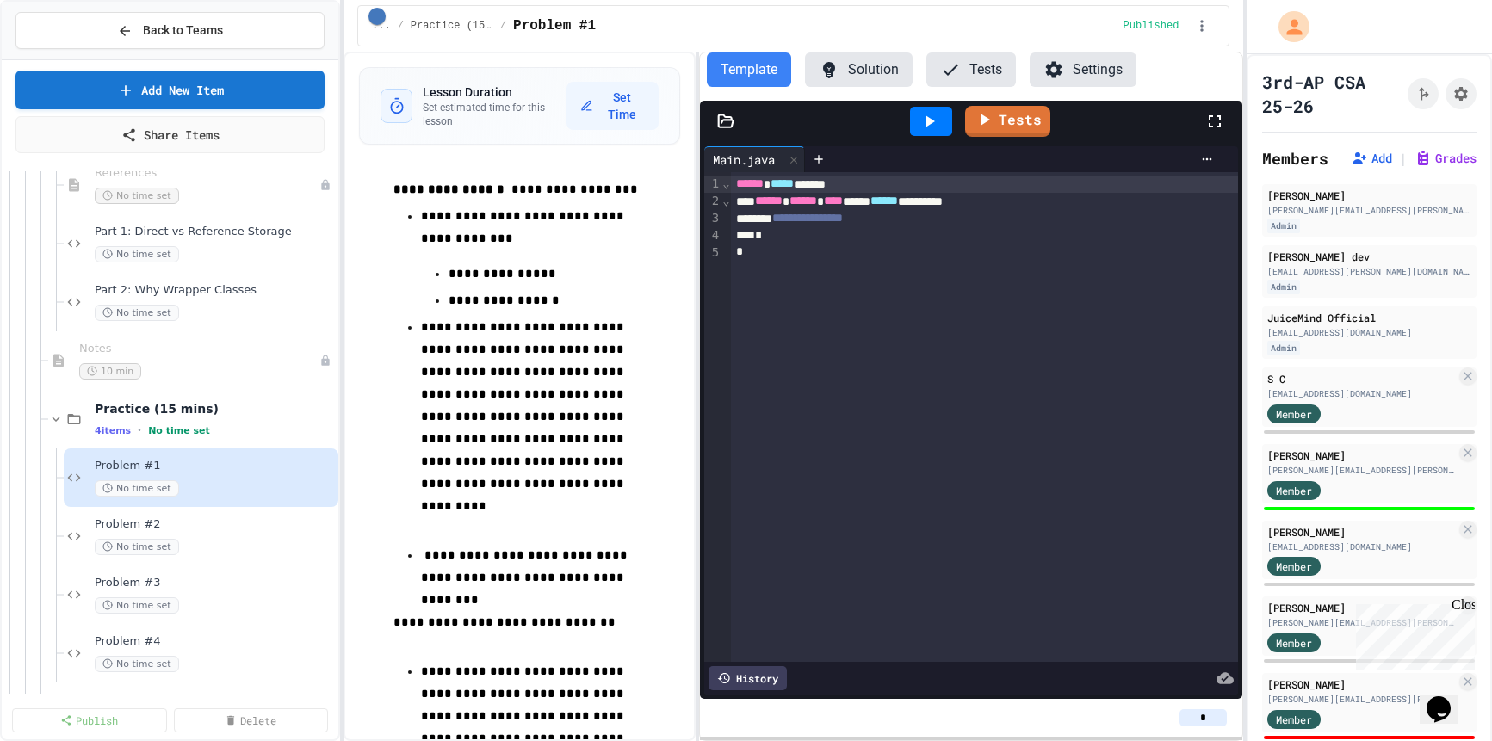
click at [890, 59] on button "Solution" at bounding box center [859, 70] width 108 height 34
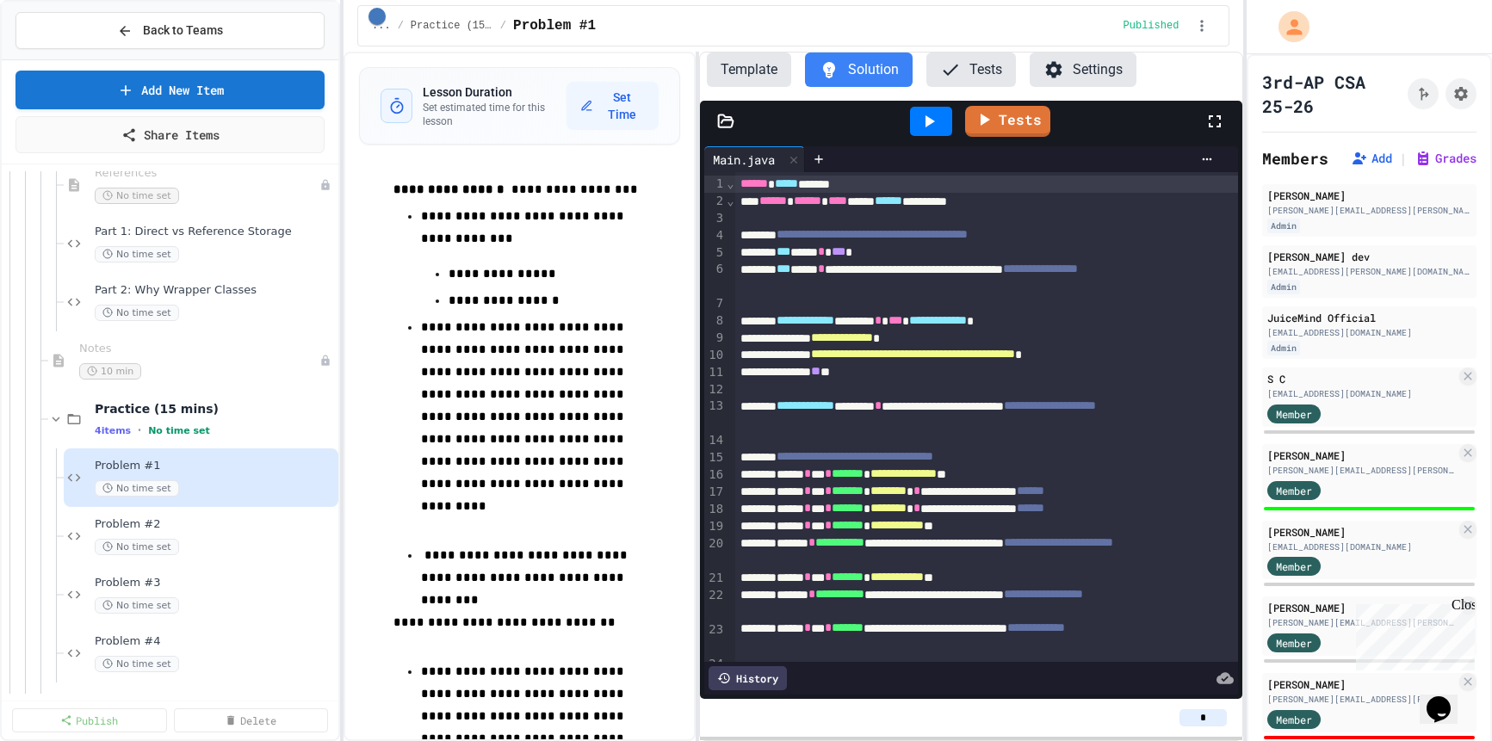
click at [769, 71] on button "Template" at bounding box center [749, 70] width 84 height 34
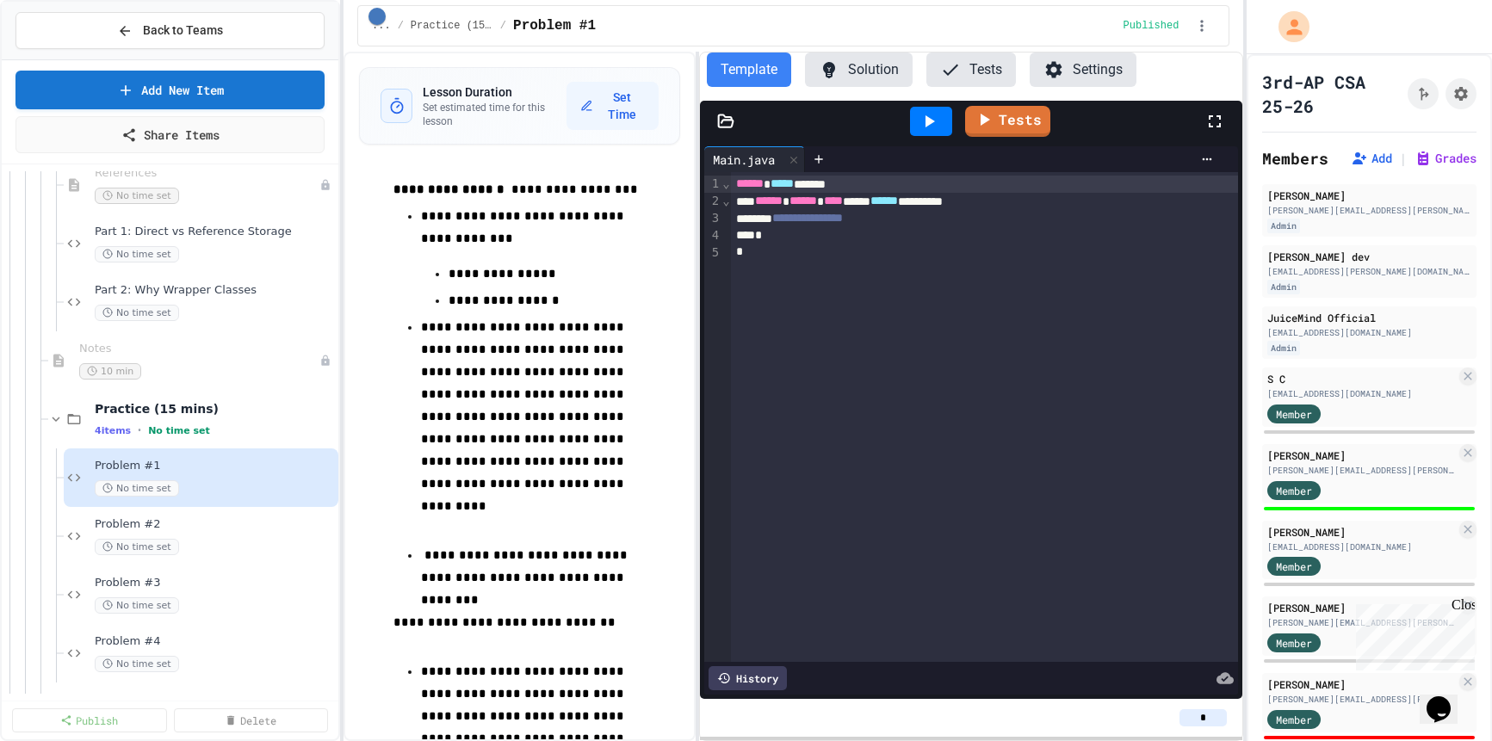
click at [873, 60] on button "Solution" at bounding box center [859, 70] width 108 height 34
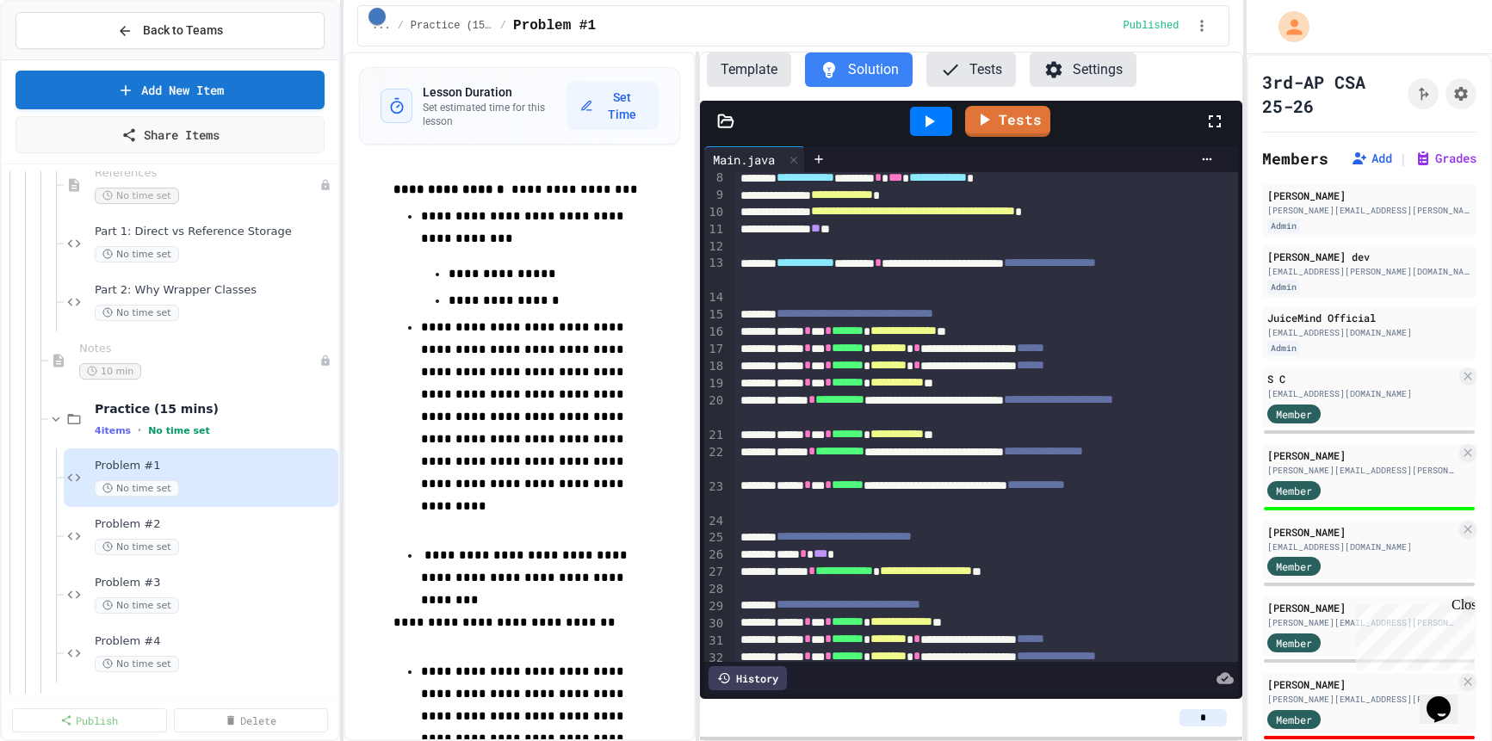
scroll to position [146, 0]
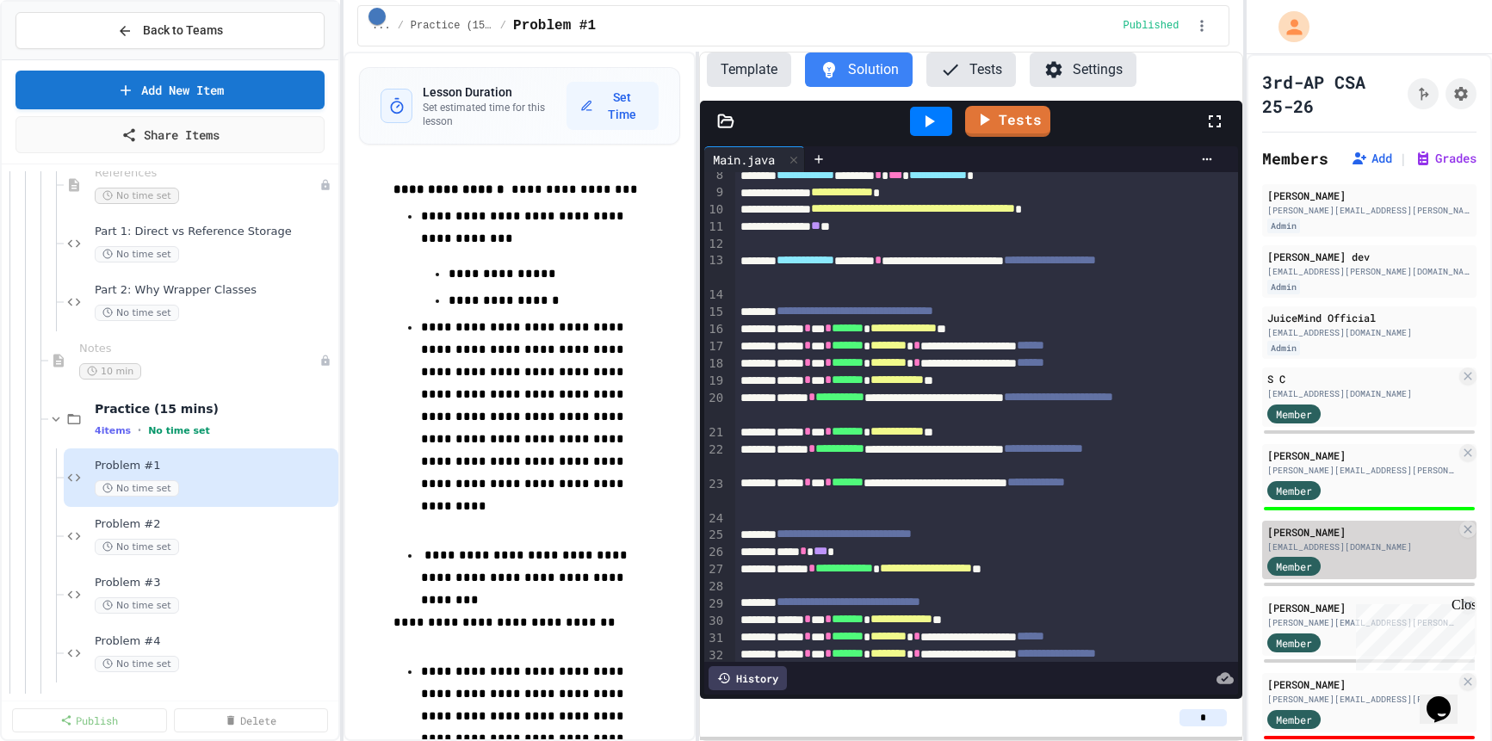
click at [1391, 558] on div "Member" at bounding box center [1362, 566] width 189 height 22
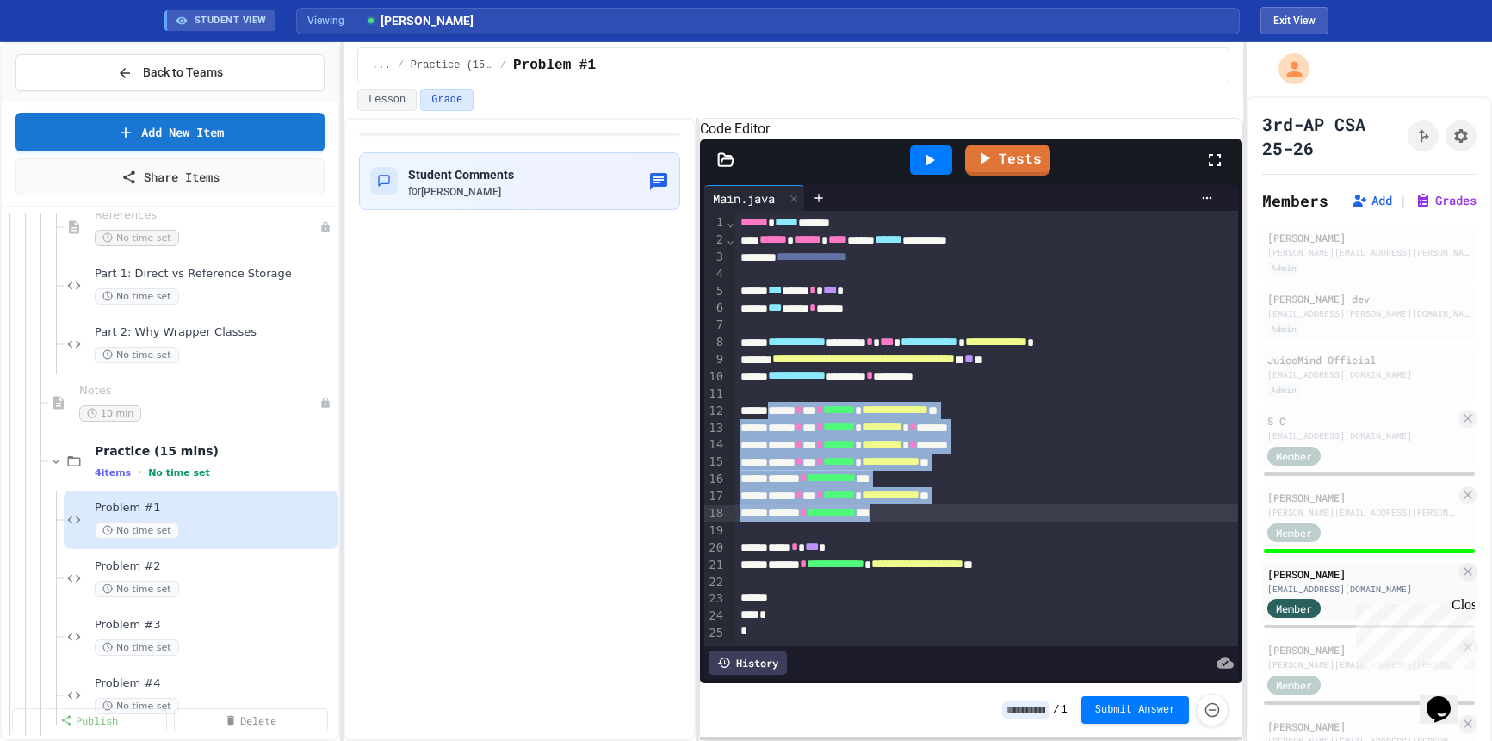
drag, startPoint x: 784, startPoint y: 434, endPoint x: 955, endPoint y: 537, distance: 200.1
click at [955, 537] on div "**********" at bounding box center [987, 429] width 504 height 436
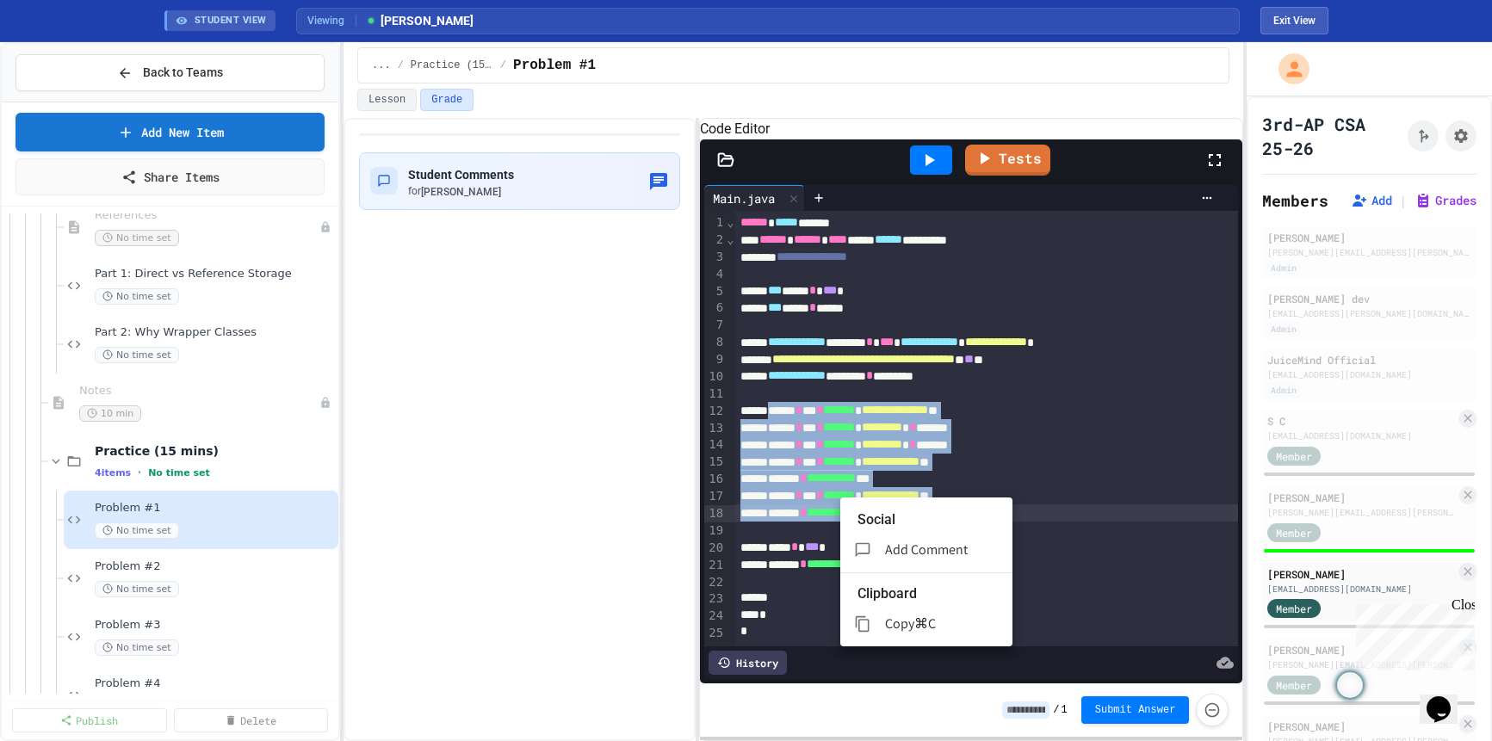
click at [904, 615] on span "Copy" at bounding box center [899, 624] width 29 height 18
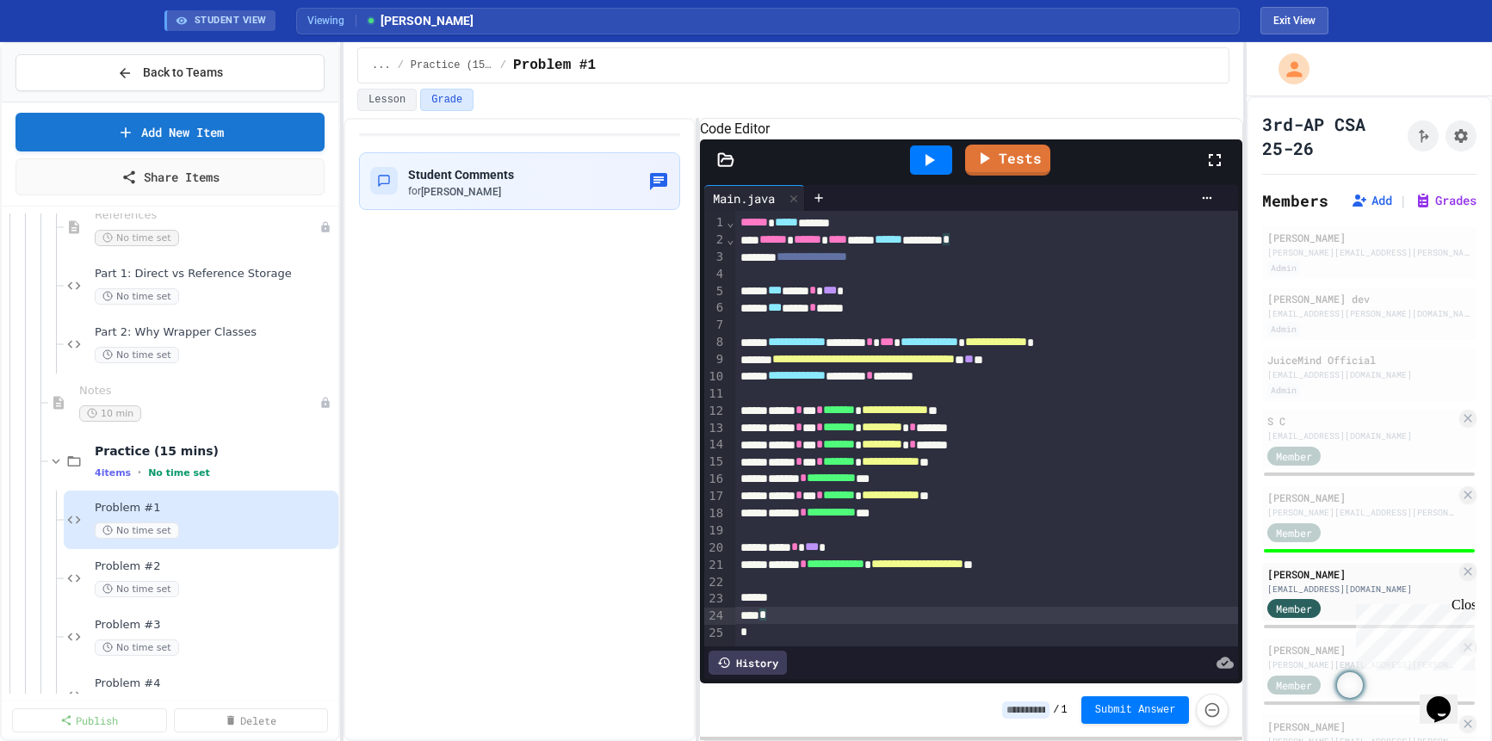
click at [892, 624] on div "*" at bounding box center [987, 615] width 504 height 17
click at [855, 607] on div at bounding box center [987, 598] width 504 height 17
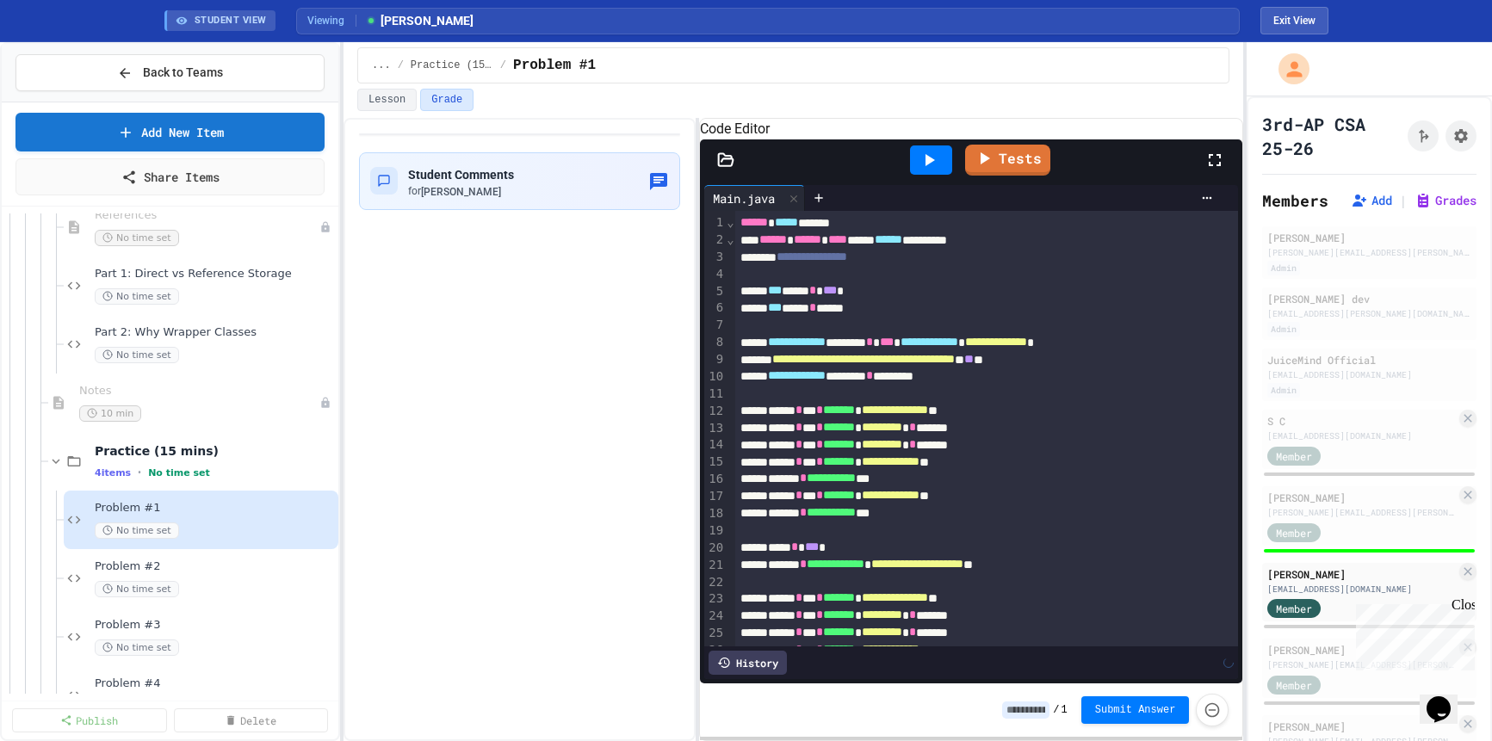
scroll to position [88, 0]
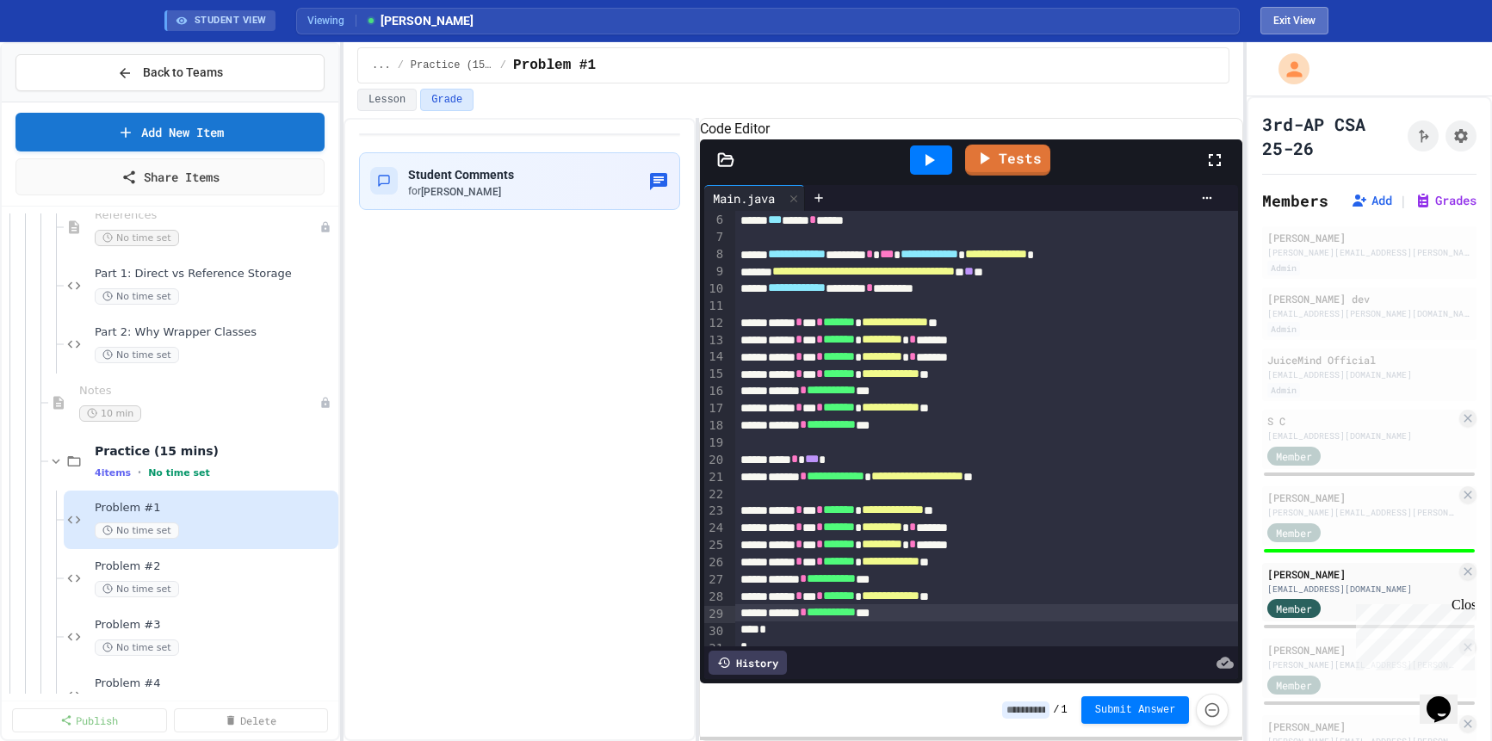
click at [1271, 28] on button "Exit View" at bounding box center [1295, 21] width 68 height 28
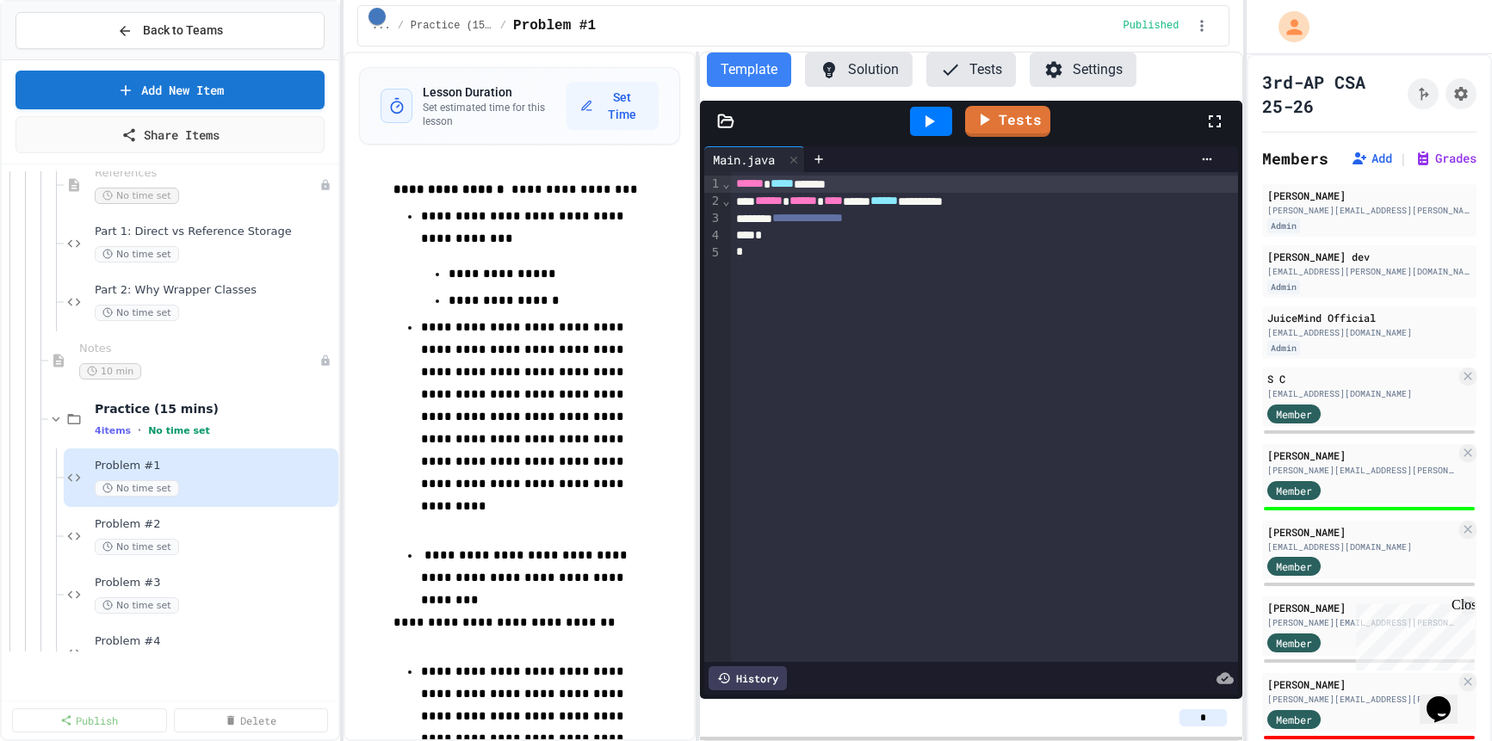
click at [856, 82] on button "Solution" at bounding box center [859, 70] width 108 height 34
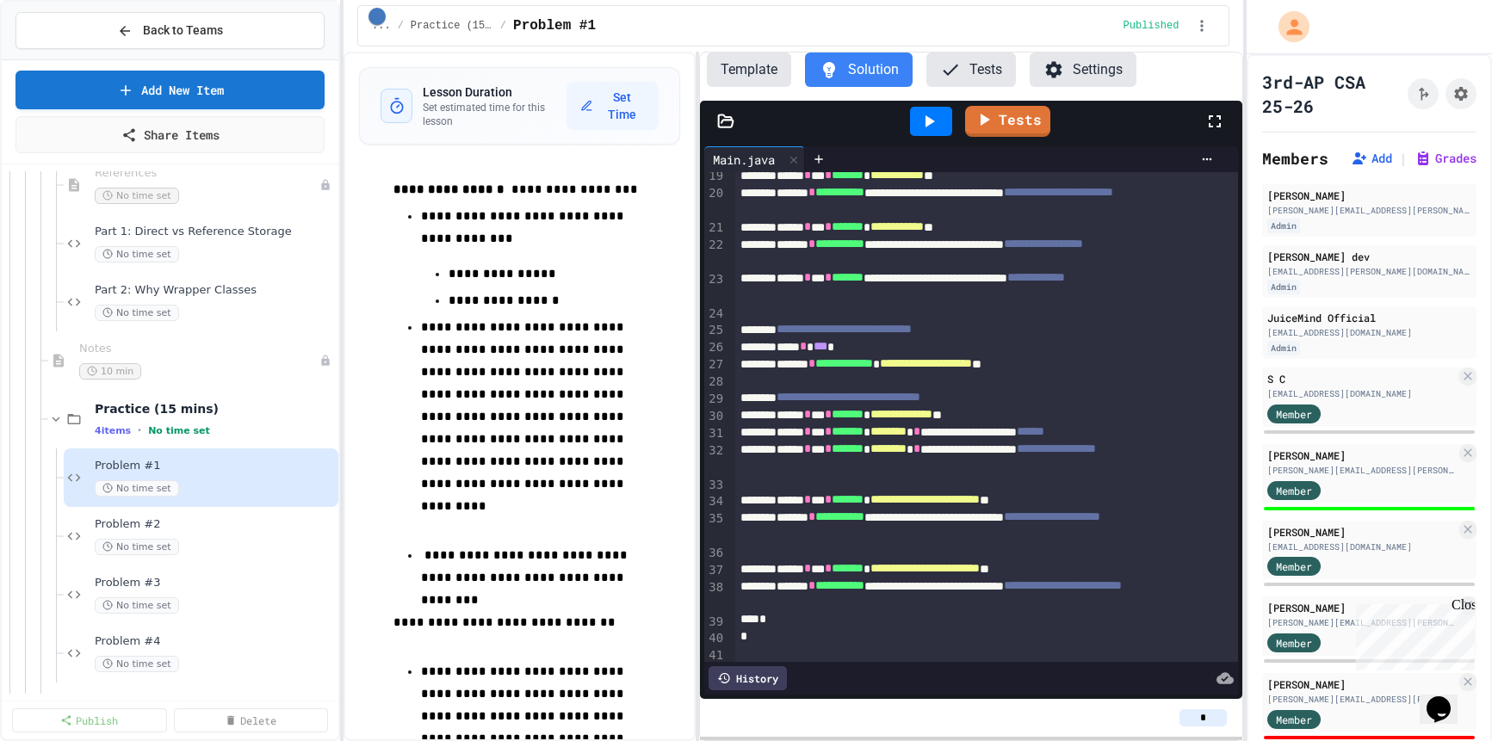
scroll to position [356, 0]
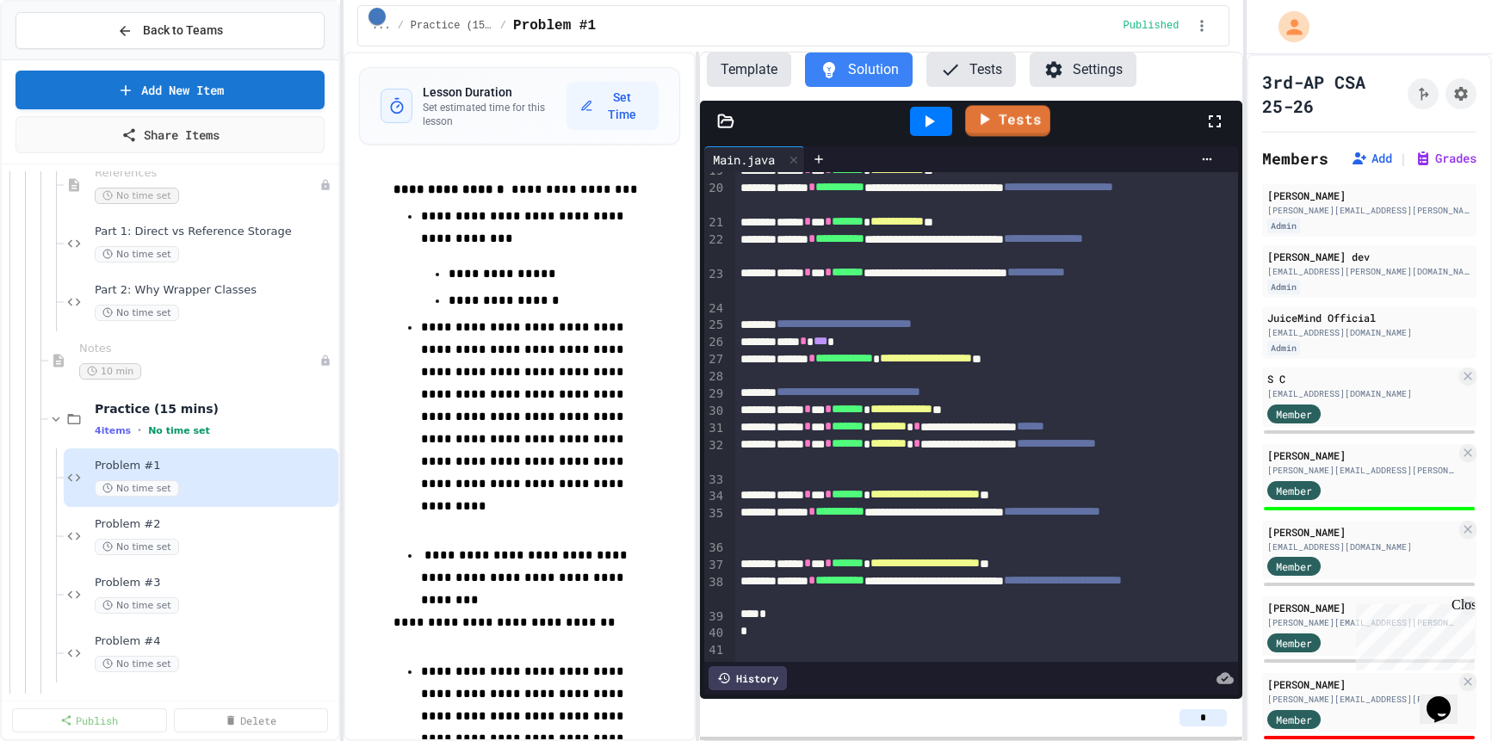
click at [934, 125] on icon at bounding box center [929, 121] width 21 height 21
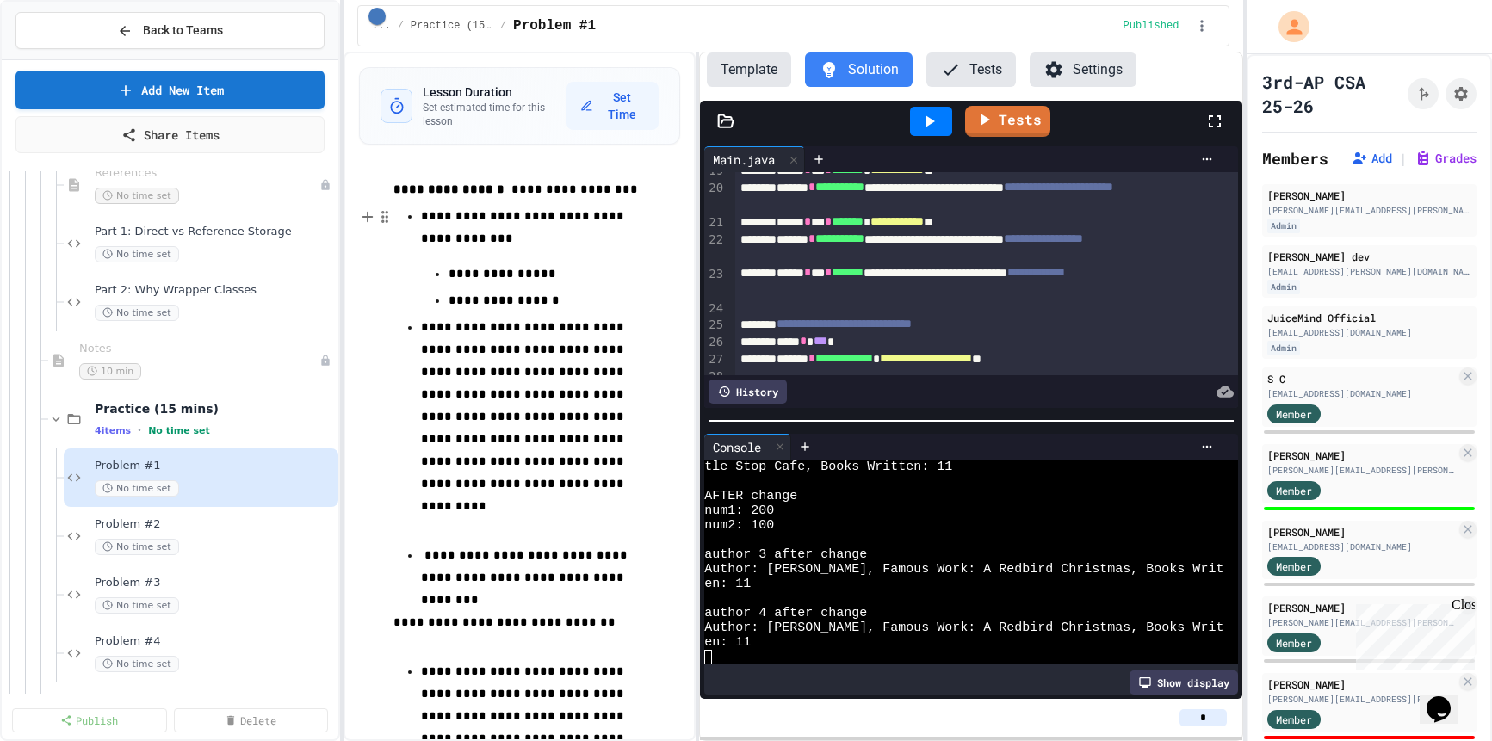
scroll to position [9, 0]
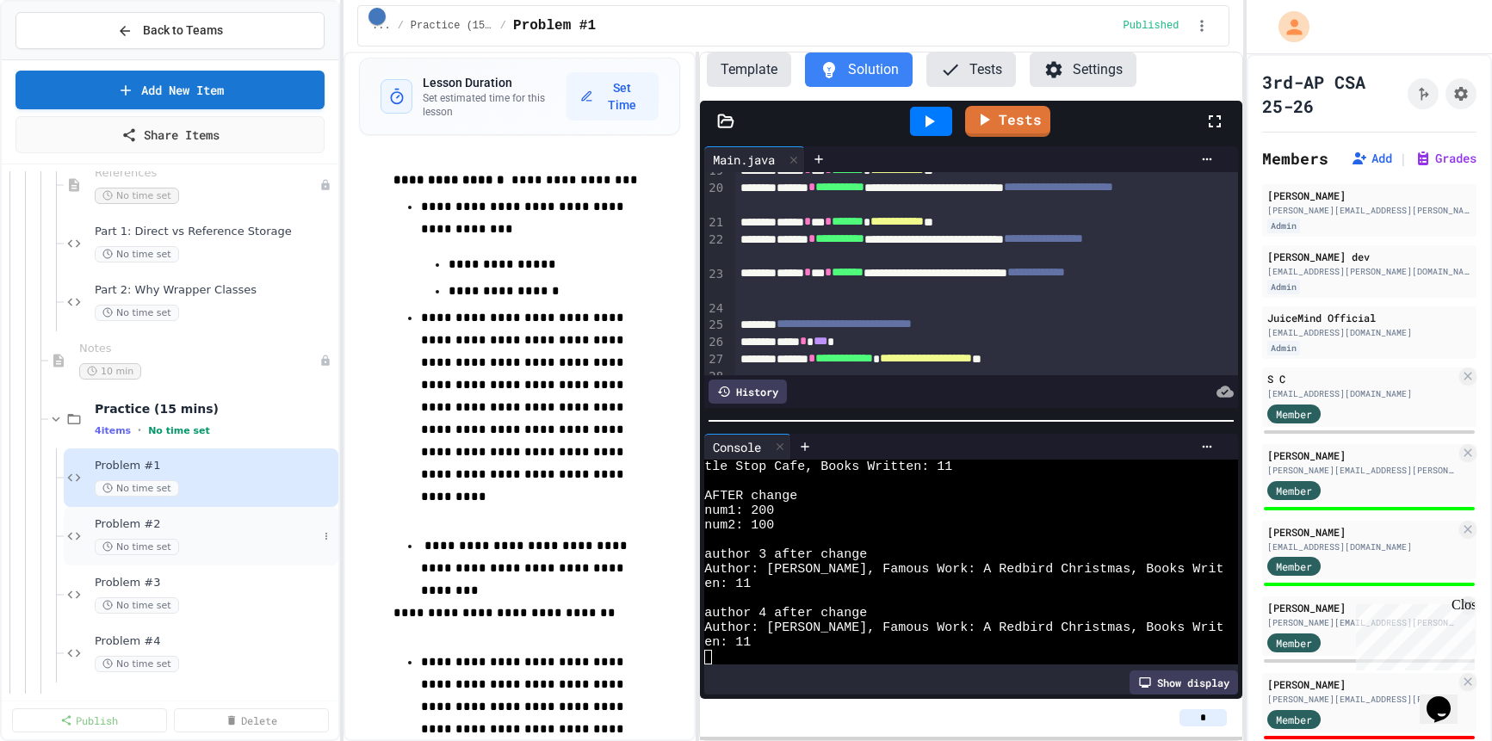
click at [218, 543] on div "No time set" at bounding box center [206, 547] width 223 height 16
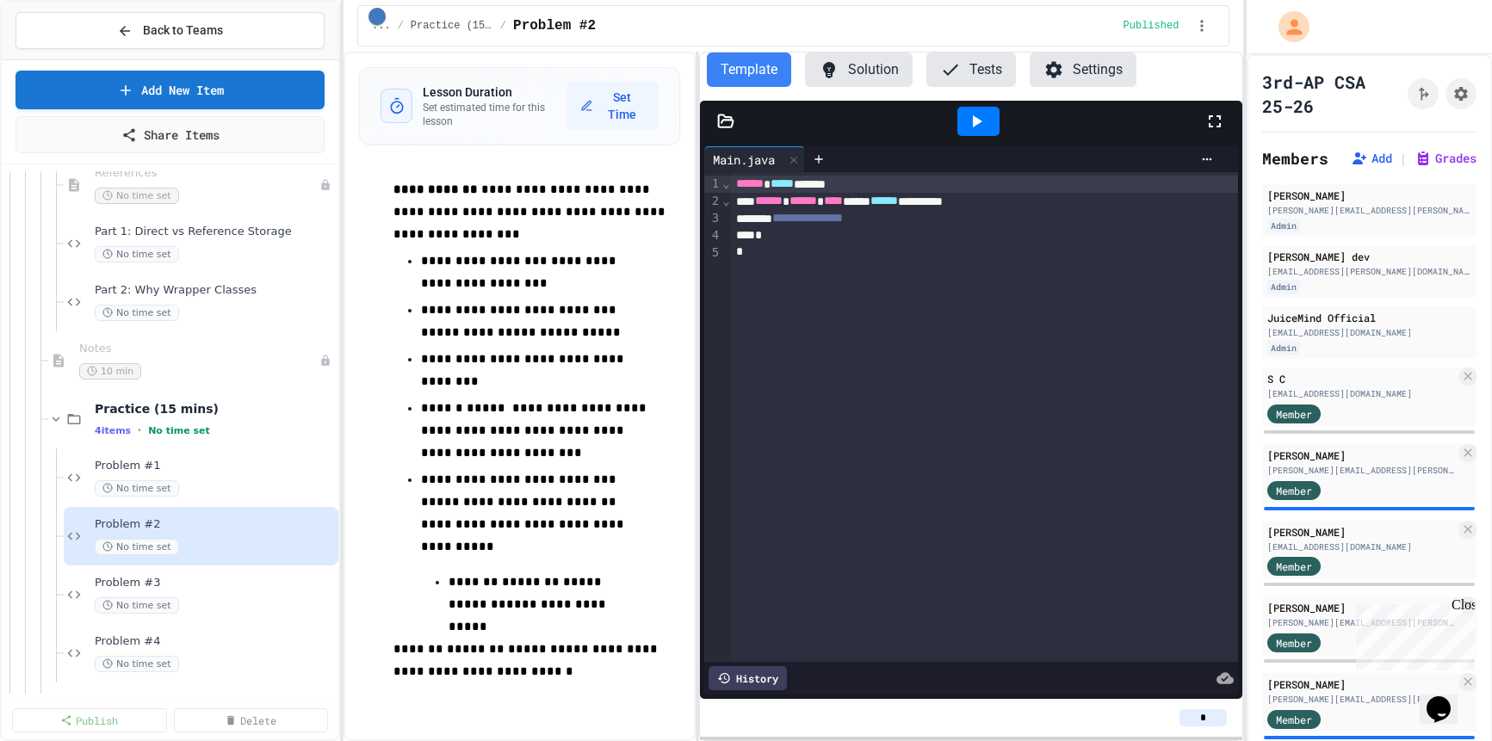
click at [877, 67] on button "Solution" at bounding box center [859, 70] width 108 height 34
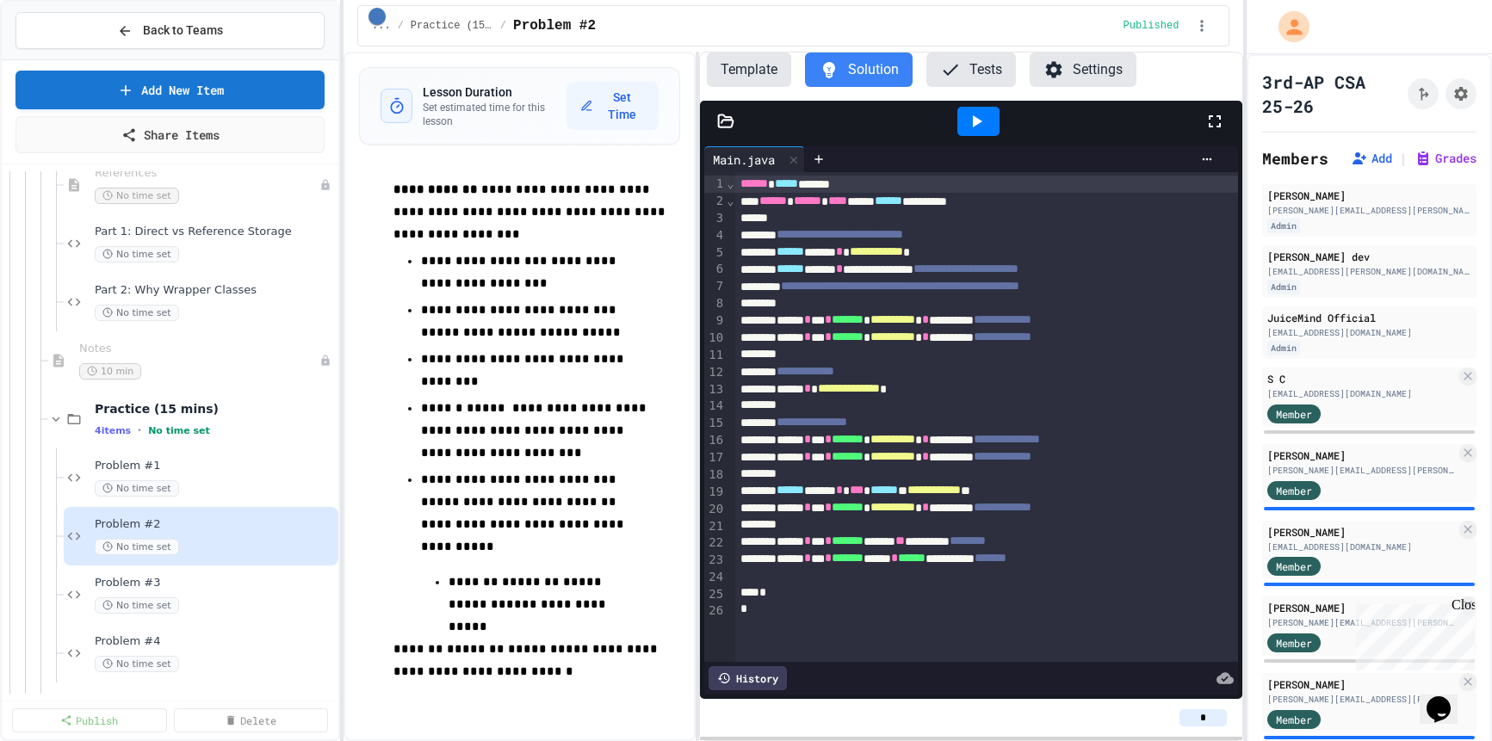
click at [977, 127] on icon at bounding box center [976, 121] width 21 height 21
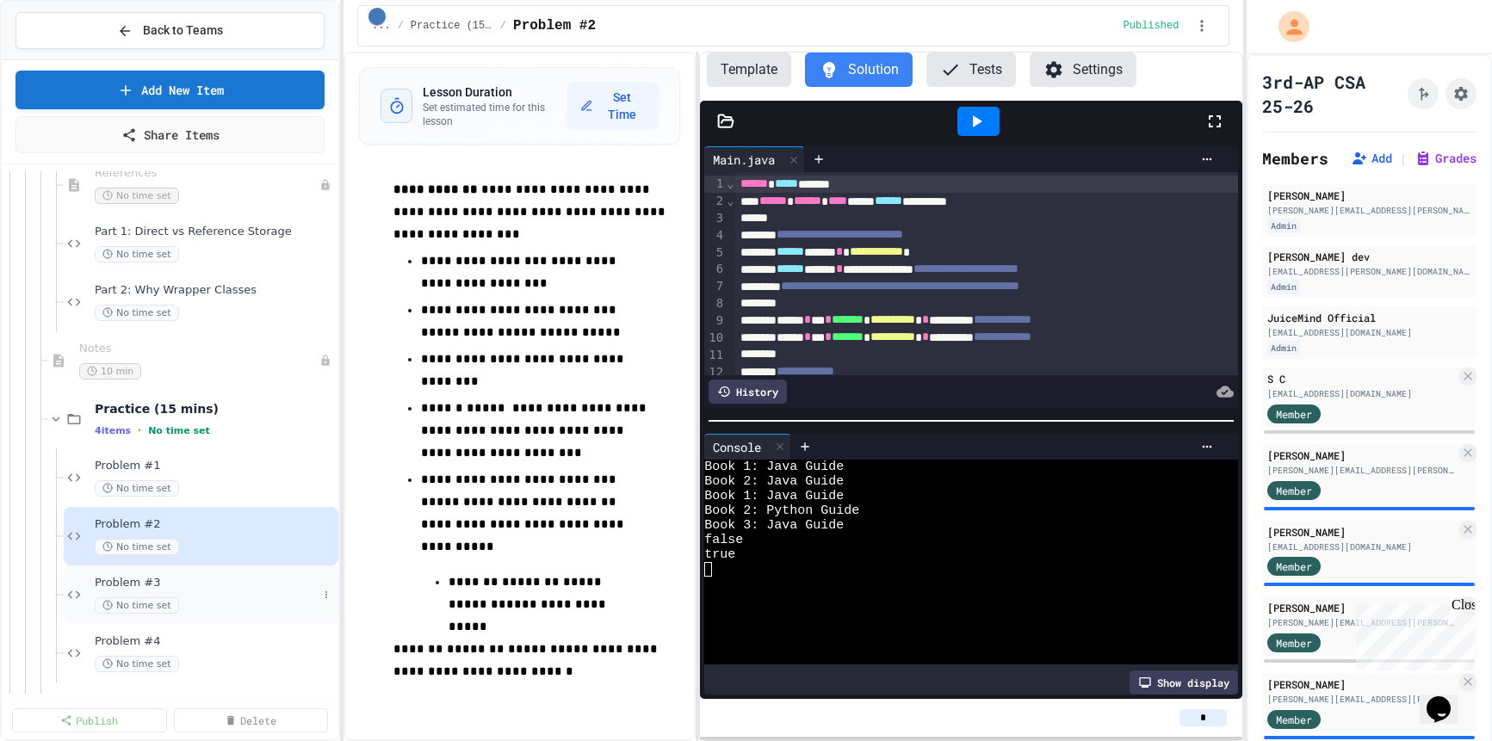
click at [238, 609] on div "No time set" at bounding box center [206, 606] width 223 height 16
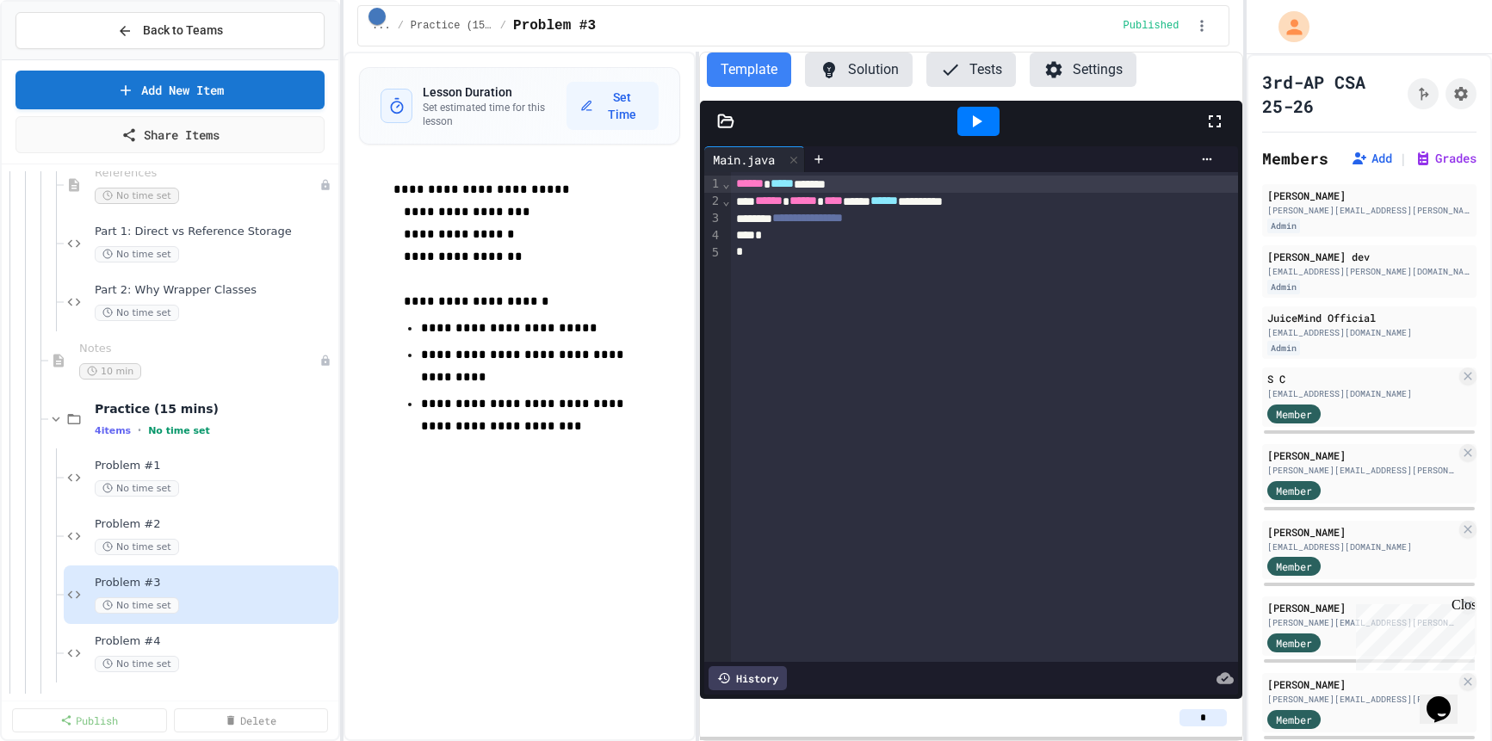
click at [870, 68] on button "Solution" at bounding box center [859, 70] width 108 height 34
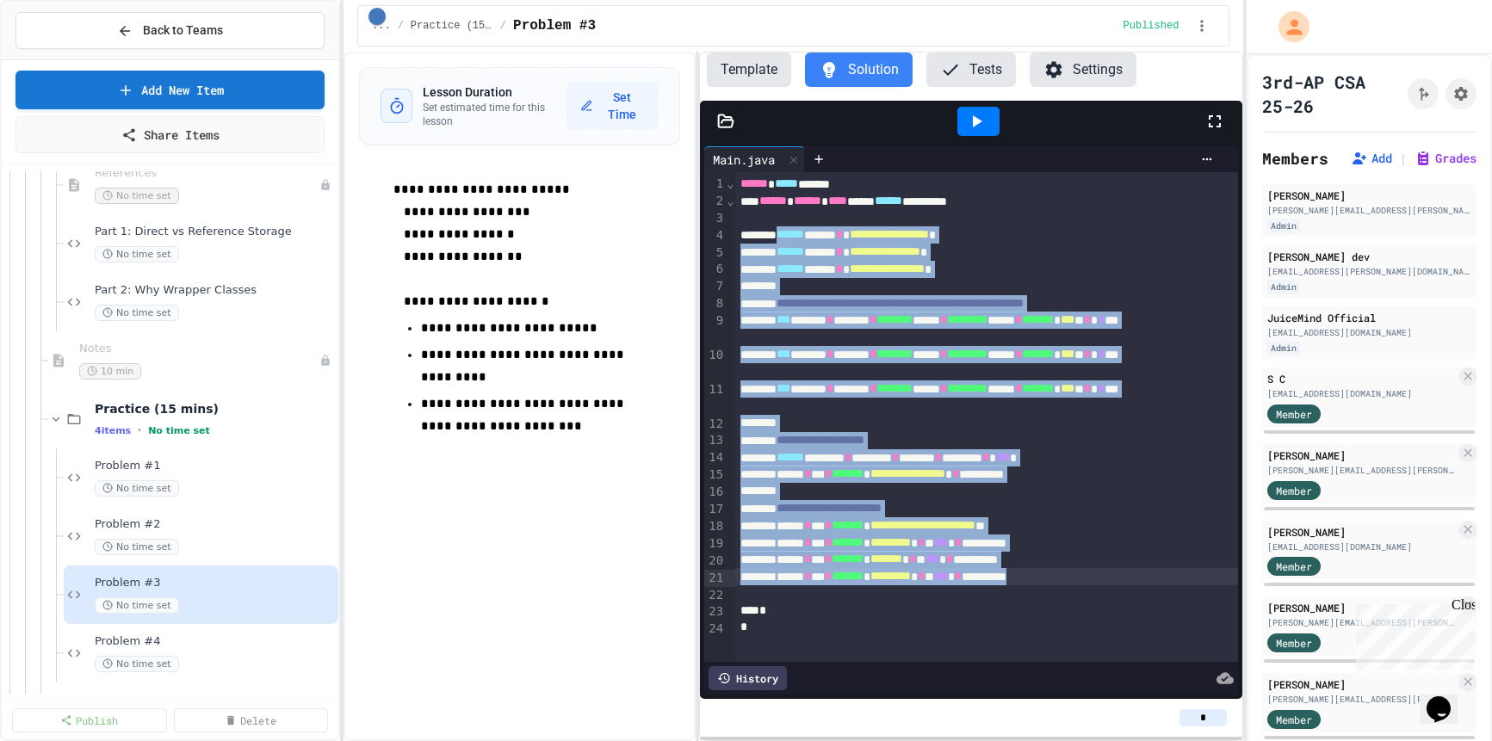
drag, startPoint x: 797, startPoint y: 237, endPoint x: 1157, endPoint y: 578, distance: 495.9
click at [1157, 578] on div "**********" at bounding box center [987, 417] width 504 height 490
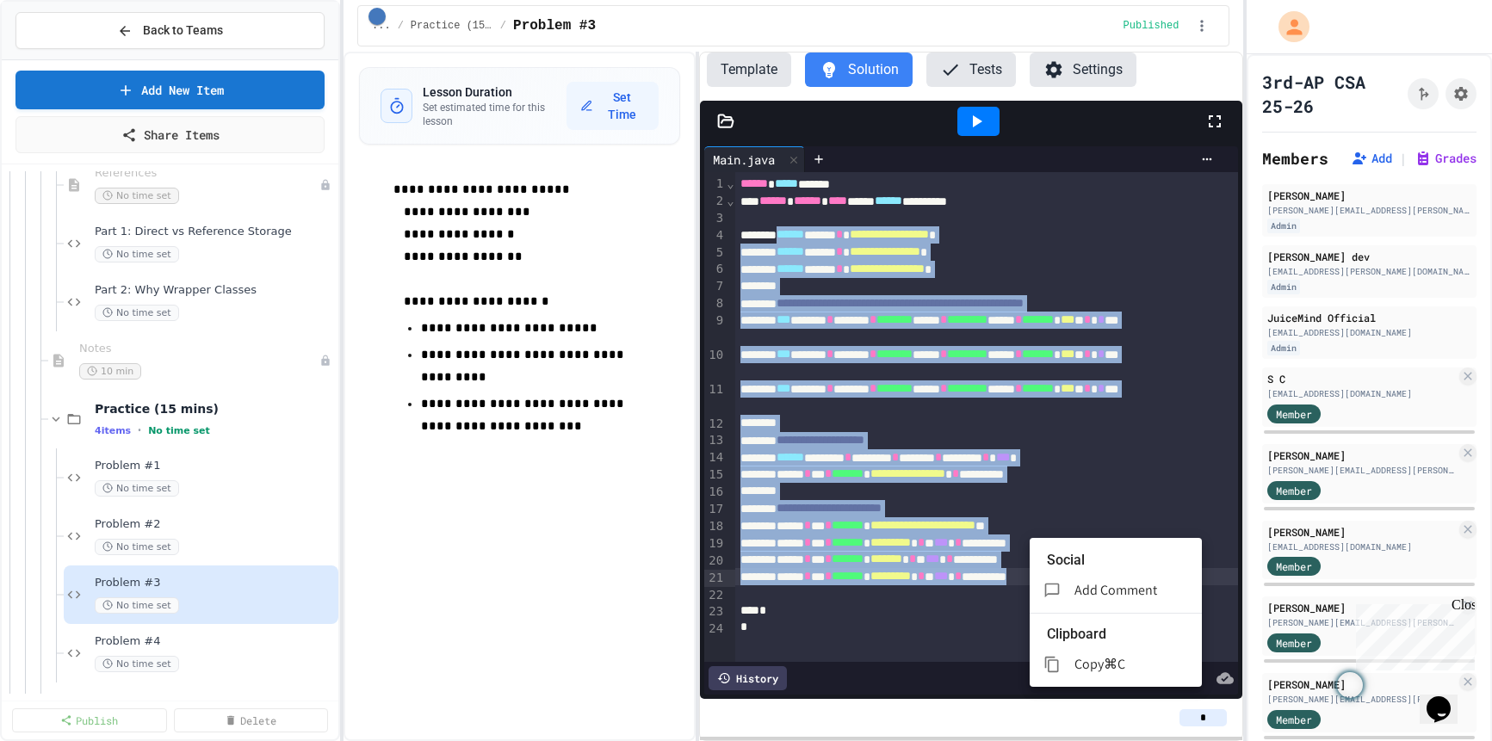
click at [1104, 655] on span "Copy" at bounding box center [1089, 664] width 29 height 18
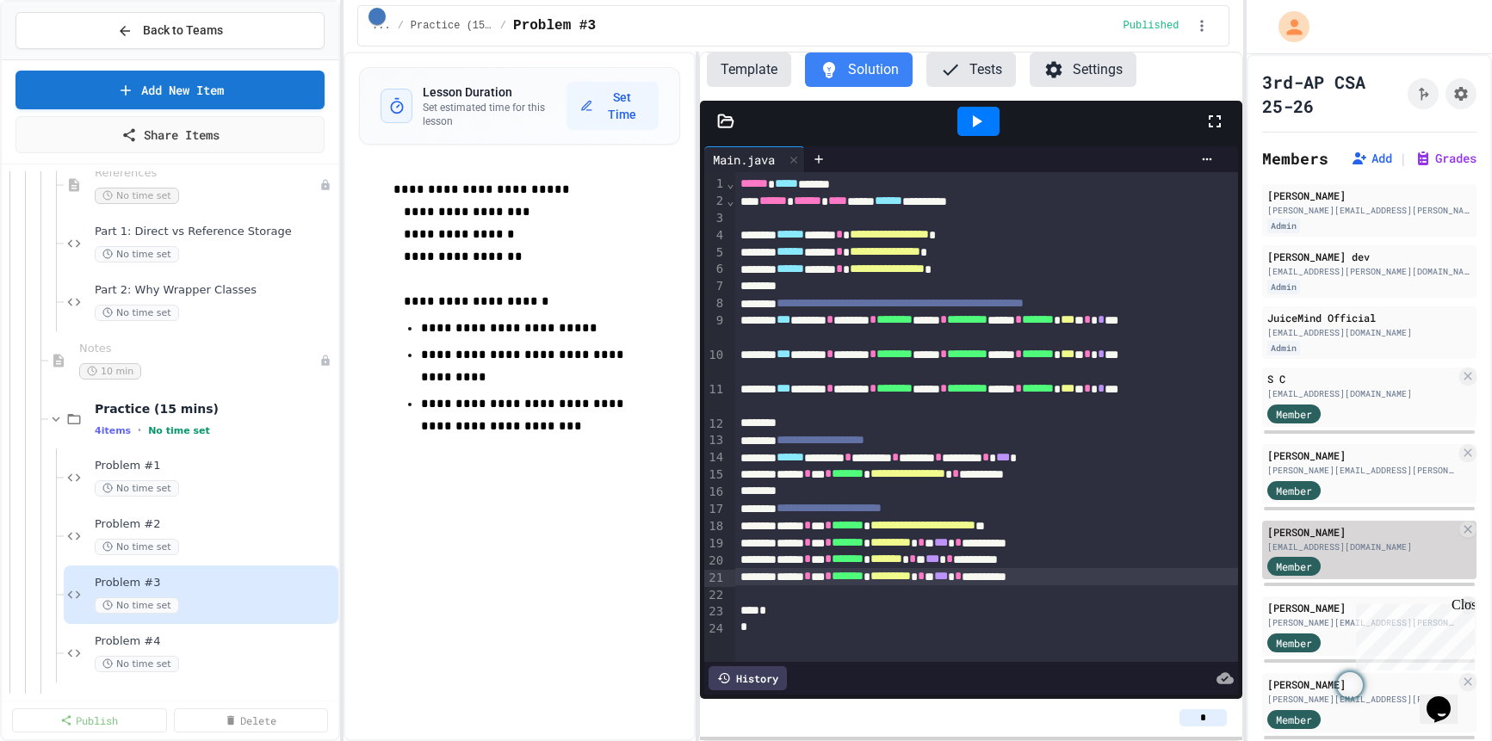
click at [1318, 546] on div "[EMAIL_ADDRESS][DOMAIN_NAME]" at bounding box center [1362, 547] width 189 height 13
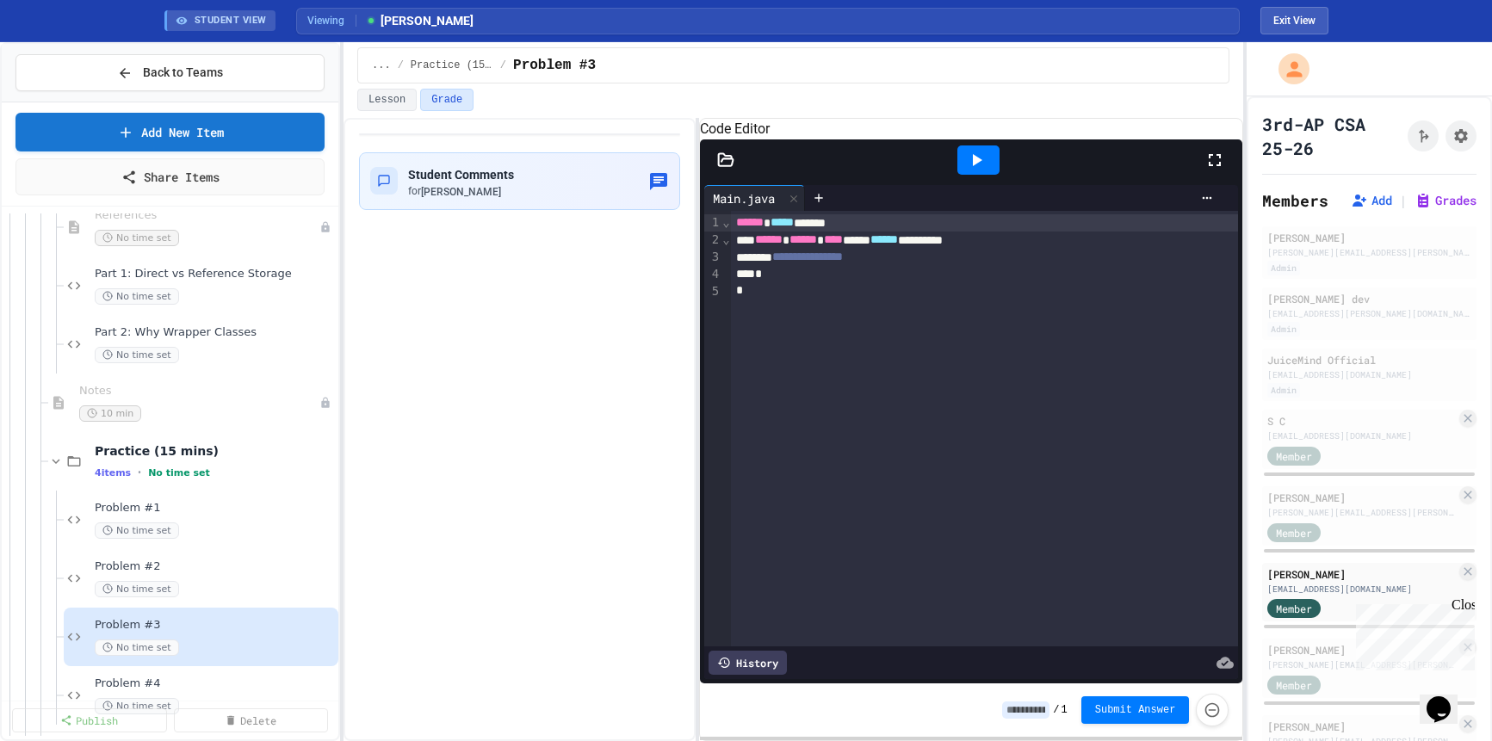
click at [931, 266] on div "**********" at bounding box center [985, 257] width 508 height 17
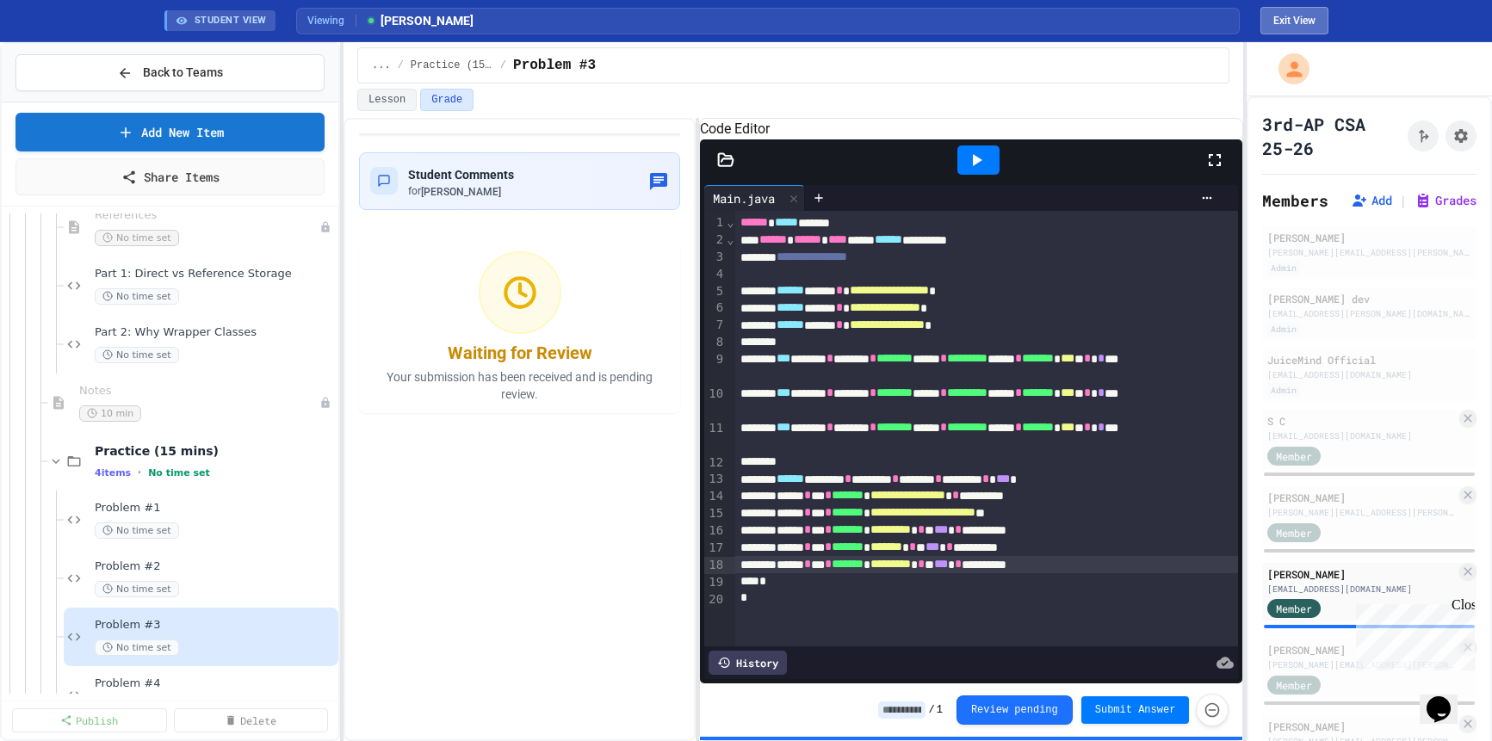
click at [1310, 23] on button "Exit View" at bounding box center [1295, 21] width 68 height 28
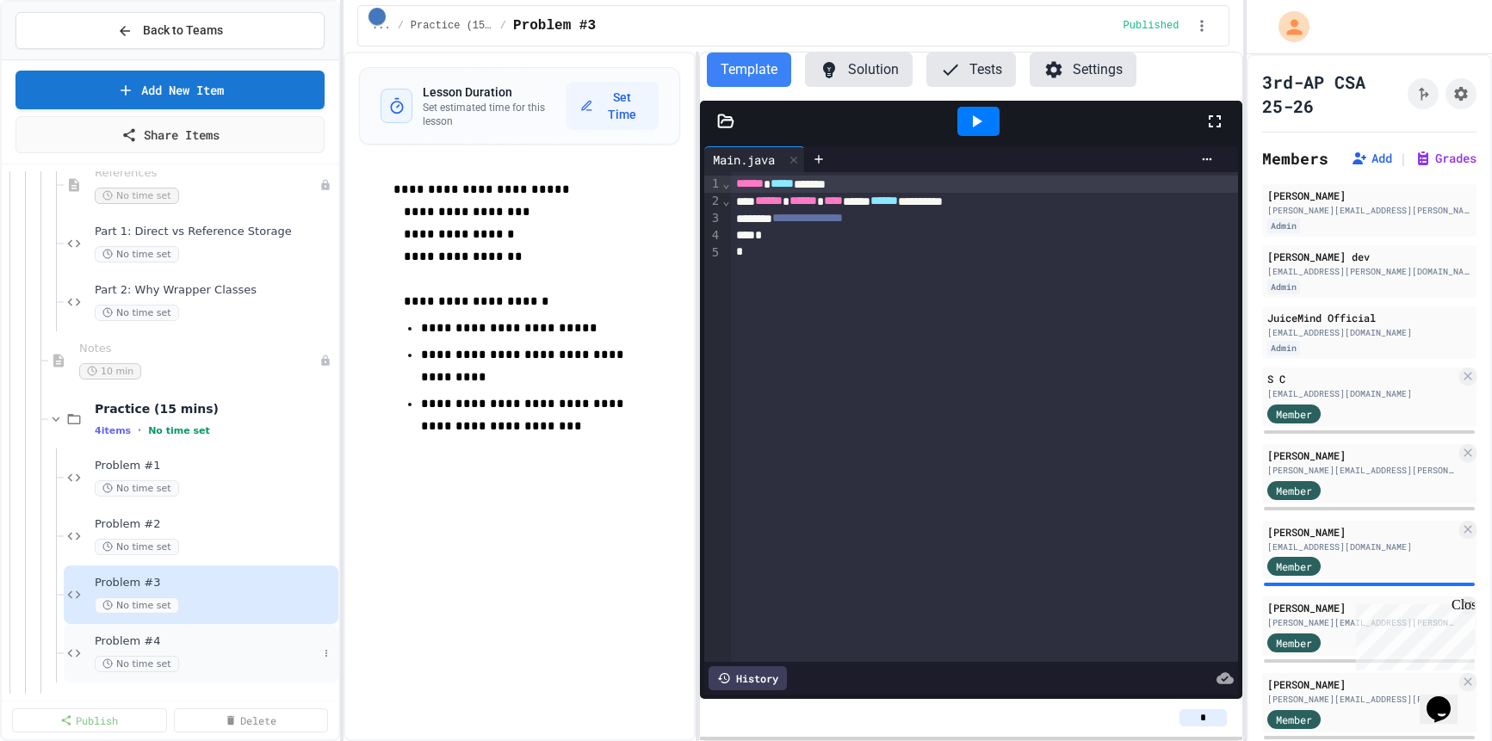
click at [246, 660] on div "No time set" at bounding box center [206, 664] width 223 height 16
